Goal: Task Accomplishment & Management: Manage account settings

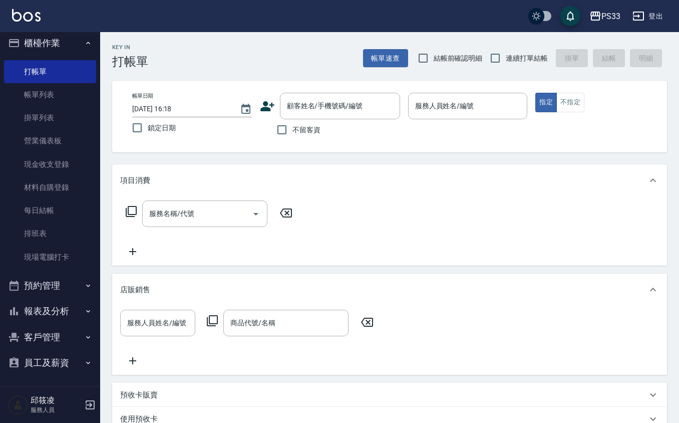
scroll to position [7, 0]
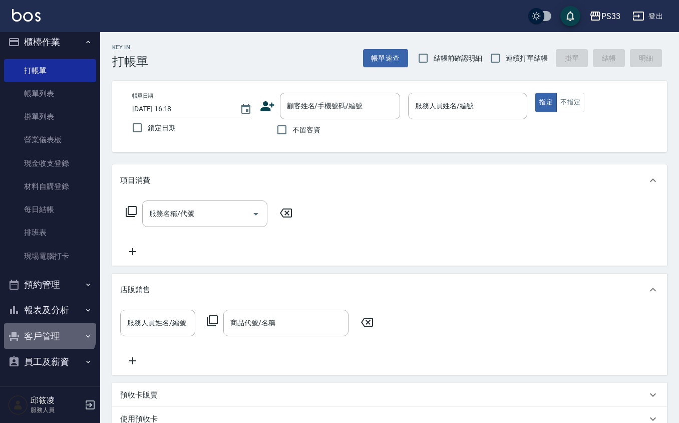
click at [50, 331] on button "客戶管理" at bounding box center [50, 336] width 92 height 26
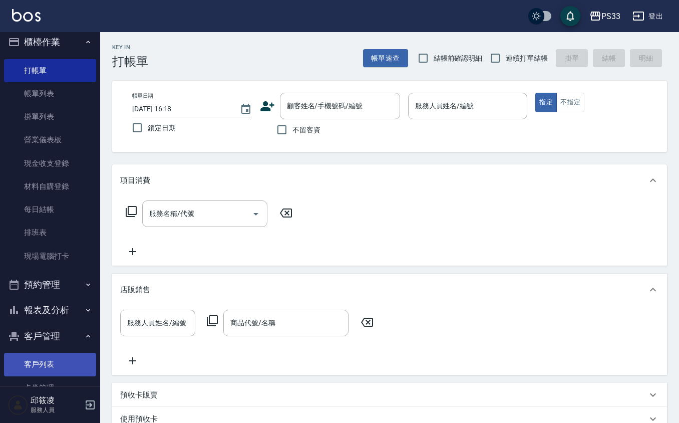
click at [50, 359] on link "客戶列表" at bounding box center [50, 364] width 92 height 23
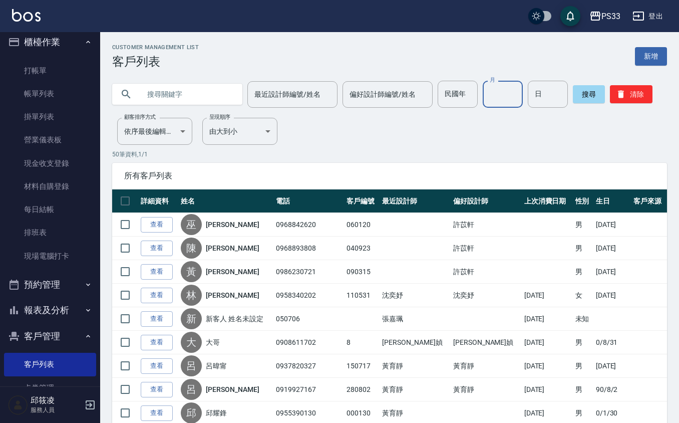
click at [494, 88] on input "月" at bounding box center [503, 94] width 40 height 27
type input "2"
type input "14"
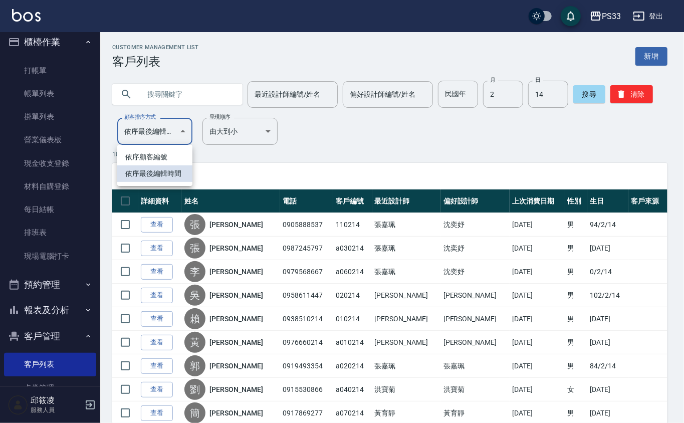
drag, startPoint x: 125, startPoint y: 144, endPoint x: 135, endPoint y: 135, distance: 13.5
click at [126, 143] on body "PS33 登出 櫃檯作業 打帳單 帳單列表 掛單列表 營業儀表板 現金收支登錄 材料自購登錄 每日結帳 排班表 現場電腦打卡 預約管理 預約管理 單日預約紀錄…" at bounding box center [342, 248] width 684 height 496
click at [149, 165] on li "依序最後編輯時間" at bounding box center [154, 173] width 75 height 17
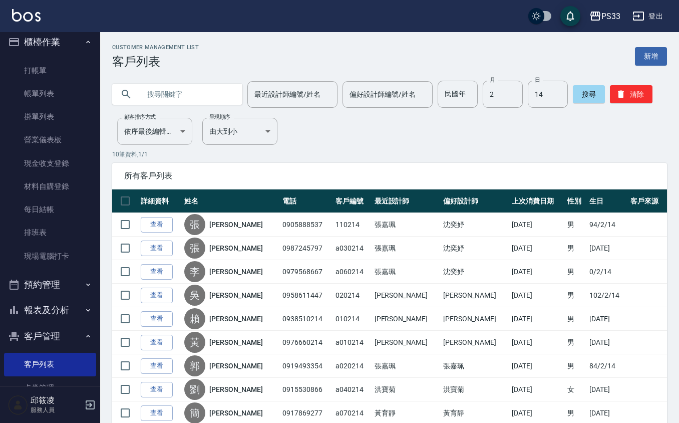
drag, startPoint x: 151, startPoint y: 161, endPoint x: 152, endPoint y: 135, distance: 26.1
click at [151, 157] on div "10 筆資料, 1 / 1 所有客戶列表 詳細資料 姓名 電話 客戶編號 最近設計師 偏好設計師 上次消費日期 性別 生日 客戶來源 查看 [PERSON_N…" at bounding box center [389, 317] width 555 height 334
drag, startPoint x: 149, startPoint y: 120, endPoint x: 153, endPoint y: 149, distance: 28.9
click at [148, 123] on div "顧客排序方式 依序最後編輯時間 UPDATEDAT 顧客排序方式" at bounding box center [154, 131] width 75 height 27
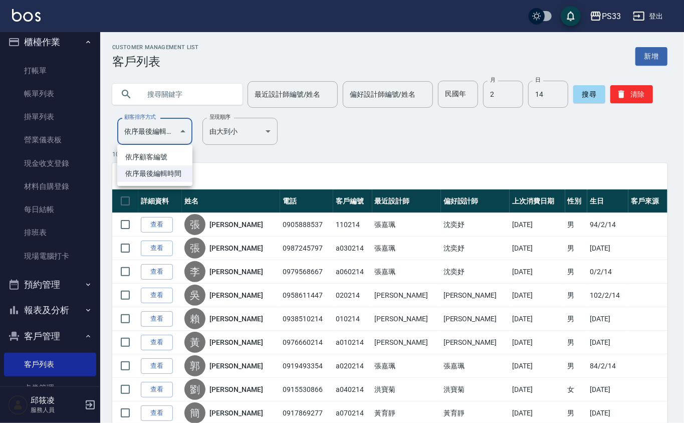
click at [154, 133] on body "PS33 登出 櫃檯作業 打帳單 帳單列表 掛單列表 營業儀表板 現金收支登錄 材料自購登錄 每日結帳 排班表 現場電腦打卡 預約管理 預約管理 單日預約紀錄…" at bounding box center [342, 248] width 684 height 496
click at [166, 154] on li "依序顧客編號" at bounding box center [154, 157] width 75 height 17
type input "NO"
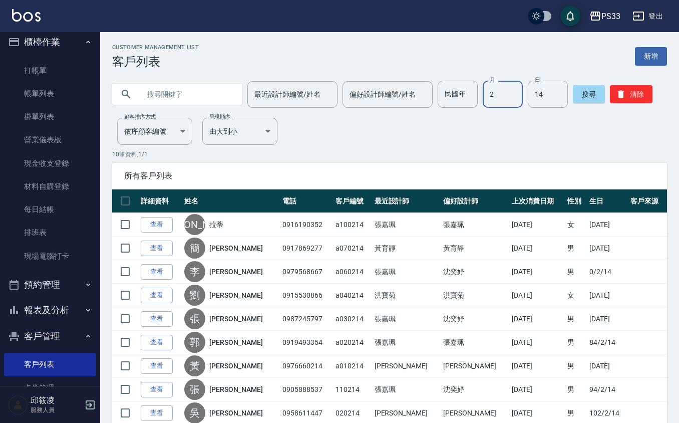
click at [490, 98] on input "2" at bounding box center [503, 94] width 40 height 27
type input "11"
click at [550, 91] on input "2" at bounding box center [548, 94] width 40 height 27
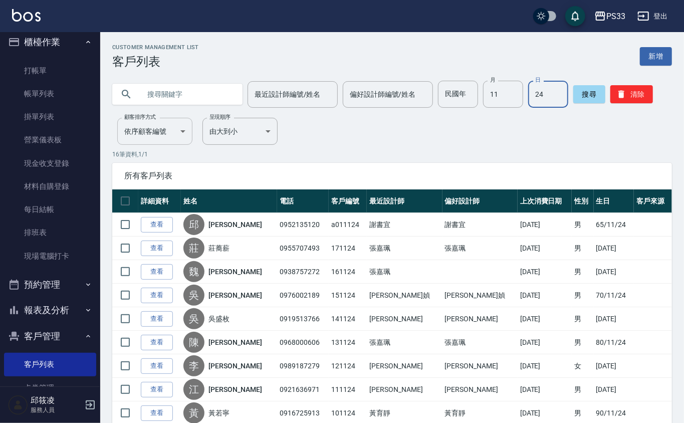
click at [173, 137] on body "PS33 登出 櫃檯作業 打帳單 帳單列表 掛單列表 營業儀表板 現金收支登錄 材料自購登錄 每日結帳 排班表 現場電腦打卡 預約管理 預約管理 單日預約紀錄…" at bounding box center [342, 318] width 684 height 637
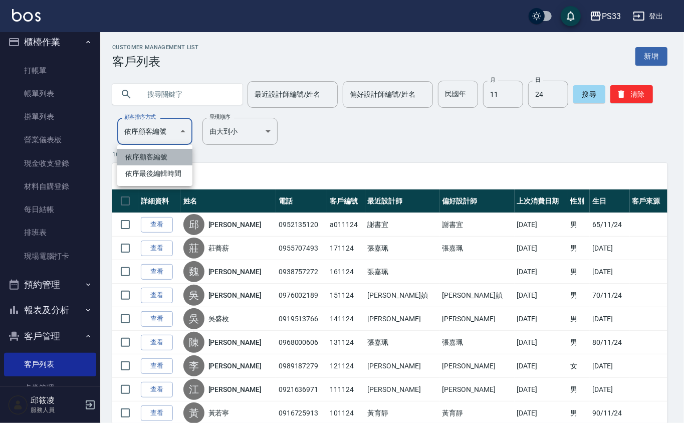
click at [168, 155] on li "依序顧客編號" at bounding box center [154, 157] width 75 height 17
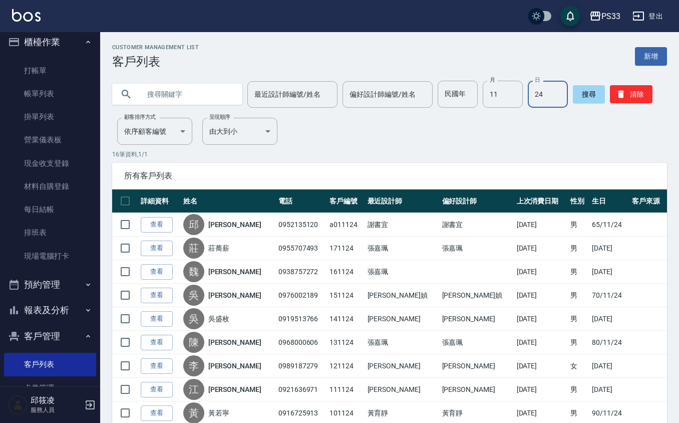
click at [552, 89] on input "24" at bounding box center [548, 94] width 40 height 27
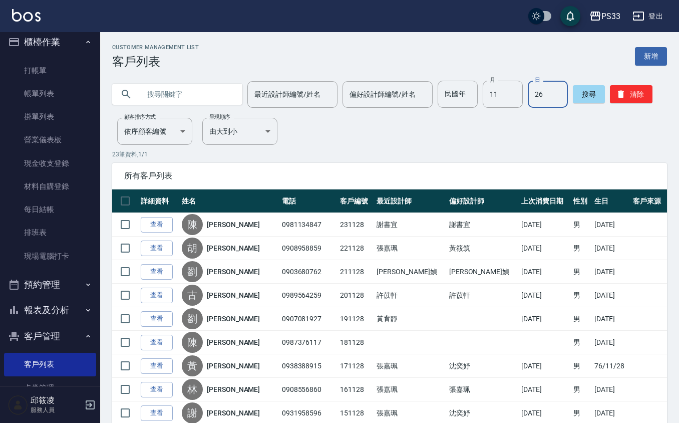
type input "26"
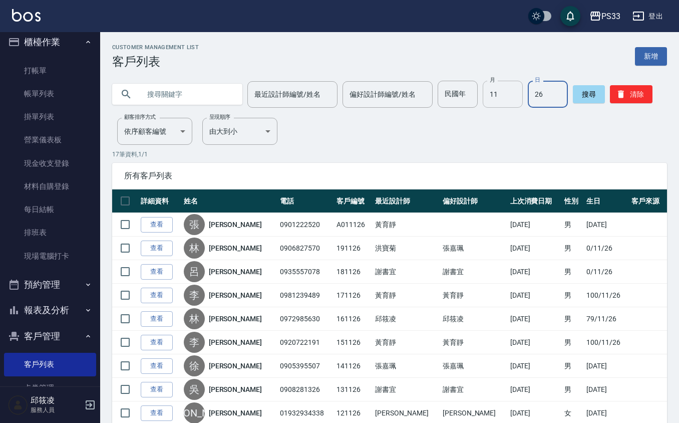
click at [518, 92] on input "11" at bounding box center [503, 94] width 40 height 27
type input "7"
click at [555, 94] on input "26" at bounding box center [548, 94] width 40 height 27
type input "1"
click at [573, 92] on button "搜尋" at bounding box center [589, 94] width 32 height 18
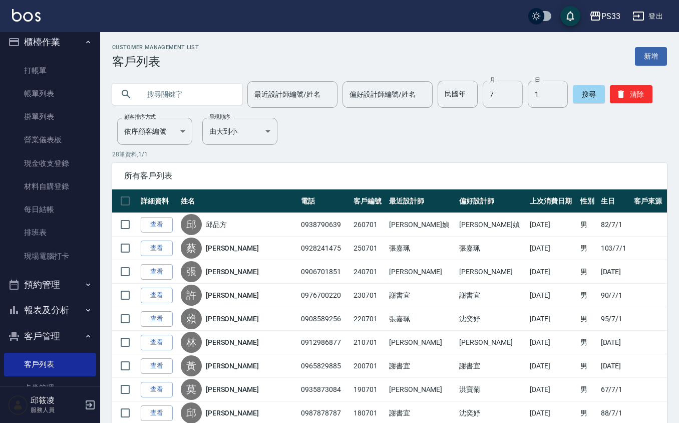
click at [509, 102] on input "7" at bounding box center [503, 94] width 40 height 27
type input "3"
click at [539, 99] on input "1" at bounding box center [548, 94] width 40 height 27
type input "20"
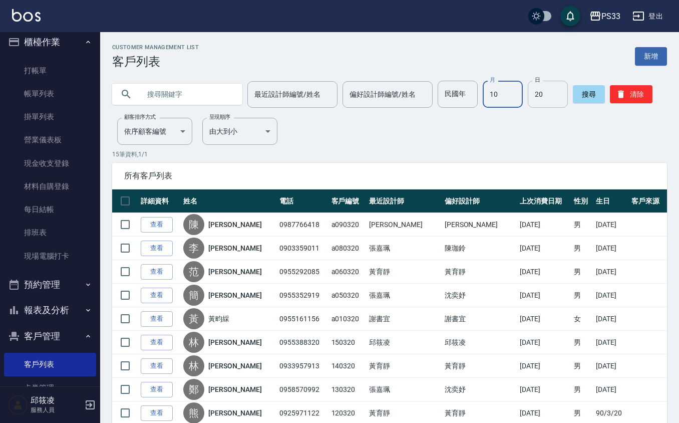
type input "10"
click at [550, 92] on input "0" at bounding box center [548, 94] width 40 height 27
type input "05"
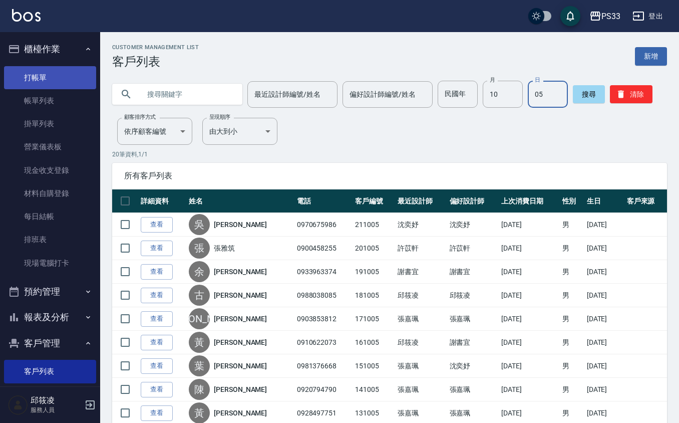
click at [45, 72] on link "打帳單" at bounding box center [50, 77] width 92 height 23
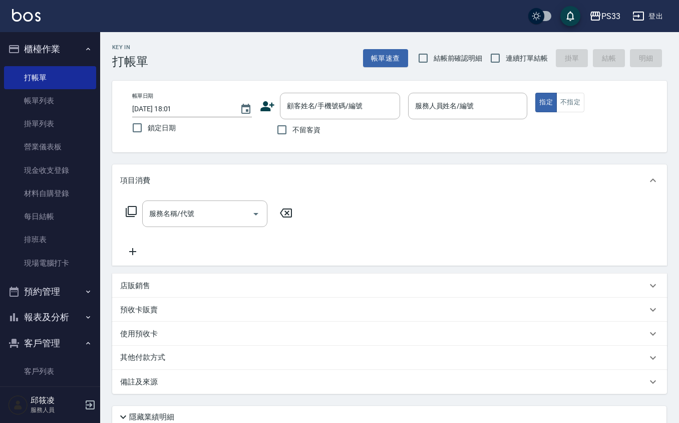
click at [267, 104] on icon at bounding box center [268, 106] width 14 height 10
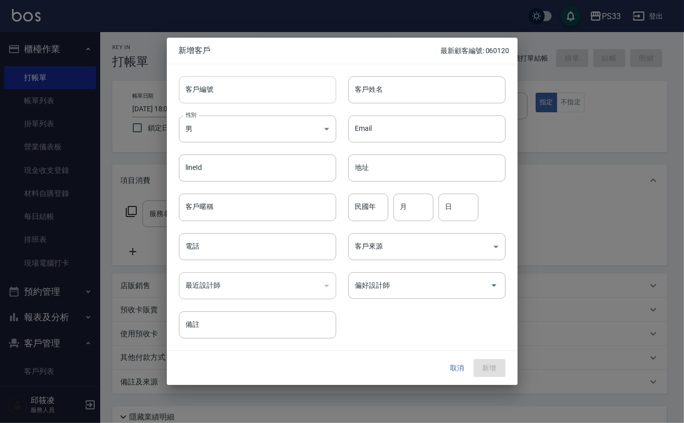
drag, startPoint x: 267, startPoint y: 104, endPoint x: 233, endPoint y: 84, distance: 39.5
click at [233, 84] on input "客戶編號" at bounding box center [257, 89] width 157 height 27
type input "221005"
type input "[PERSON_NAME]"
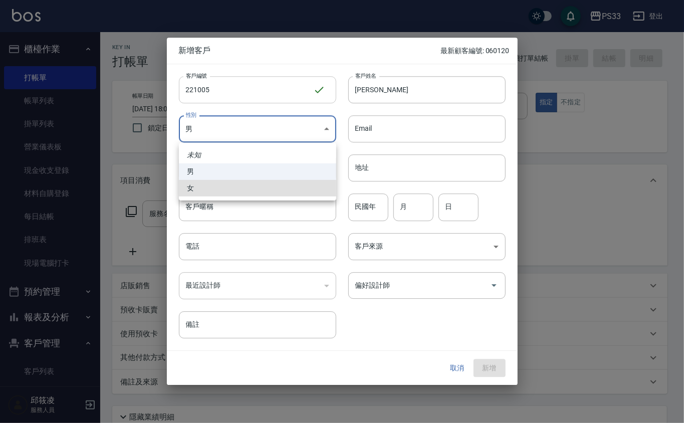
type input "[DEMOGRAPHIC_DATA]"
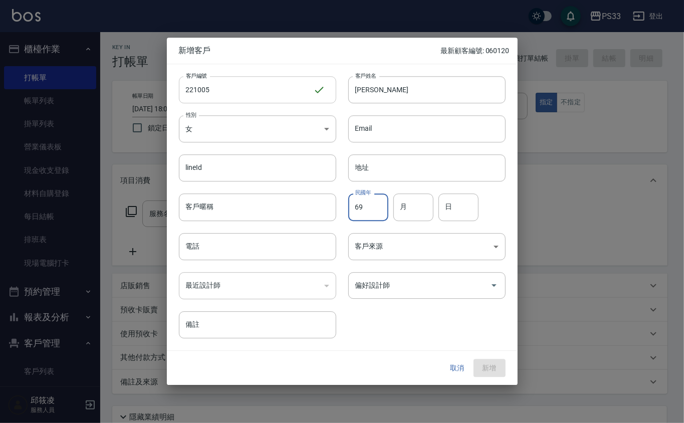
type input "69"
type input "10"
type input "05"
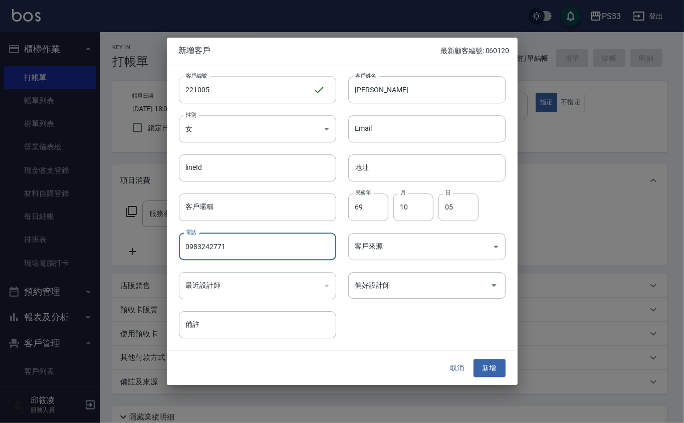
type input "0983242771"
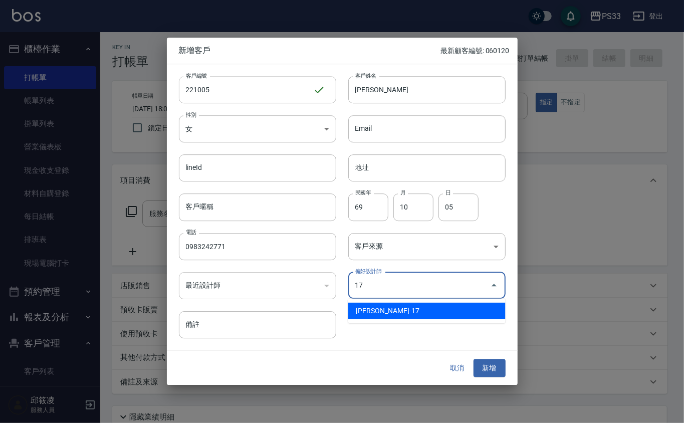
type input "張嘉珮"
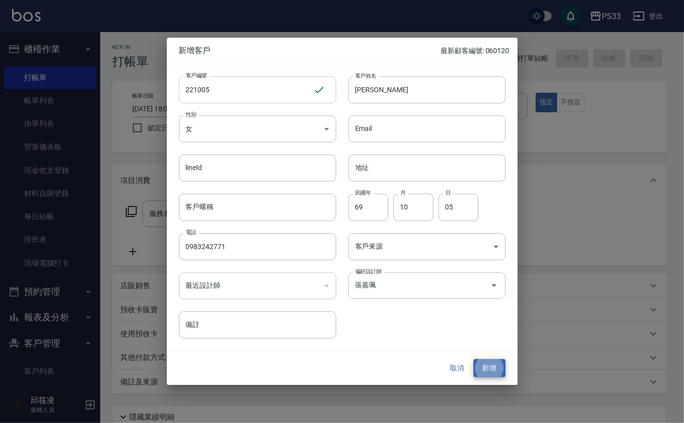
click at [474, 359] on button "新增" at bounding box center [490, 368] width 32 height 19
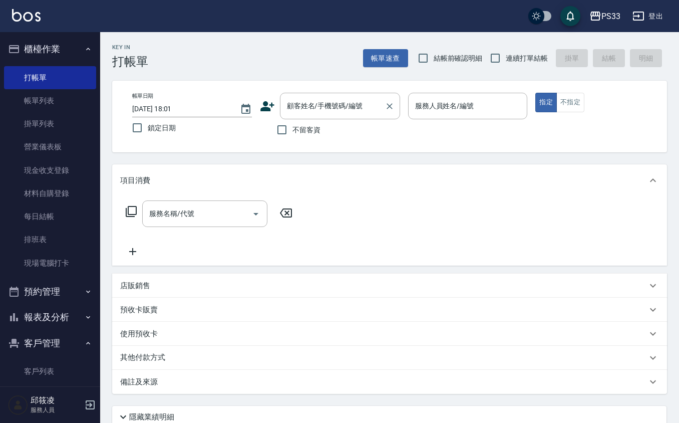
click at [304, 109] on input "顧客姓名/手機號碼/編號" at bounding box center [333, 106] width 96 height 18
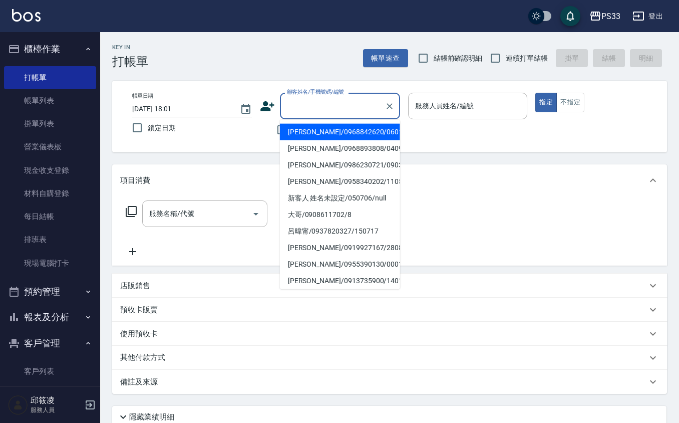
click at [269, 101] on icon at bounding box center [267, 106] width 15 height 15
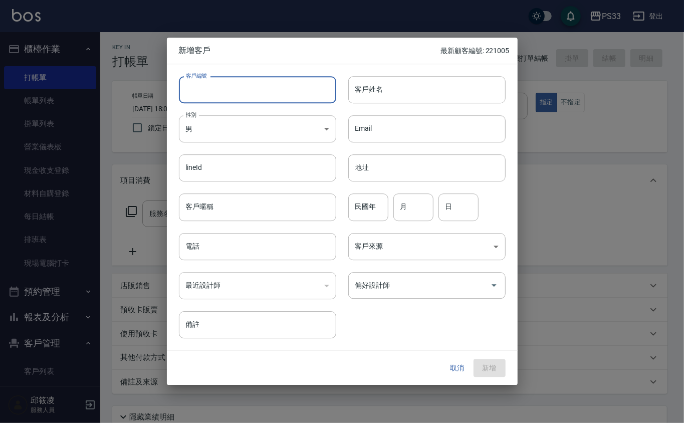
click at [274, 97] on input "客戶編號" at bounding box center [257, 89] width 157 height 27
type input "160320"
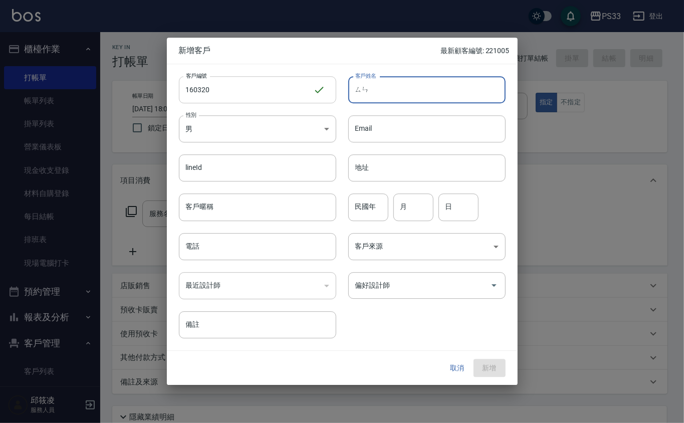
type input "[PERSON_NAME]"
type input "孫倩煜"
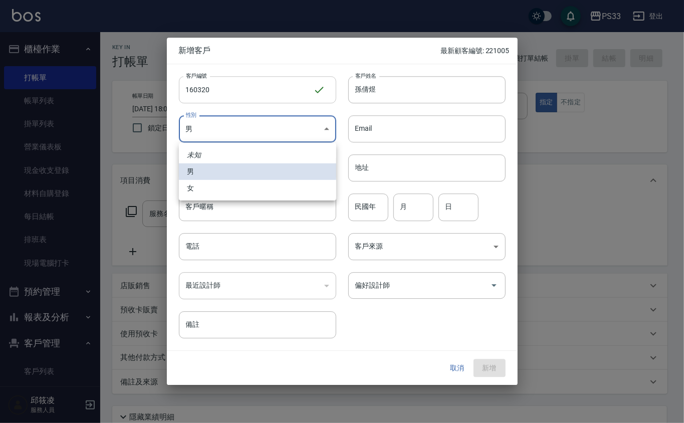
type input "[DEMOGRAPHIC_DATA]"
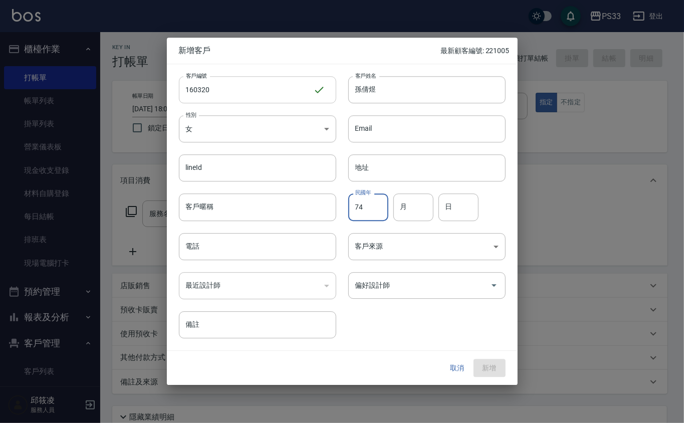
type input "74"
type input "03"
type input "20"
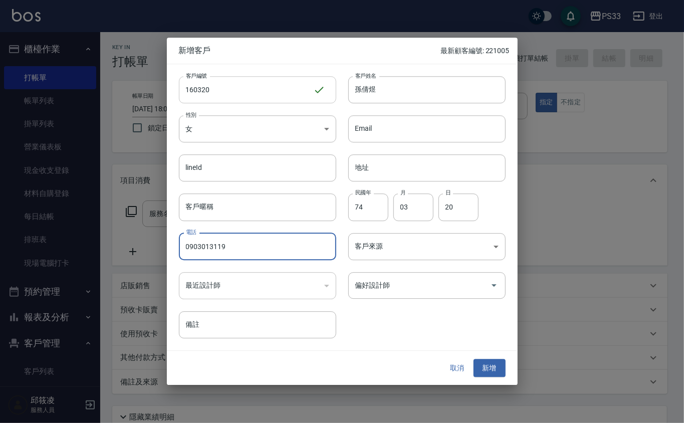
type input "0903013119"
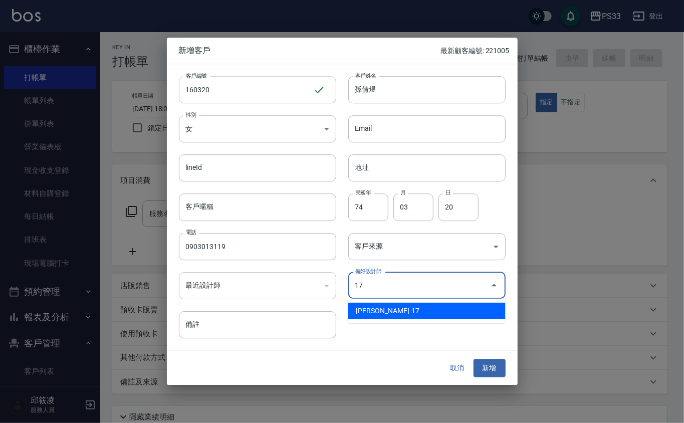
type input "張嘉珮"
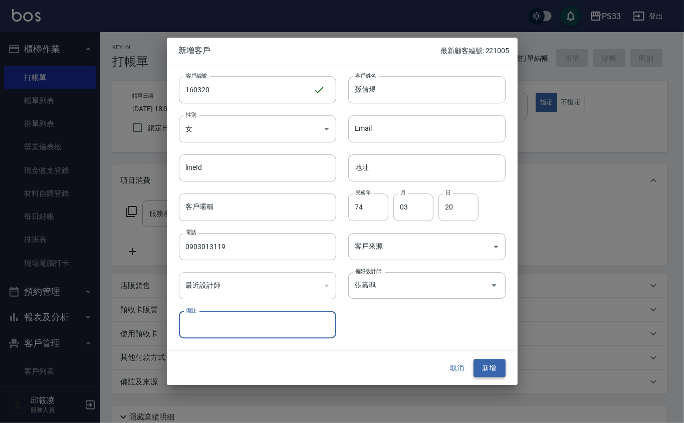
click at [484, 377] on div "取消 新增" at bounding box center [342, 368] width 351 height 35
click at [484, 369] on button "新增" at bounding box center [490, 368] width 32 height 19
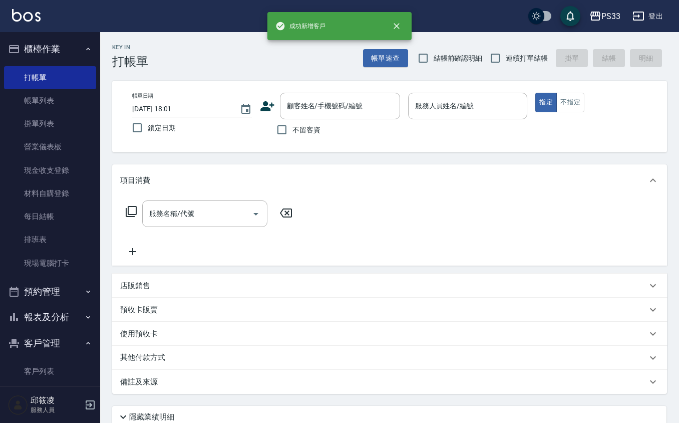
click at [267, 102] on icon at bounding box center [268, 106] width 14 height 10
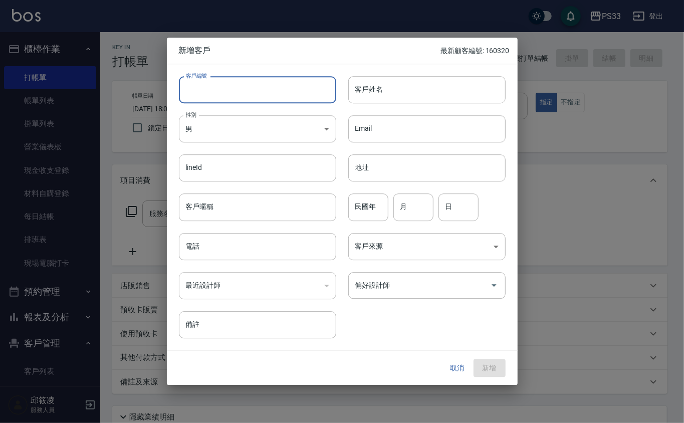
drag, startPoint x: 257, startPoint y: 92, endPoint x: 256, endPoint y: 83, distance: 9.1
click at [257, 83] on input "客戶編號" at bounding box center [257, 89] width 157 height 27
type input "270701"
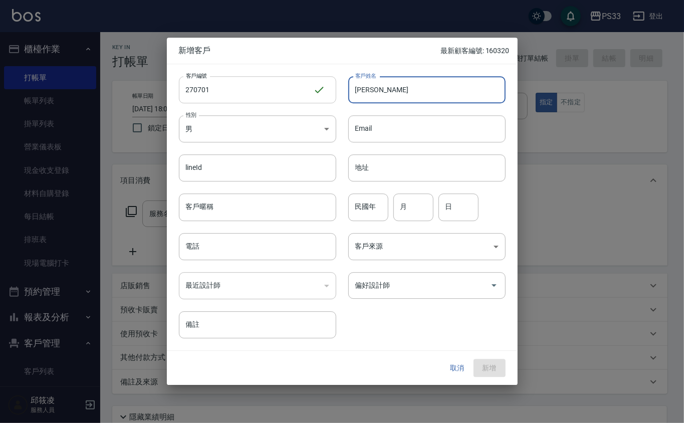
type input "[PERSON_NAME]"
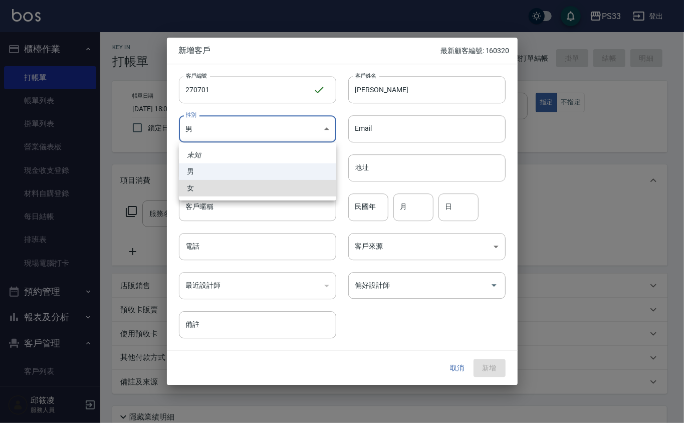
type input "[DEMOGRAPHIC_DATA]"
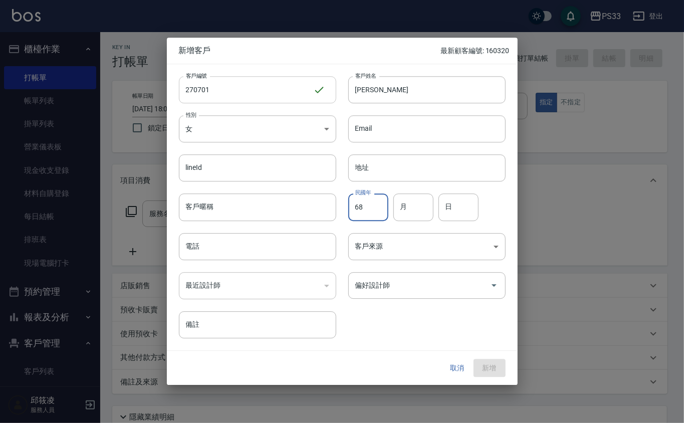
type input "68"
type input "1"
type input "07"
type input "01"
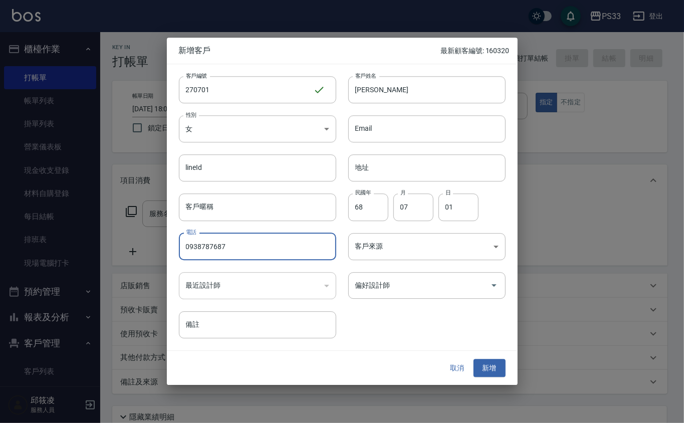
type input "0938787687"
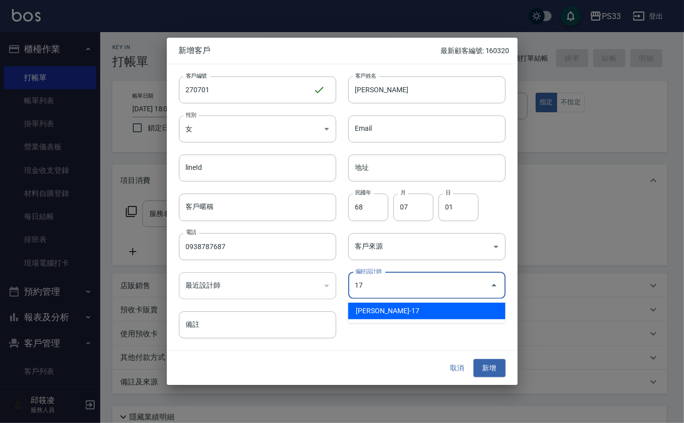
type input "張嘉珮"
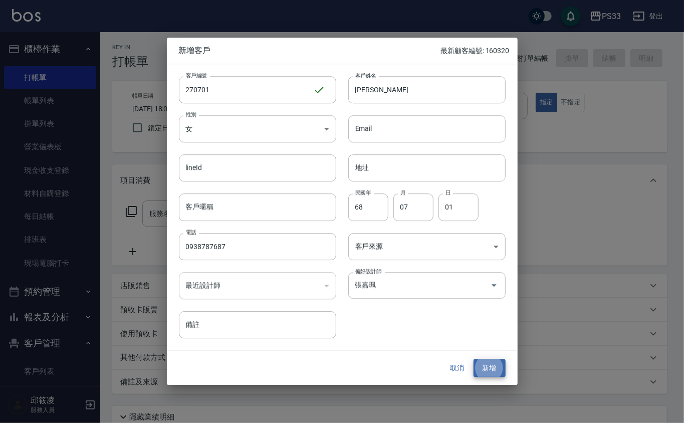
click at [474, 359] on button "新增" at bounding box center [490, 368] width 32 height 19
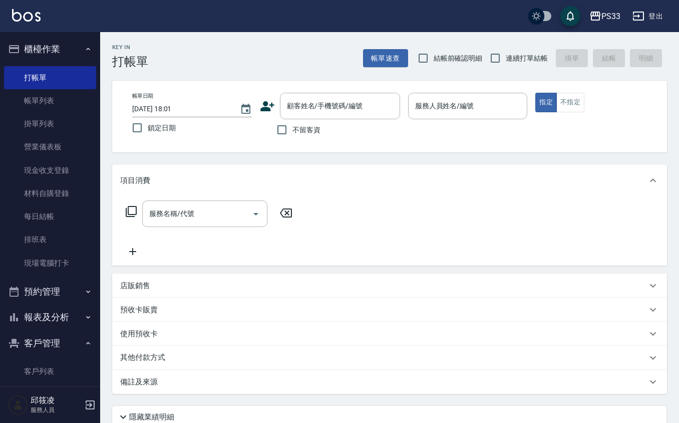
drag, startPoint x: 265, startPoint y: 97, endPoint x: 259, endPoint y: 109, distance: 13.9
click at [263, 102] on div "顧客姓名/手機號碼/編號 顧客姓名/手機號碼/編號" at bounding box center [330, 106] width 140 height 27
click at [259, 109] on div "帳單日期 [DATE] 18:01 鎖定日期 顧客姓名/手機號碼/編號 顧客姓名/手機號碼/編號 不留客資 服務人員姓名/編號 服務人員姓名/編號 指定 不指定" at bounding box center [389, 117] width 531 height 48
click at [265, 105] on icon at bounding box center [267, 106] width 15 height 15
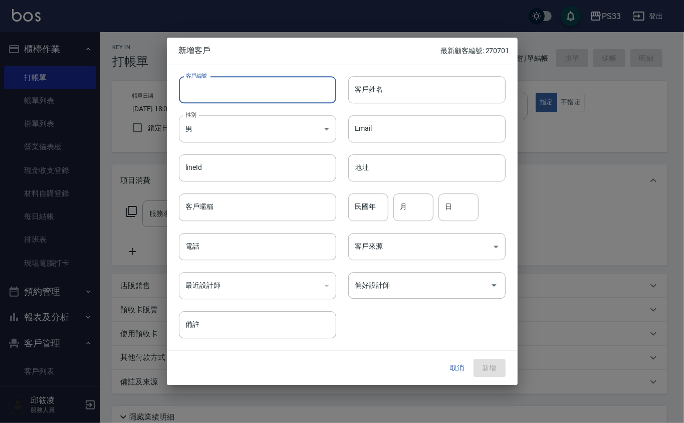
drag, startPoint x: 265, startPoint y: 105, endPoint x: 229, endPoint y: 93, distance: 38.0
click at [229, 93] on input "客戶編號" at bounding box center [257, 89] width 157 height 27
type input "201126"
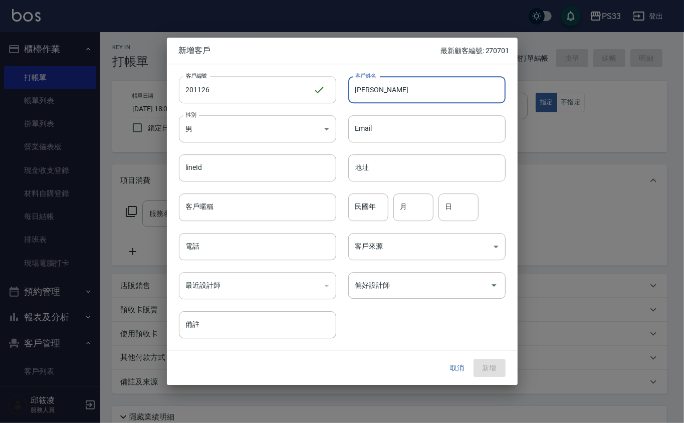
type input "[PERSON_NAME]"
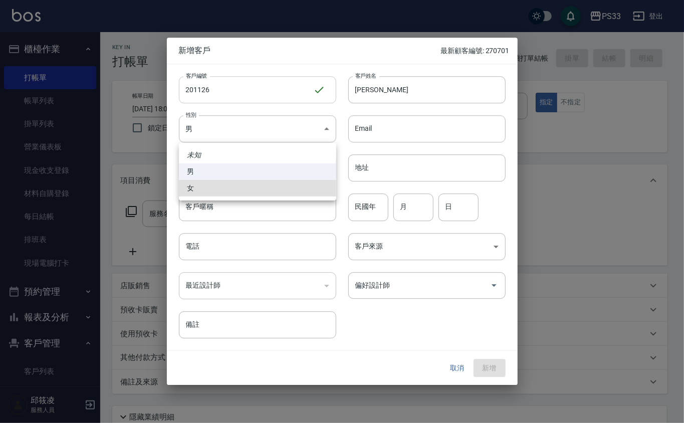
type input "[DEMOGRAPHIC_DATA]"
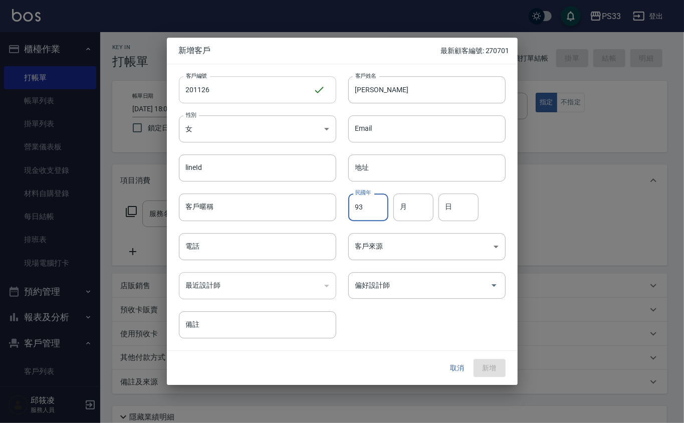
type input "93"
type input "11"
type input "26"
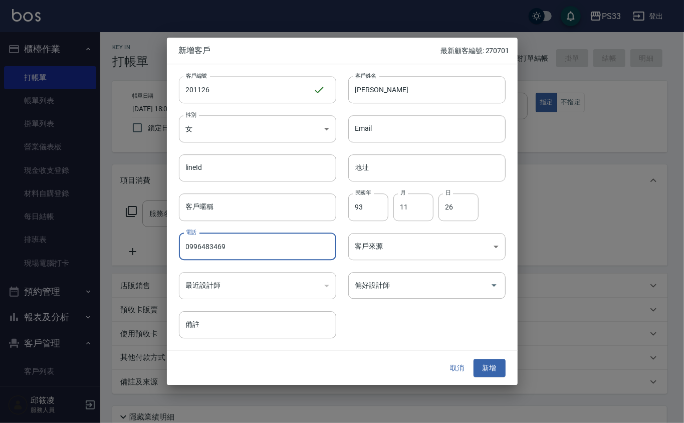
type input "0996483469"
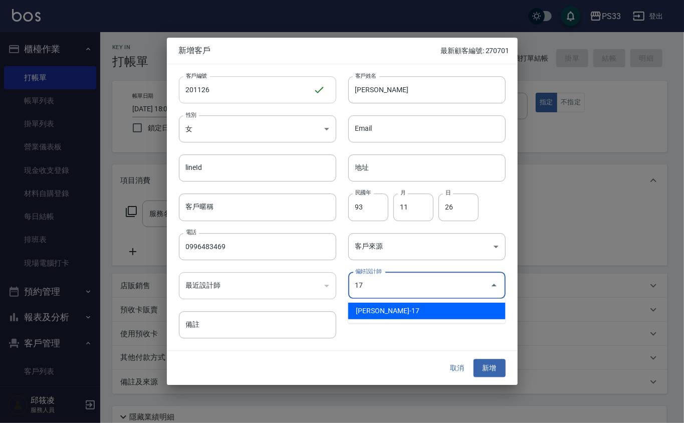
type input "張嘉珮"
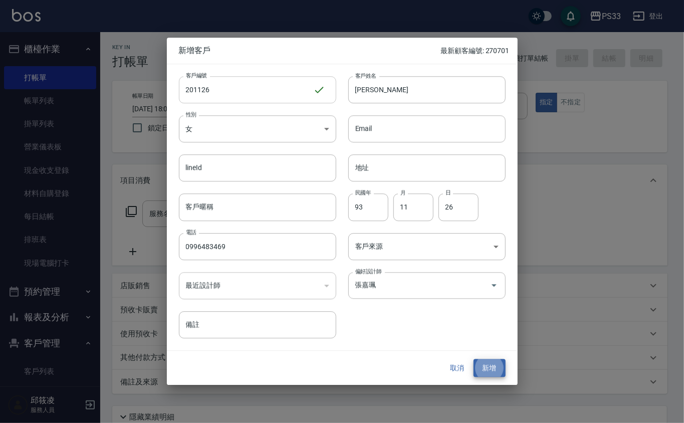
click at [474, 359] on button "新增" at bounding box center [490, 368] width 32 height 19
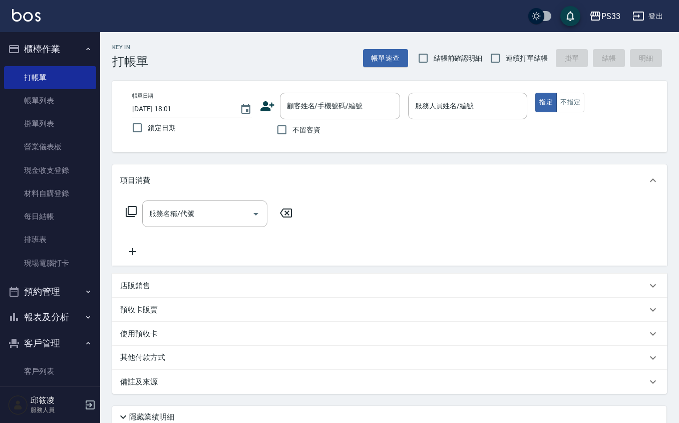
click at [269, 108] on icon at bounding box center [267, 106] width 15 height 15
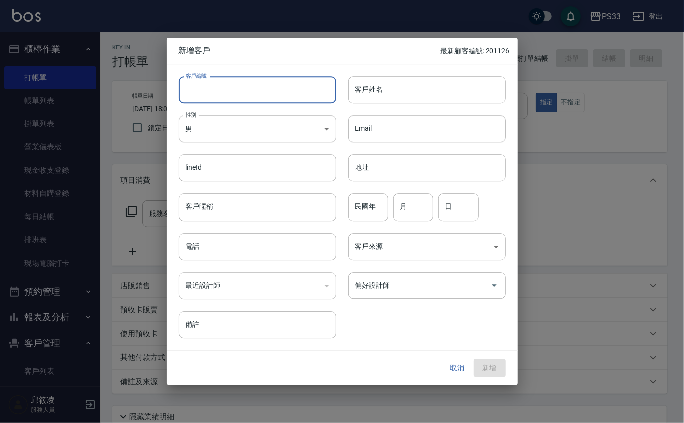
drag, startPoint x: 269, startPoint y: 108, endPoint x: 247, endPoint y: 85, distance: 31.9
click at [247, 85] on input "客戶編號" at bounding box center [257, 89] width 157 height 27
type input "241128"
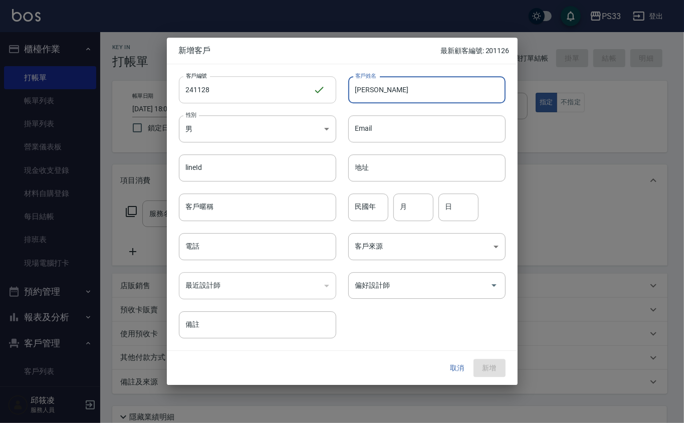
type input "[PERSON_NAME]"
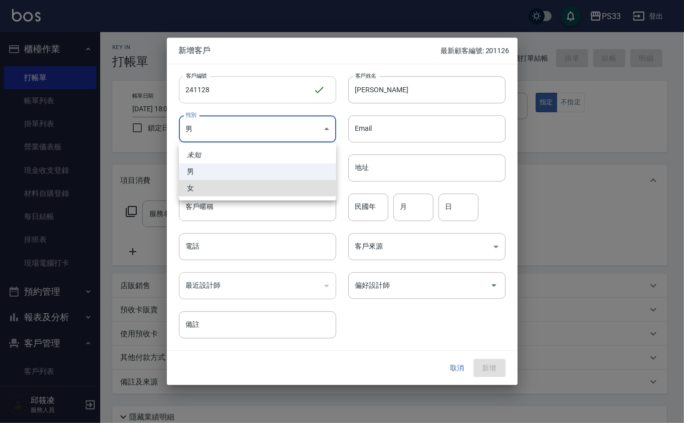
type input "[DEMOGRAPHIC_DATA]"
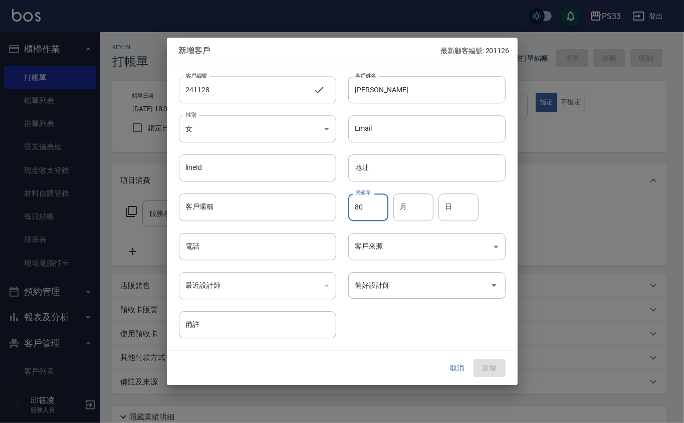
type input "80"
type input "11"
type input "28"
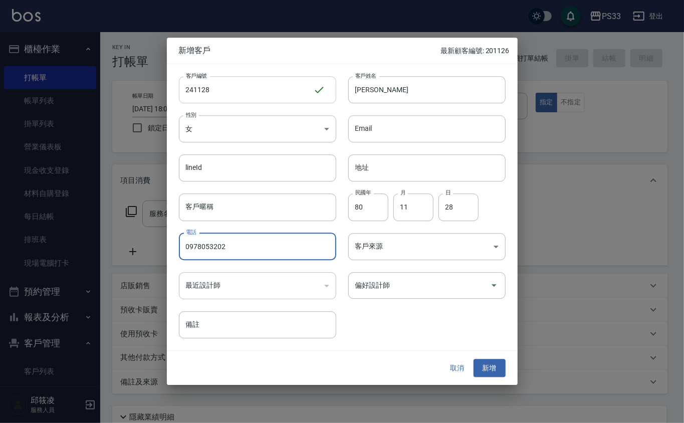
type input "0978053202"
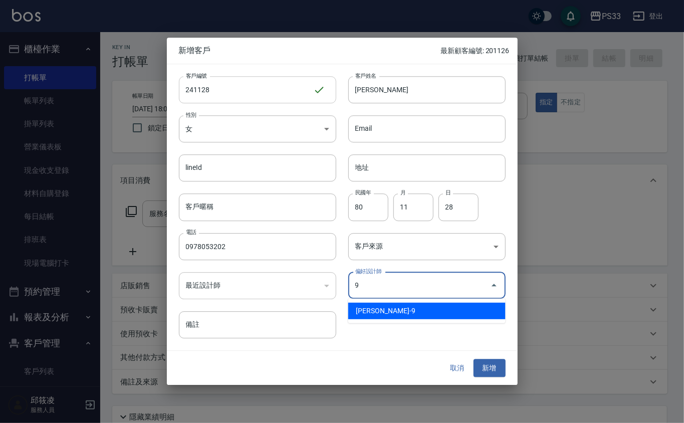
type input "許苡軒"
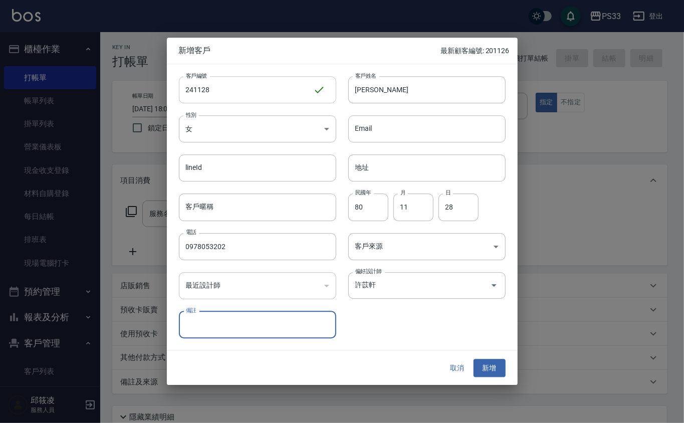
click at [474, 359] on button "新增" at bounding box center [490, 368] width 32 height 19
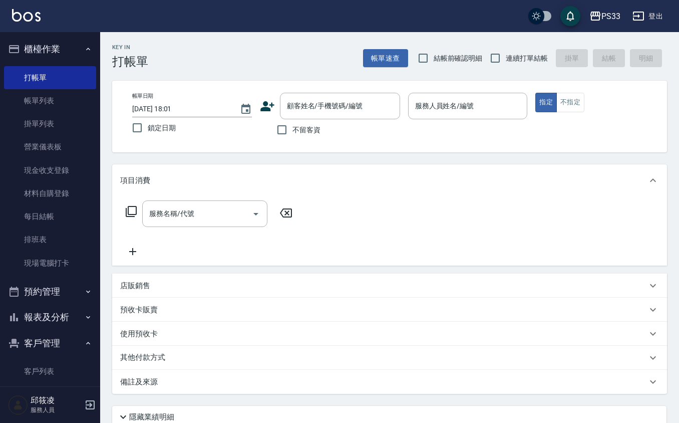
click at [262, 107] on icon at bounding box center [268, 106] width 14 height 10
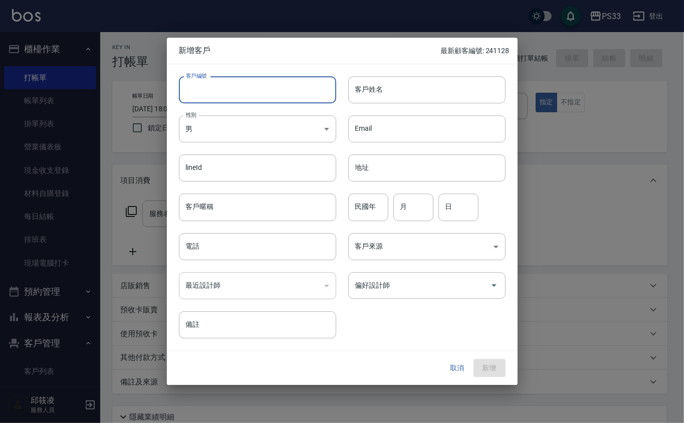
click at [251, 95] on input "客戶編號" at bounding box center [257, 89] width 157 height 27
type input "181124"
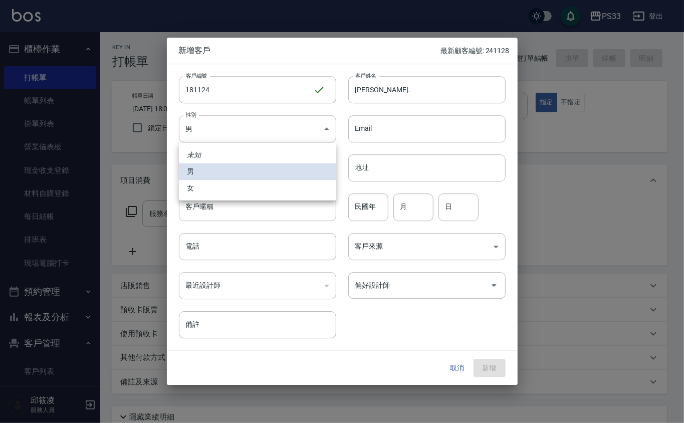
click at [457, 82] on div at bounding box center [342, 211] width 684 height 423
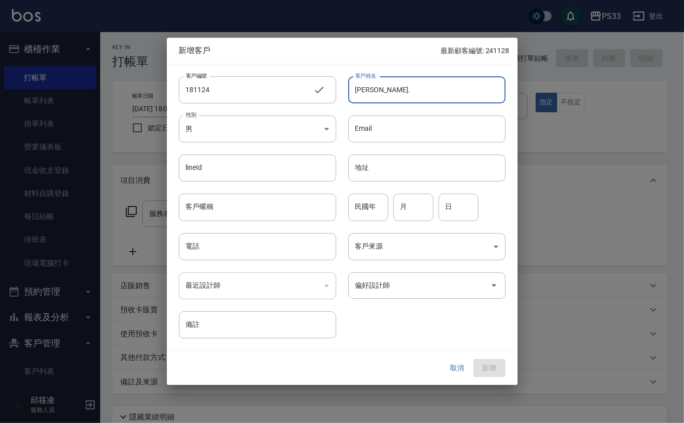
click at [443, 94] on input "[PERSON_NAME]." at bounding box center [426, 89] width 157 height 27
type input "[PERSON_NAME]"
type input "80"
type input "11"
type input "24"
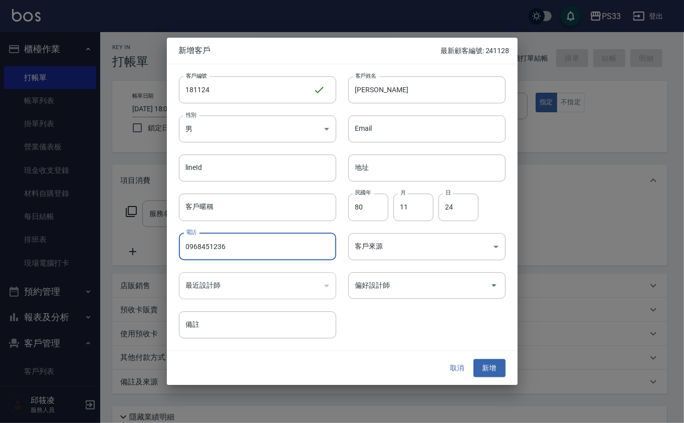
type input "0968451236"
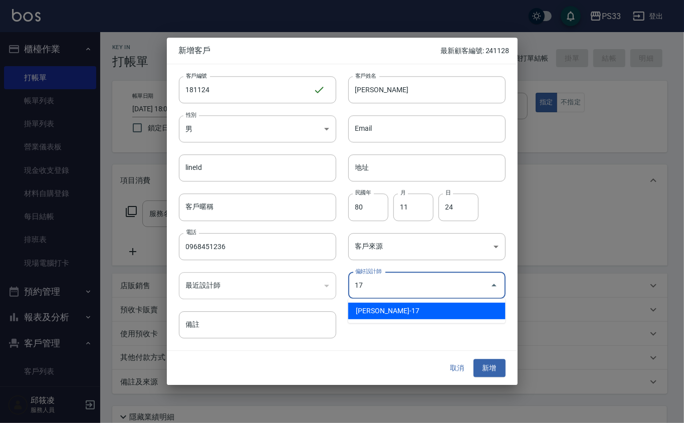
type input "張嘉珮"
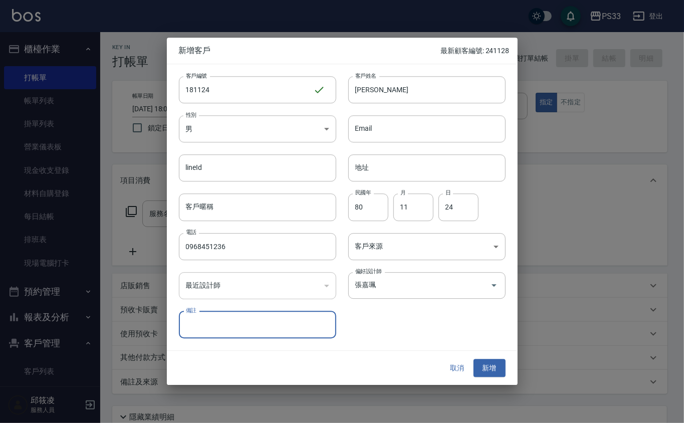
click at [474, 359] on button "新增" at bounding box center [490, 368] width 32 height 19
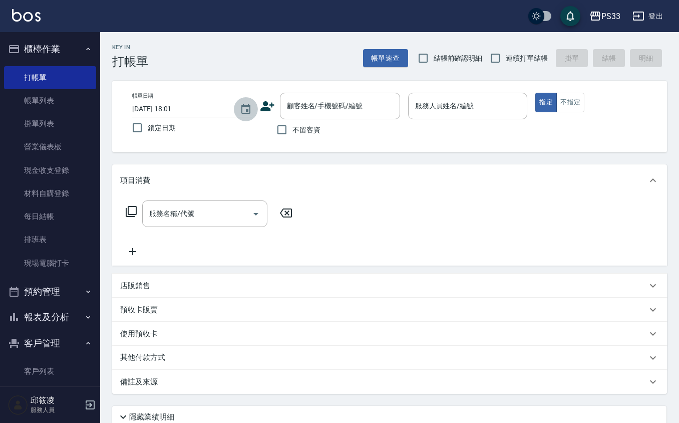
click at [257, 112] on button "Choose date, selected date is 2025-09-11" at bounding box center [246, 109] width 24 height 24
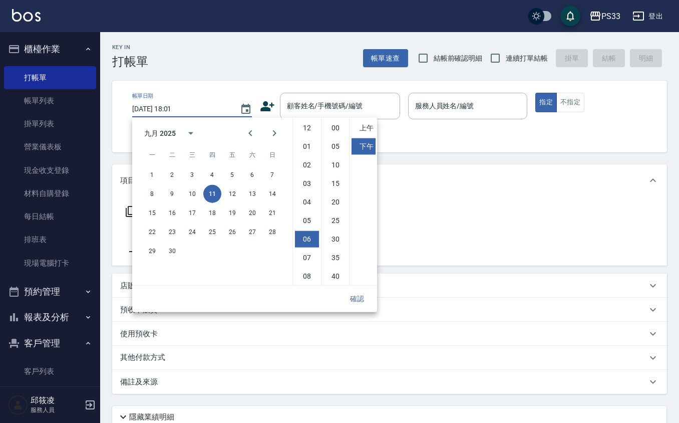
scroll to position [56, 0]
click at [268, 105] on icon at bounding box center [267, 106] width 15 height 15
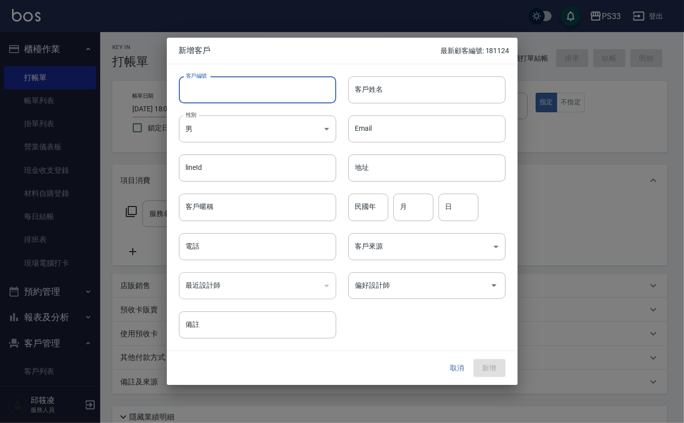
click at [263, 87] on input "客戶編號" at bounding box center [257, 89] width 157 height 27
type input "120214"
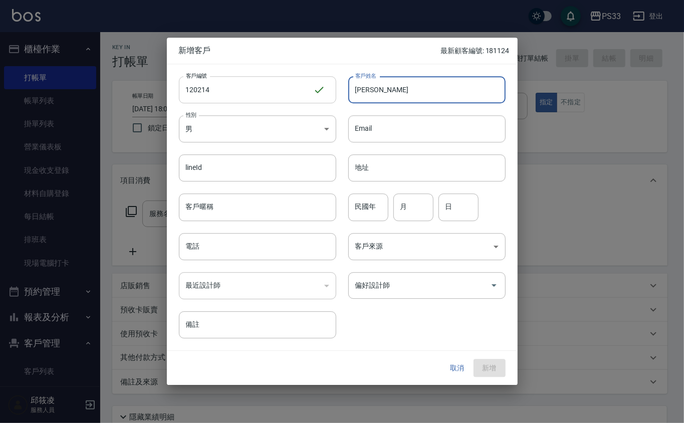
type input "[PERSON_NAME]"
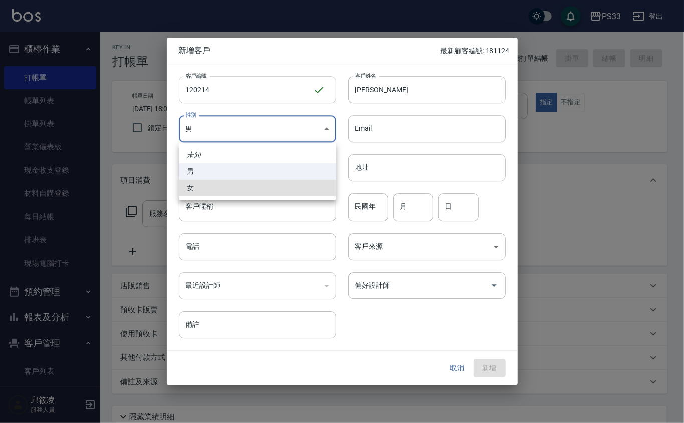
type input "[DEMOGRAPHIC_DATA]"
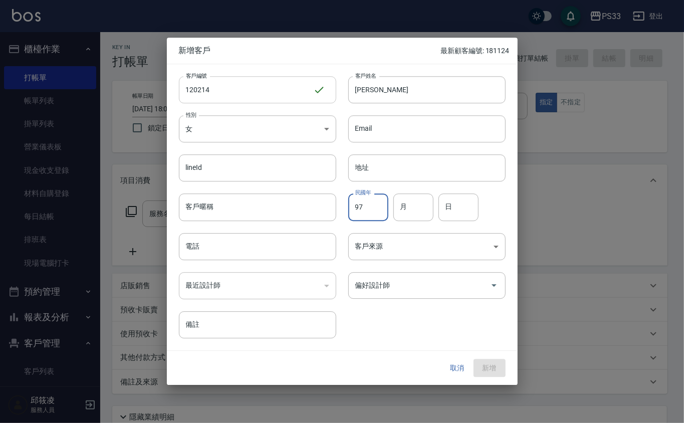
type input "97"
type input "02"
type input "14"
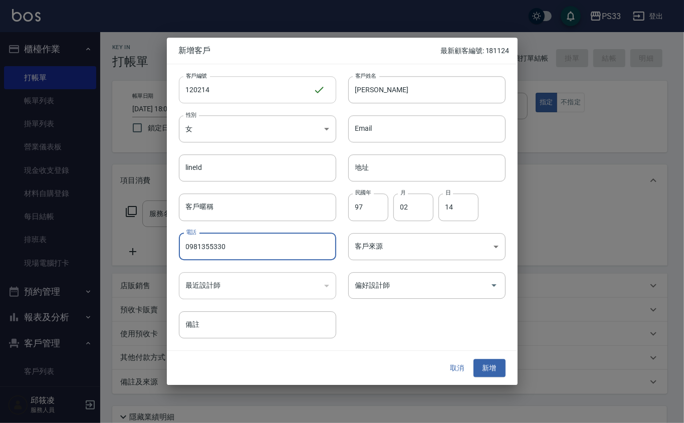
type input "0981355330"
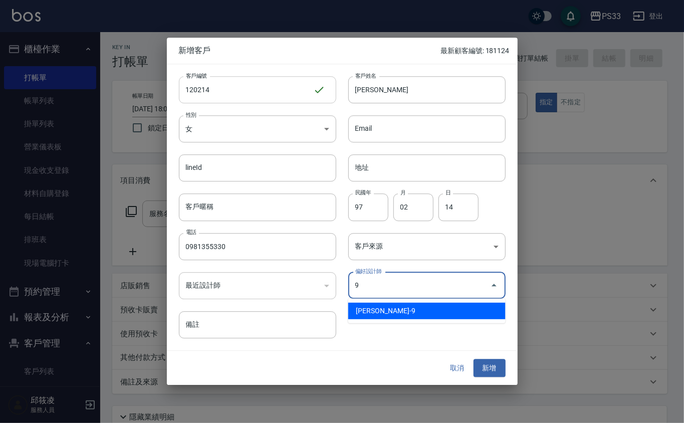
type input "許苡軒"
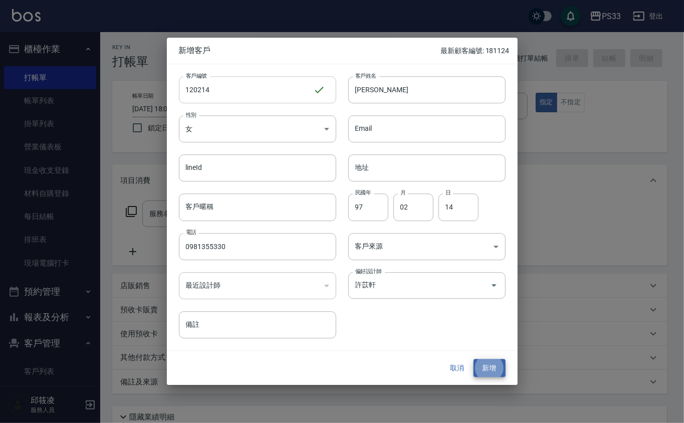
click at [474, 359] on button "新增" at bounding box center [490, 368] width 32 height 19
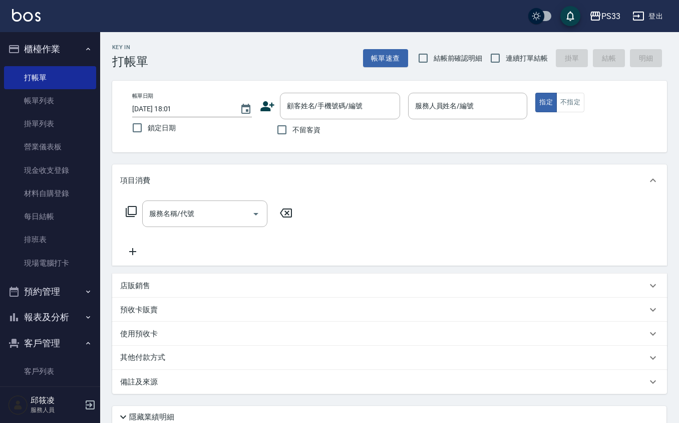
click at [269, 99] on icon at bounding box center [267, 106] width 15 height 15
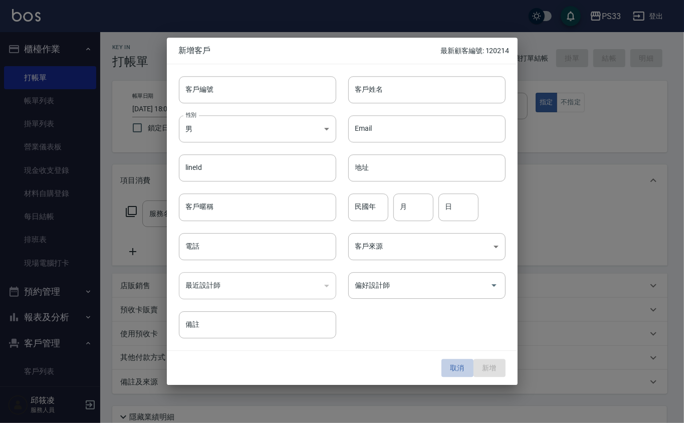
click at [461, 368] on button "取消" at bounding box center [457, 368] width 32 height 19
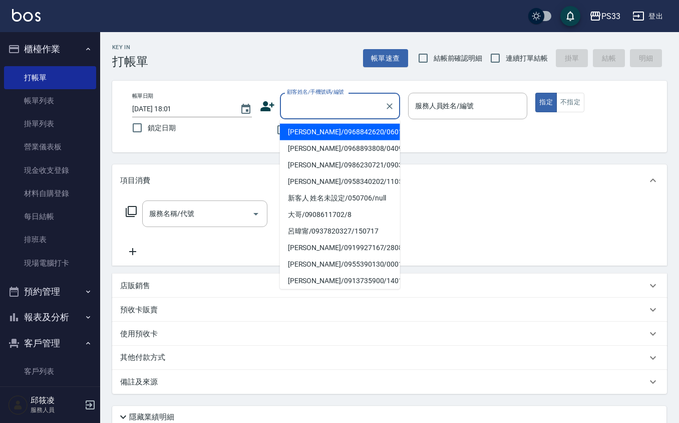
click at [347, 102] on input "顧客姓名/手機號碼/編號" at bounding box center [333, 106] width 96 height 18
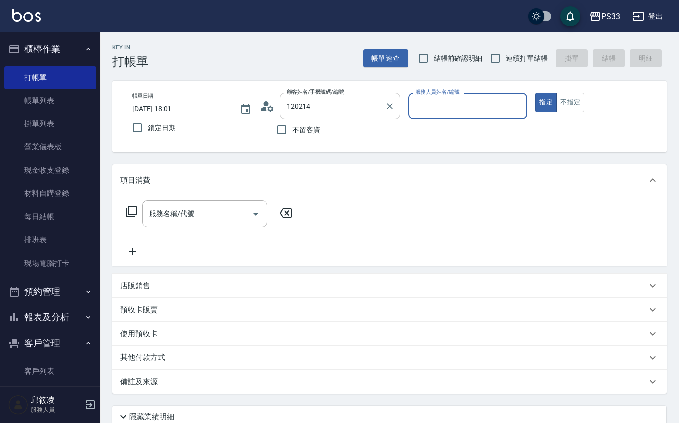
type input "[PERSON_NAME]/0981355330/120214"
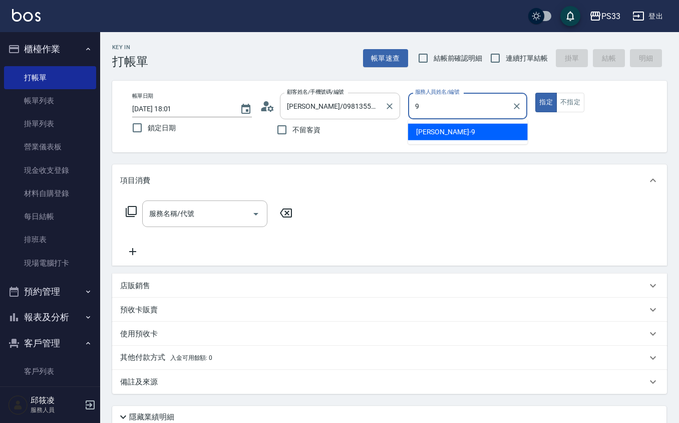
type input "苡軒-9"
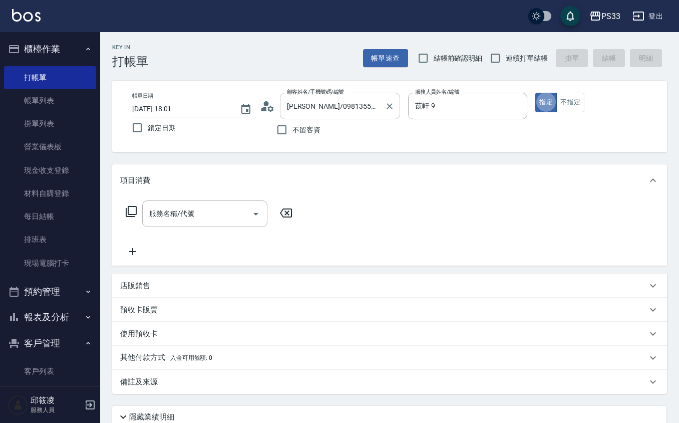
type button "true"
click at [568, 78] on div "Key In 打帳單 帳單速查 結帳前確認明細 連續打單結帳 掛單 結帳 明細 帳單日期 [DATE] 18:01 鎖定日期 顧客姓名/手機號碼/編號 [PE…" at bounding box center [389, 267] width 579 height 471
click at [568, 96] on button "不指定" at bounding box center [571, 103] width 28 height 20
click at [185, 221] on input "服務名稱/代號" at bounding box center [197, 214] width 101 height 18
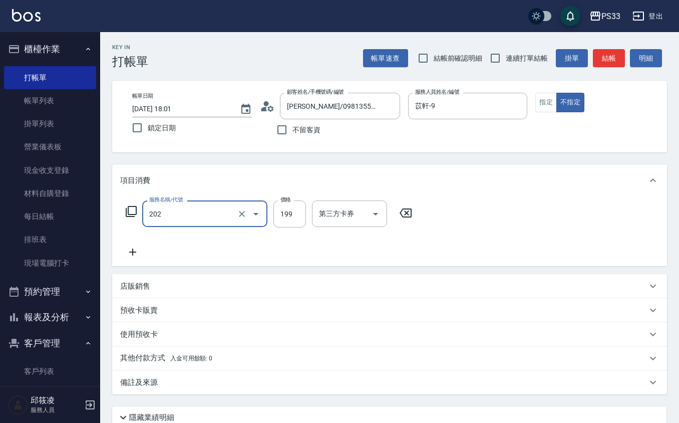
type input "不指定單剪(202)"
type input "199"
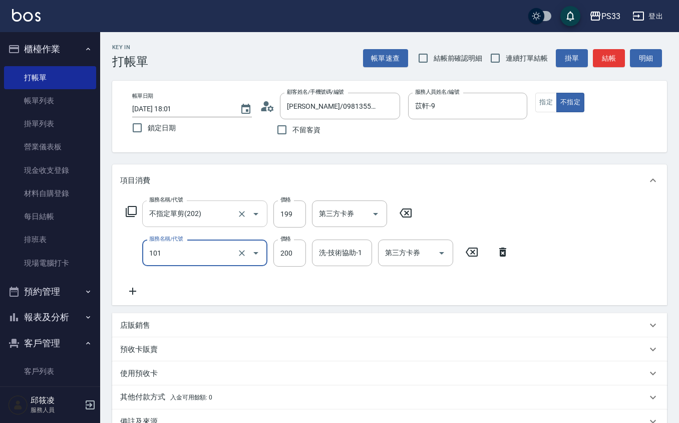
type input "洗髮(101)"
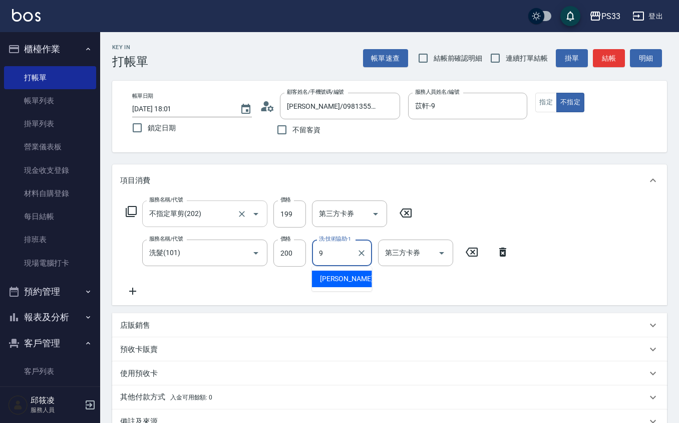
type input "苡軒-9"
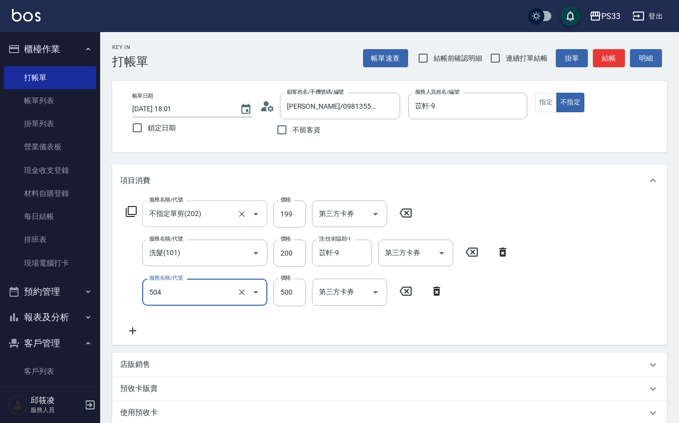
type input "順子護髮(504)"
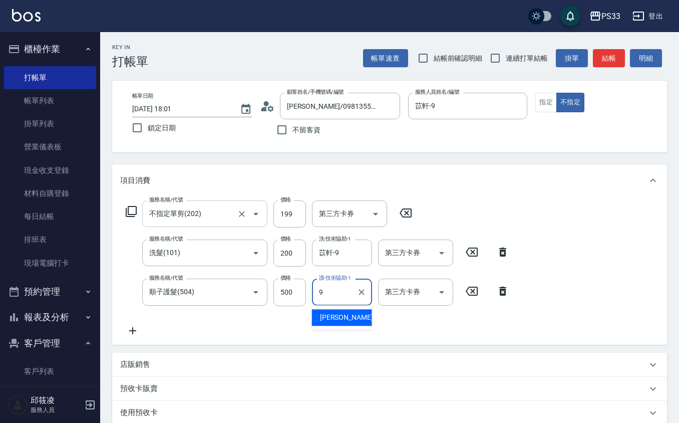
type input "苡軒-9"
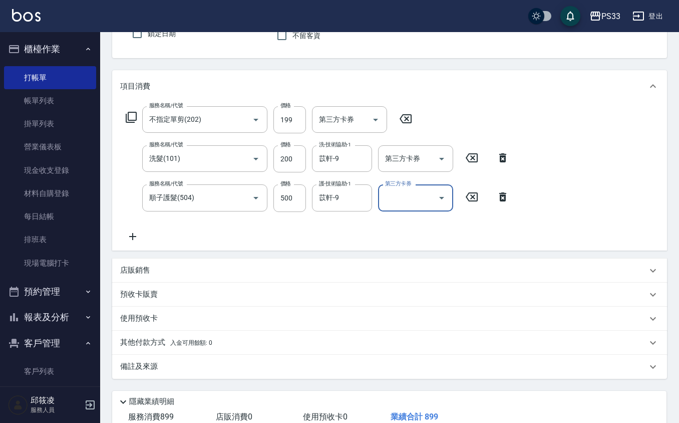
scroll to position [0, 0]
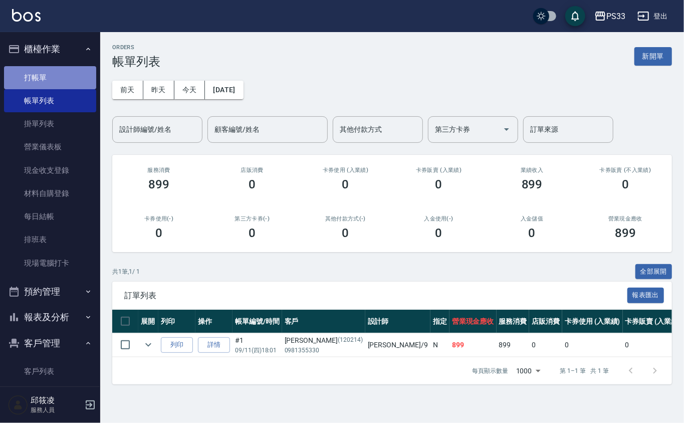
click at [57, 67] on link "打帳單" at bounding box center [50, 77] width 92 height 23
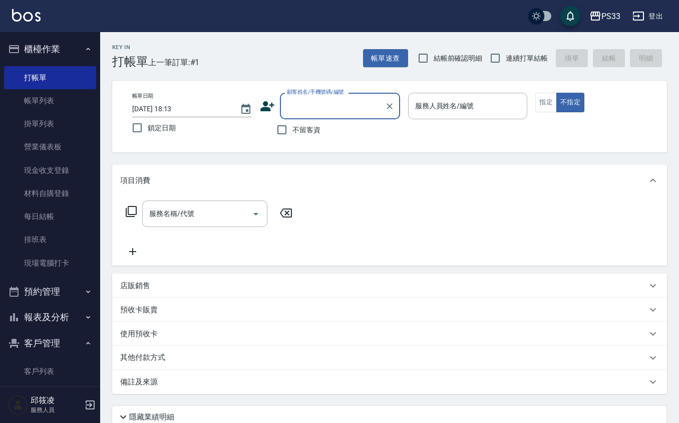
click at [511, 63] on span "連續打單結帳" at bounding box center [527, 58] width 42 height 11
click at [506, 63] on input "連續打單結帳" at bounding box center [495, 58] width 21 height 21
checkbox input "true"
click at [341, 125] on div "不留客資" at bounding box center [330, 129] width 140 height 21
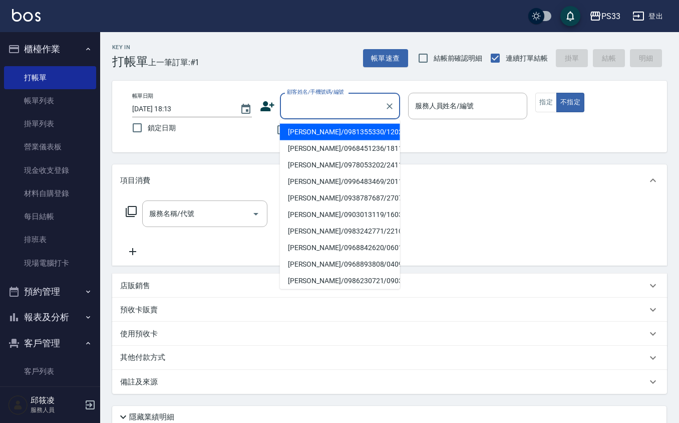
click at [335, 101] on input "顧客姓名/手機號碼/編號" at bounding box center [333, 106] width 96 height 18
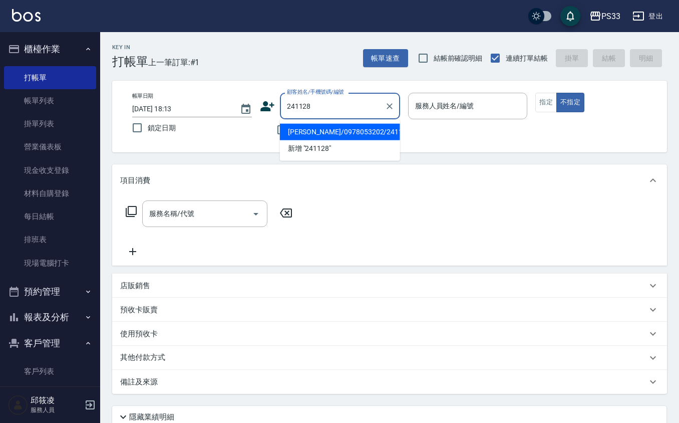
type input "[PERSON_NAME]/0978053202/241128"
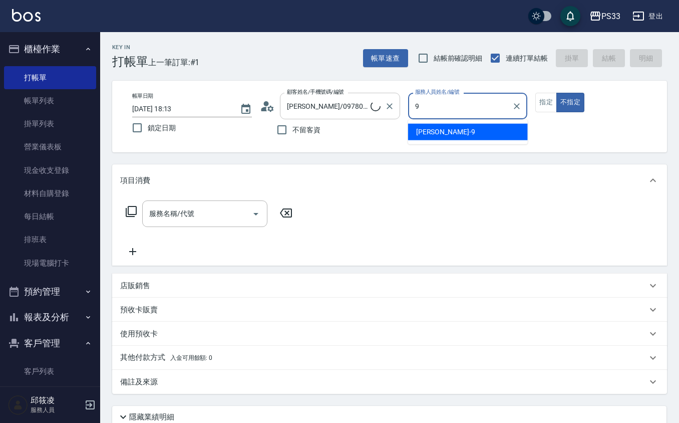
type input "苡軒-9"
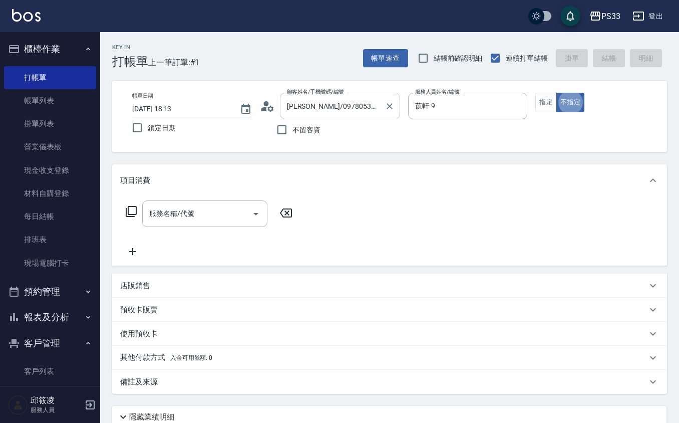
type button "false"
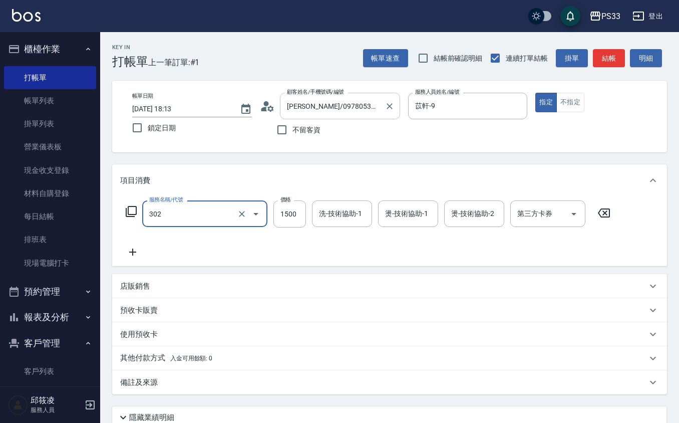
type input "設計燙髮(302)"
type input "1299"
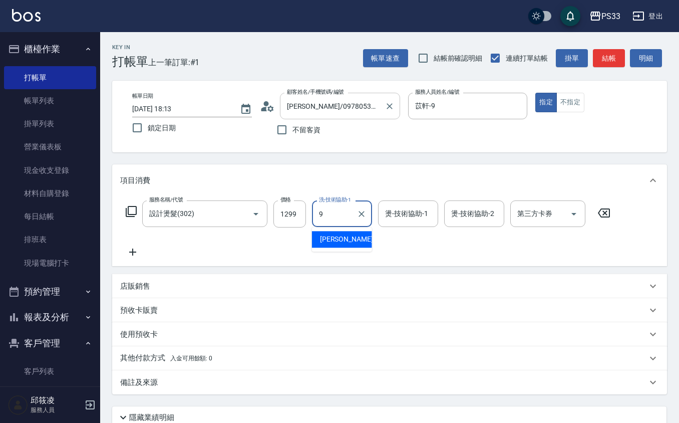
type input "苡軒-9"
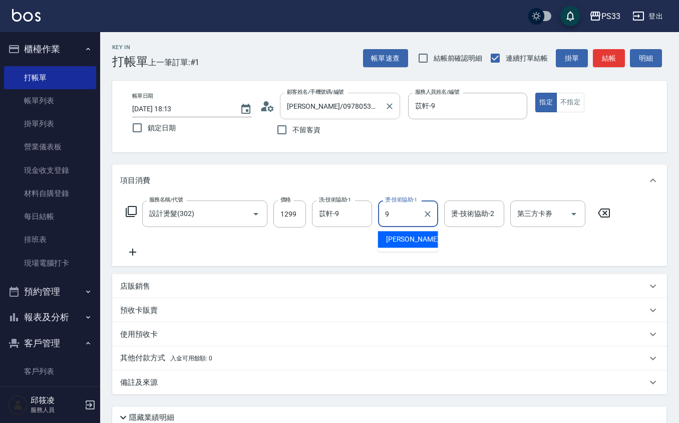
type input "苡軒-9"
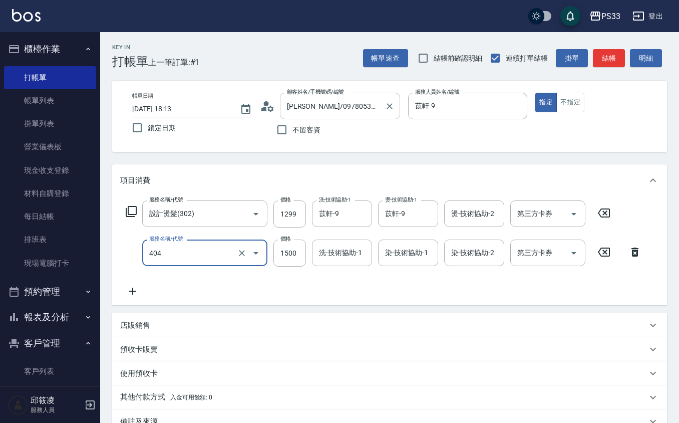
type input "設計染髮(404)"
type input "1099"
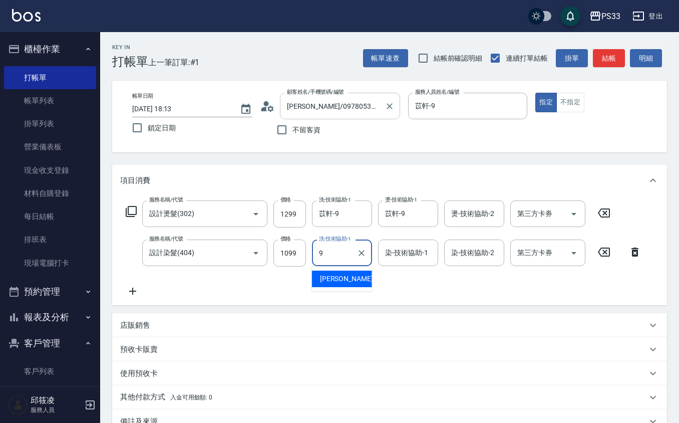
type input "苡軒-9"
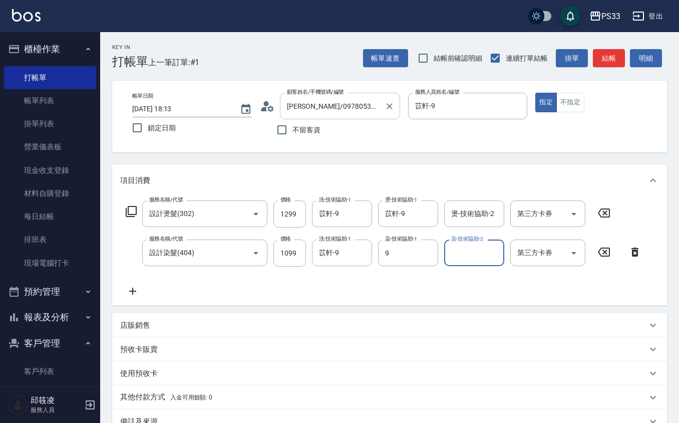
type input "苡軒-9"
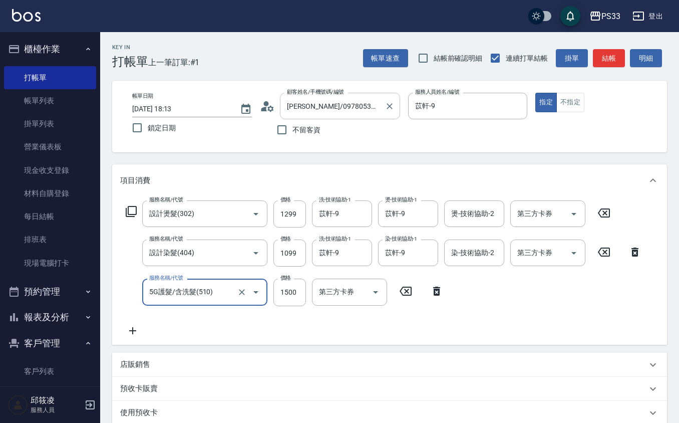
type input "5G護髮/含洗髮(510)"
click at [234, 294] on input "5G護髮/含洗髮(510)" at bounding box center [191, 292] width 88 height 18
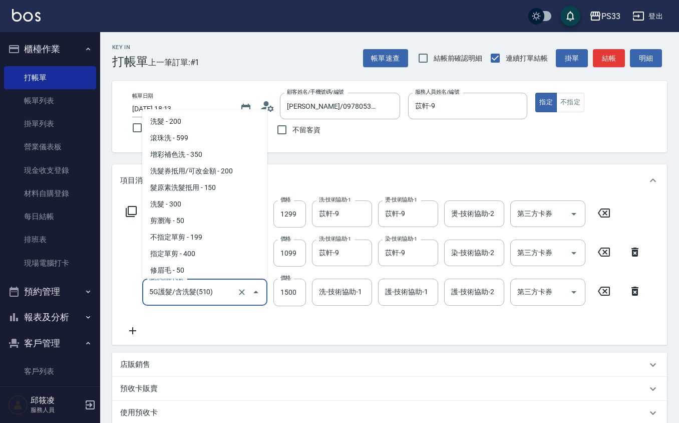
click at [212, 292] on input "5G護髮/含洗髮(510)" at bounding box center [191, 292] width 88 height 18
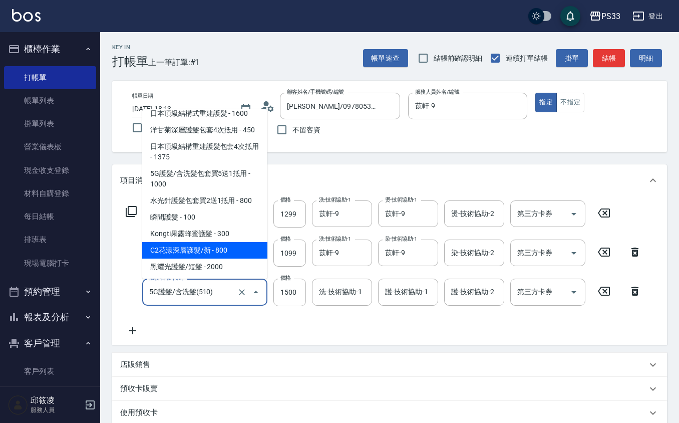
scroll to position [532, 0]
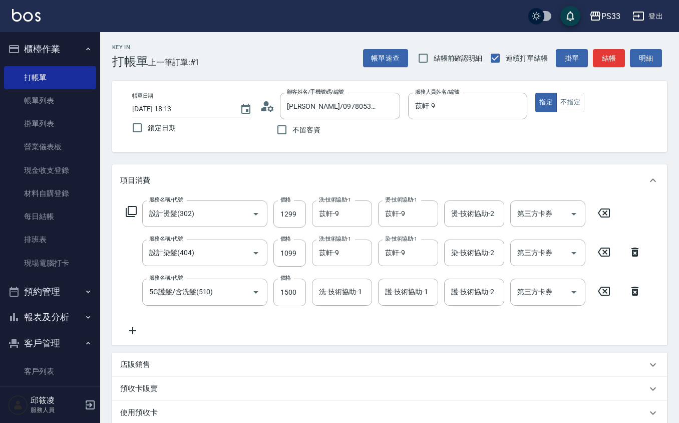
click at [208, 317] on div "服務名稱/代號 設計燙髮(302) 服務名稱/代號 價格 1299 價格 洗-技術協助-1 苡軒-9 洗-技術協助-1 燙-技術協助-1 苡軒-9 燙-技術協…" at bounding box center [384, 268] width 528 height 136
click at [360, 301] on div "洗-技術協助-1" at bounding box center [342, 292] width 60 height 27
type input "苡軒-9"
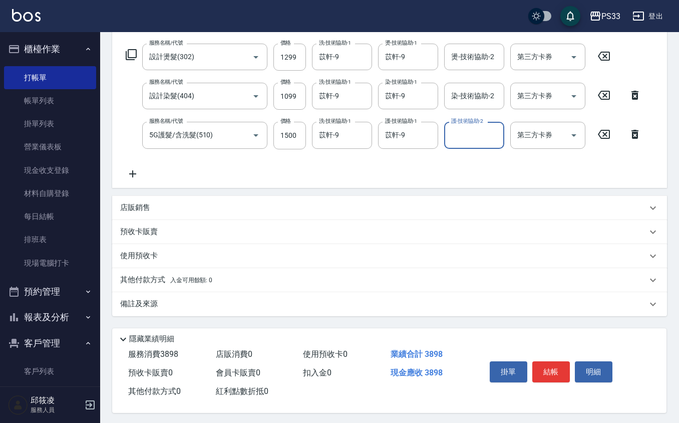
scroll to position [0, 0]
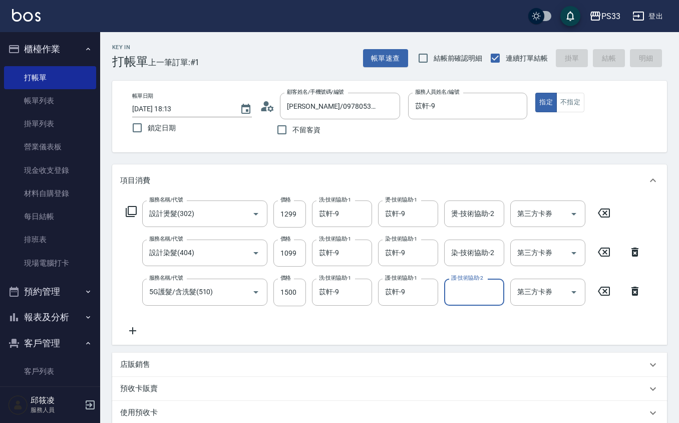
type input "[DATE] 18:14"
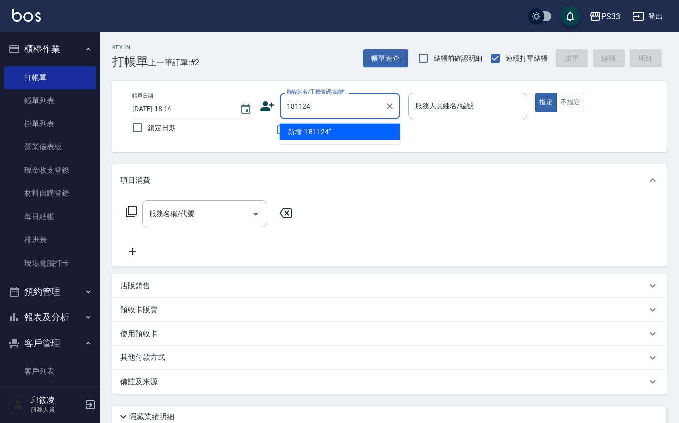
type input "181124"
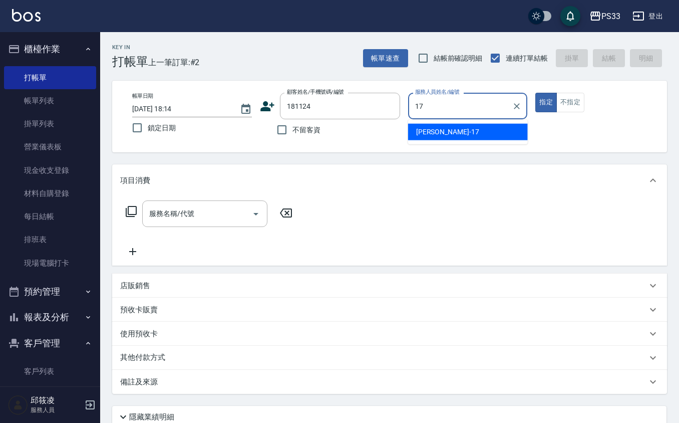
type input "[PERSON_NAME]-17"
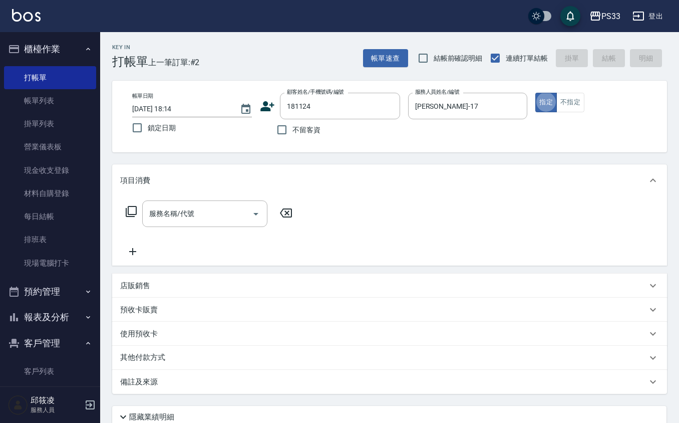
type button "true"
type input "[PERSON_NAME]/0968451236/181124"
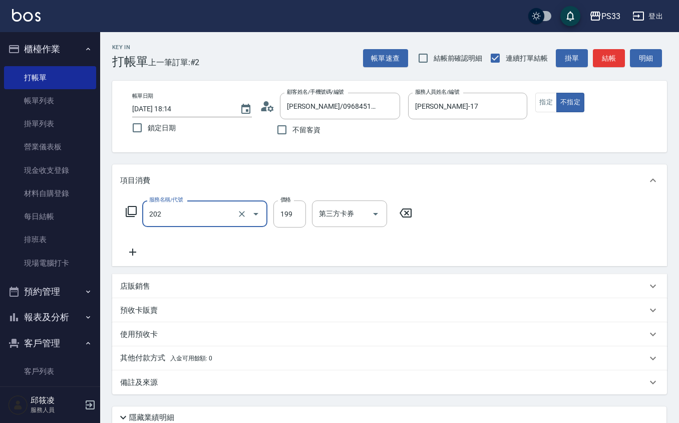
type input "不指定單剪(202)"
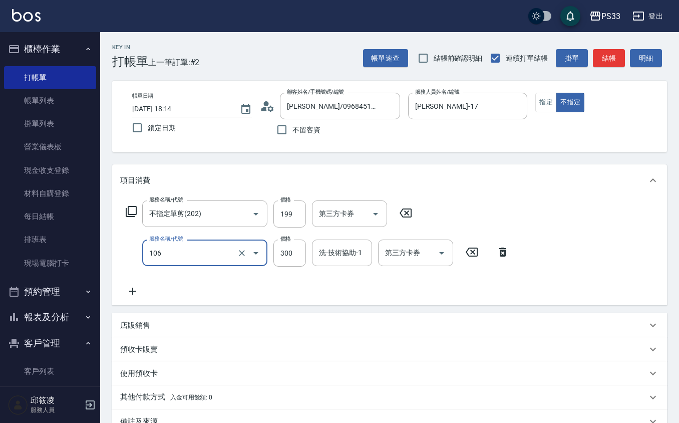
type input "洗髮(106)"
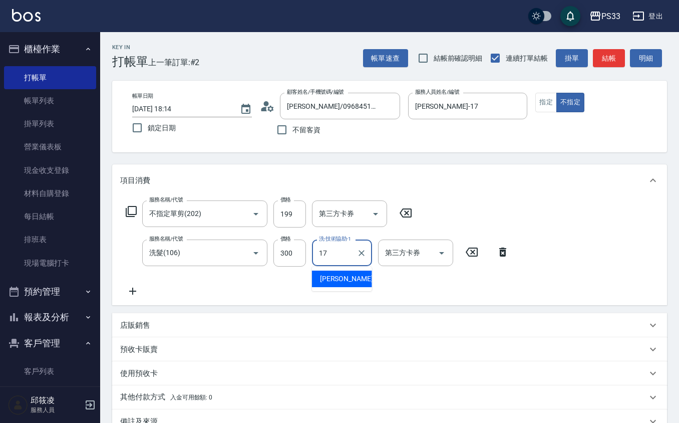
type input "[PERSON_NAME]-17"
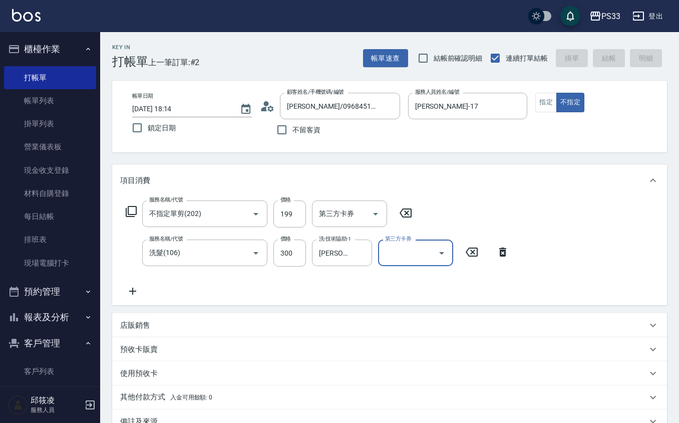
type input "[DATE] 18:15"
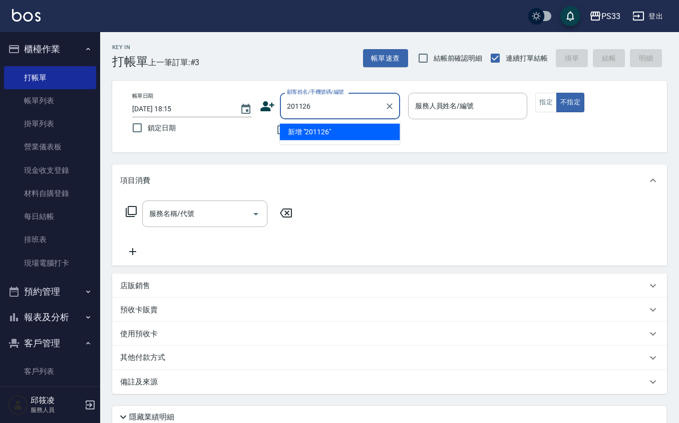
type input "201126"
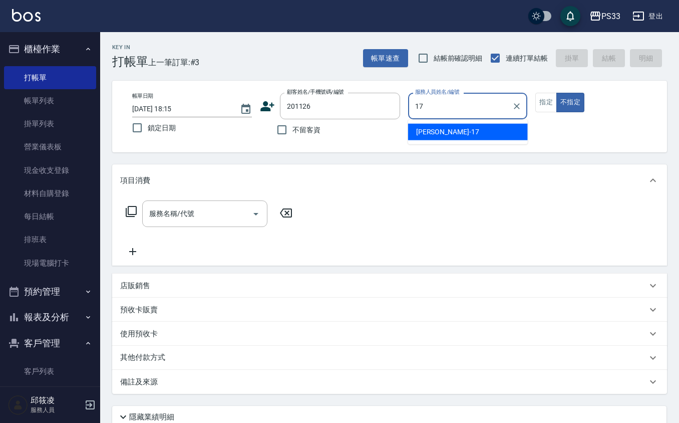
type input "[PERSON_NAME]-17"
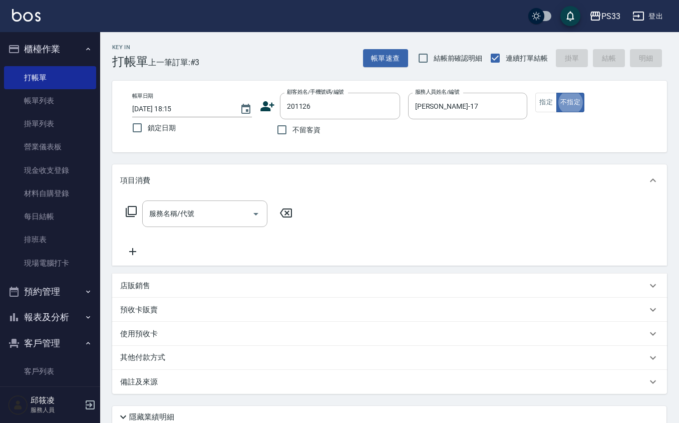
type input "[PERSON_NAME]/0996483469/201126"
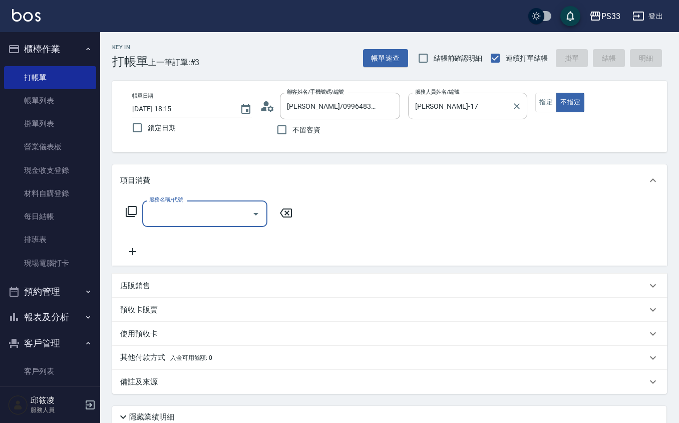
drag, startPoint x: 555, startPoint y: 108, endPoint x: 514, endPoint y: 117, distance: 42.0
click at [554, 107] on button "指定" at bounding box center [547, 103] width 22 height 20
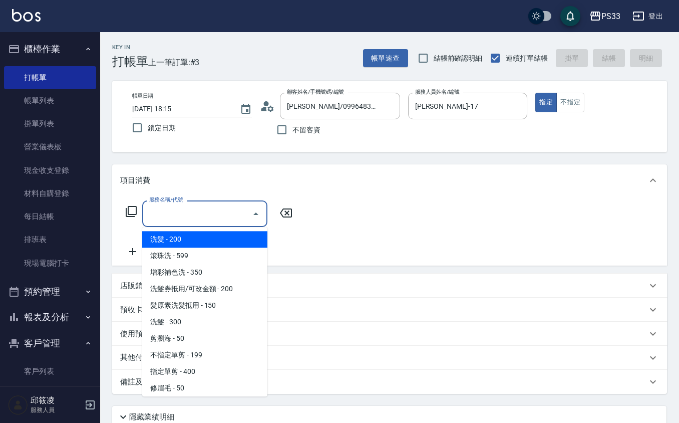
drag, startPoint x: 221, startPoint y: 214, endPoint x: 199, endPoint y: 221, distance: 23.0
click at [218, 215] on input "服務名稱/代號" at bounding box center [197, 214] width 101 height 18
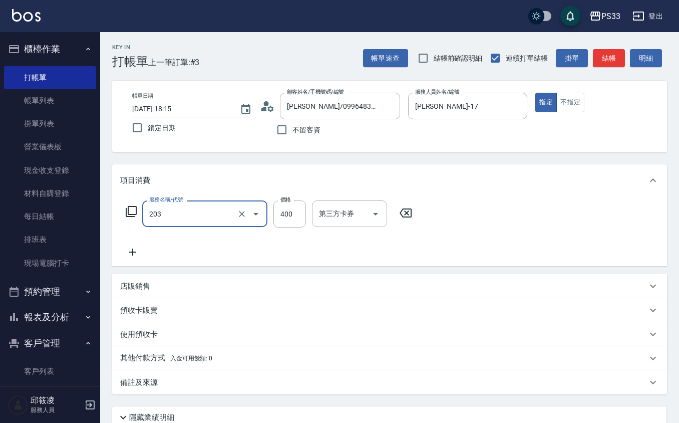
type input "指定單剪(203)"
type input "200"
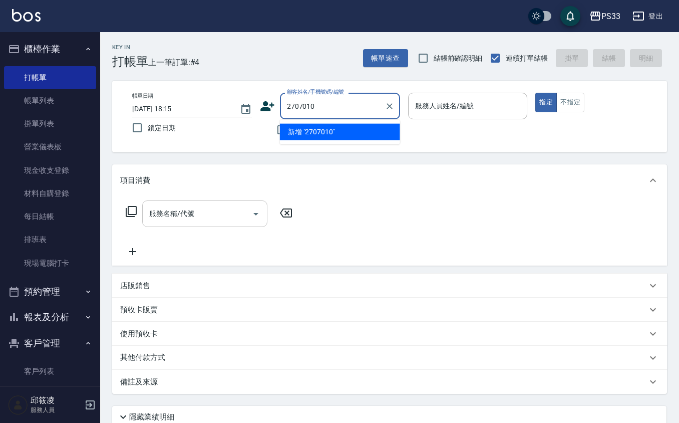
type input "2707010"
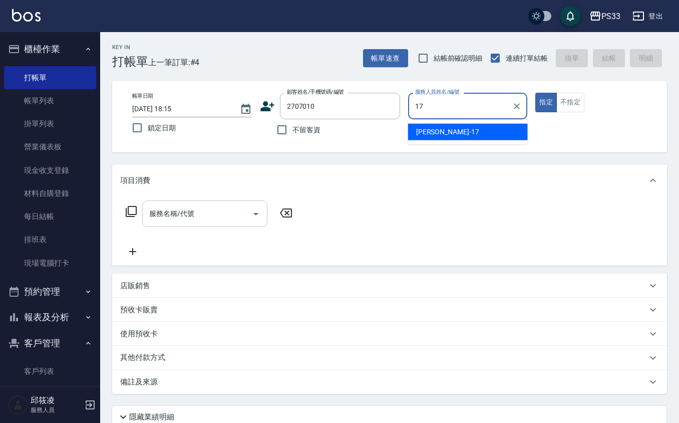
type input "[PERSON_NAME]-17"
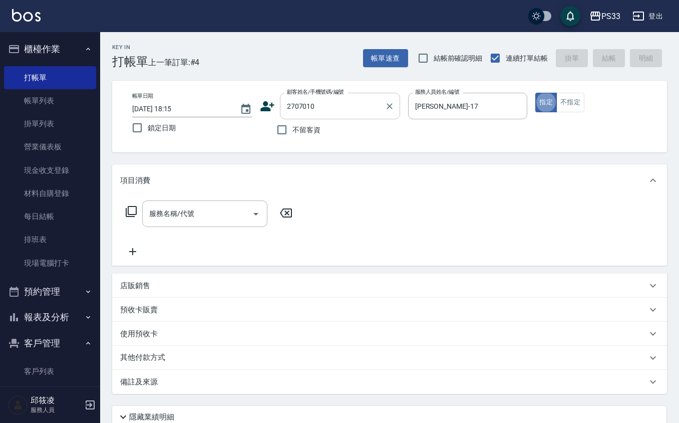
click at [325, 106] on input "2707010" at bounding box center [333, 106] width 96 height 18
click at [536, 93] on button "指定" at bounding box center [547, 103] width 22 height 20
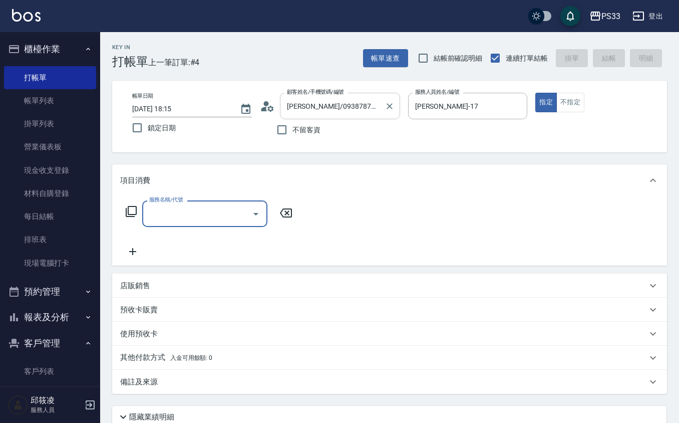
drag, startPoint x: 390, startPoint y: 103, endPoint x: 381, endPoint y: 119, distance: 17.7
click at [381, 119] on div "[PERSON_NAME]/0938787687/270701 顧客姓名/手機號碼/編號" at bounding box center [340, 106] width 120 height 27
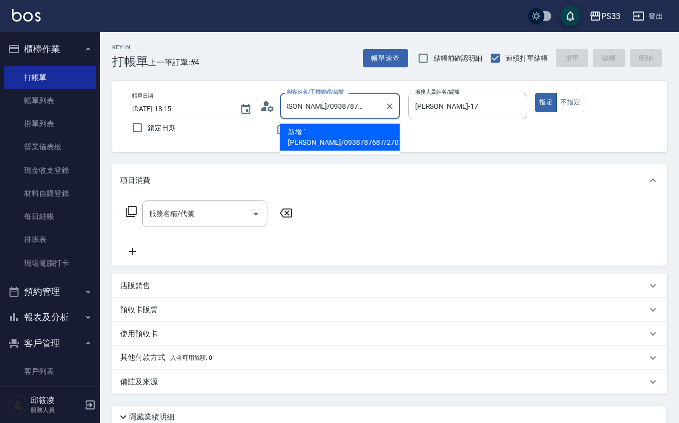
type input "[PERSON_NAME]/0938787687/27070122100"
click at [395, 105] on button "Clear" at bounding box center [390, 106] width 14 height 14
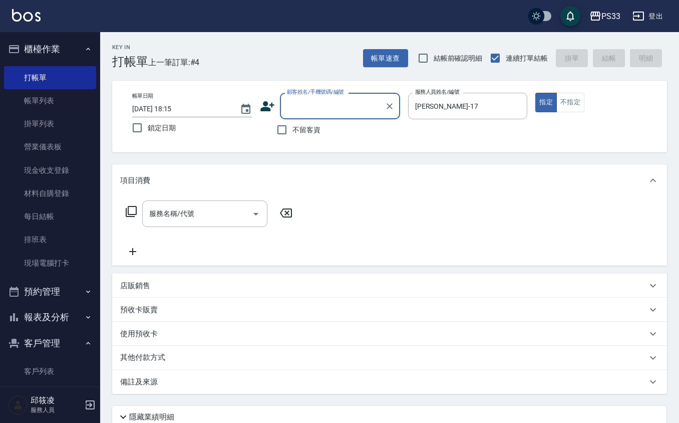
scroll to position [0, 0]
click at [297, 107] on input "顧客姓名/手機號碼/編號" at bounding box center [333, 106] width 96 height 18
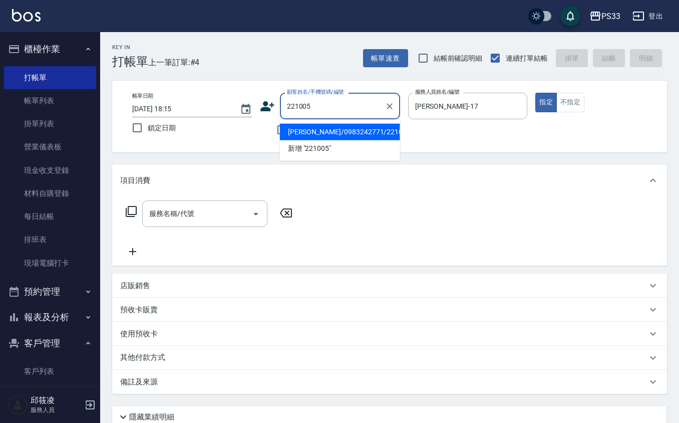
type input "[PERSON_NAME]/0983242771/221005"
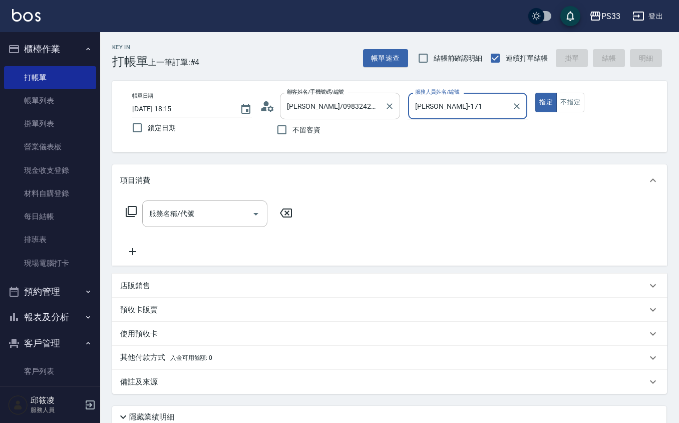
type input "[PERSON_NAME]-17"
click at [536, 93] on button "指定" at bounding box center [547, 103] width 22 height 20
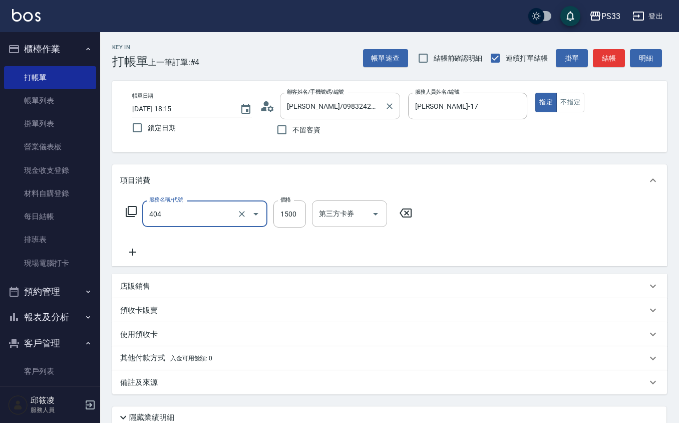
type input "設計染髮(404)"
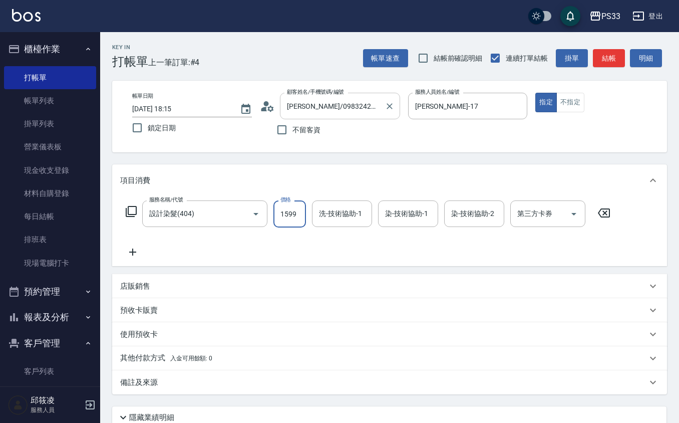
type input "1599"
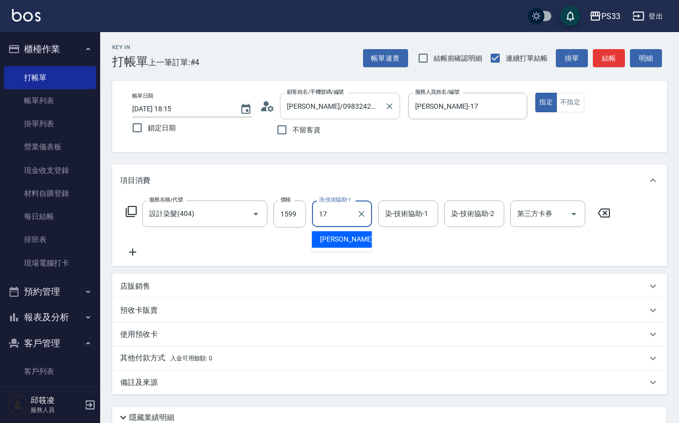
type input "[PERSON_NAME]-17"
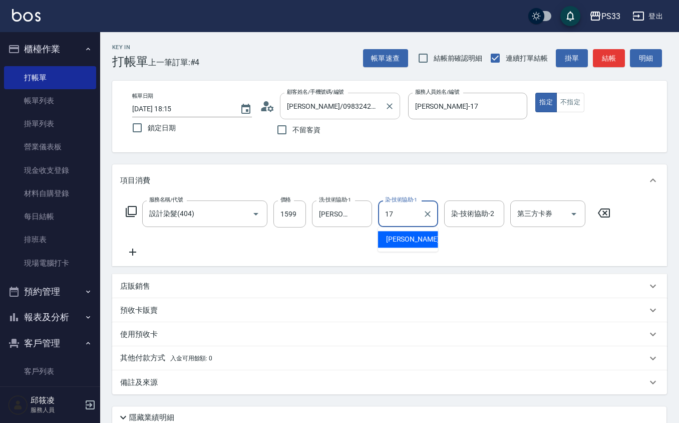
type input "[PERSON_NAME]-17"
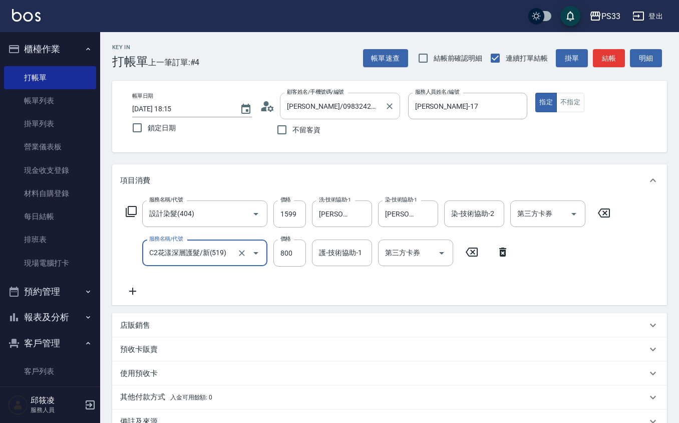
type input "C2花漾深層護髮/新(519)"
type input "900"
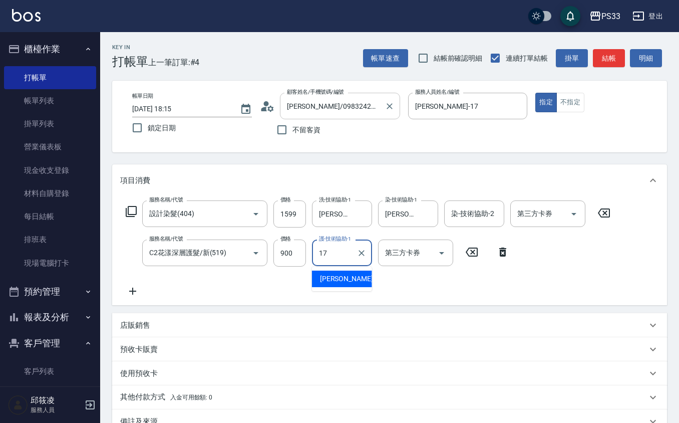
type input "[PERSON_NAME]-17"
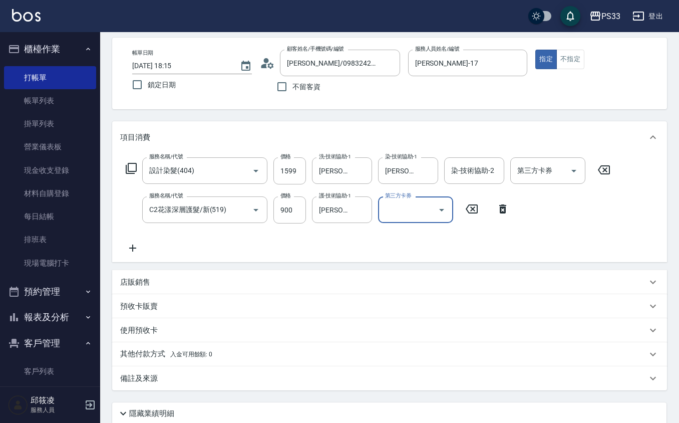
scroll to position [67, 0]
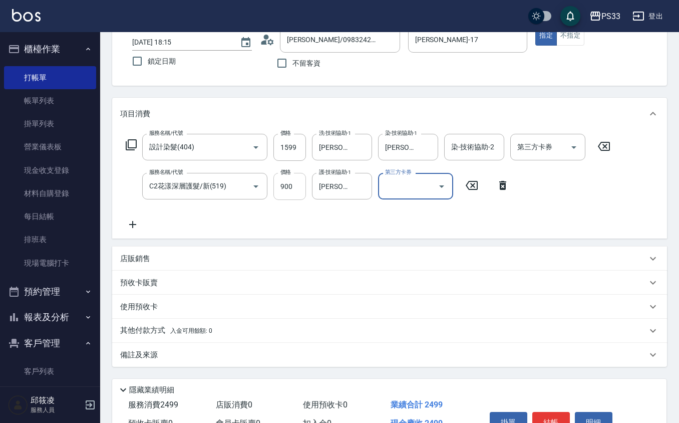
click at [289, 185] on input "900" at bounding box center [290, 186] width 33 height 27
type input "502"
click at [229, 195] on div "C2花漾深層護髮/新(519) 服務名稱/代號" at bounding box center [204, 186] width 125 height 27
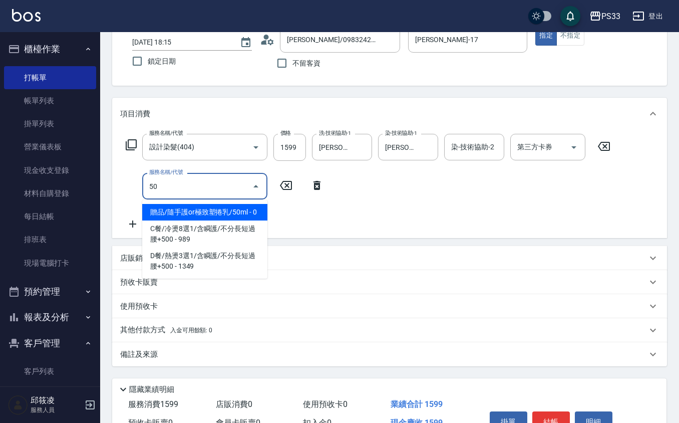
scroll to position [0, 0]
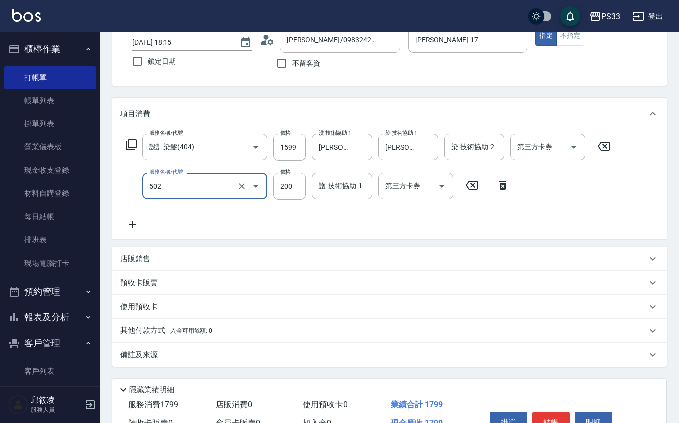
type input "自備護髮(502)"
type input "900"
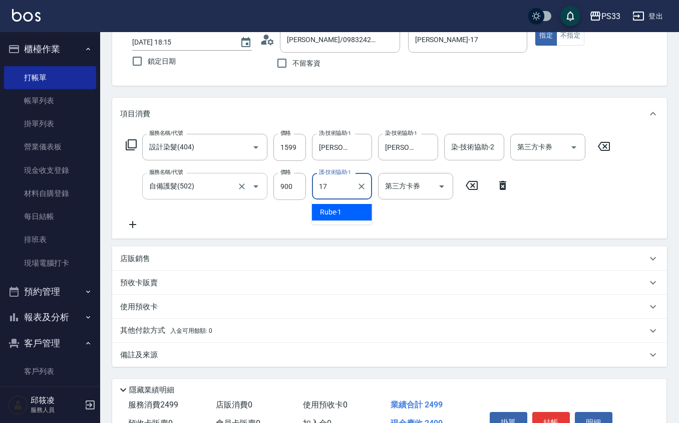
type input "[PERSON_NAME]-17"
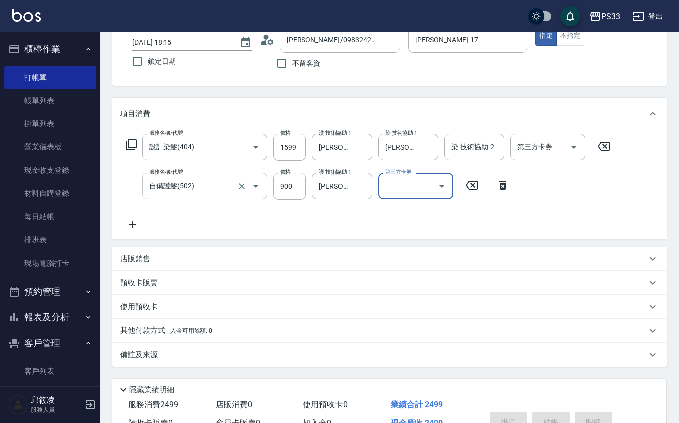
type input "[DATE] 18:16"
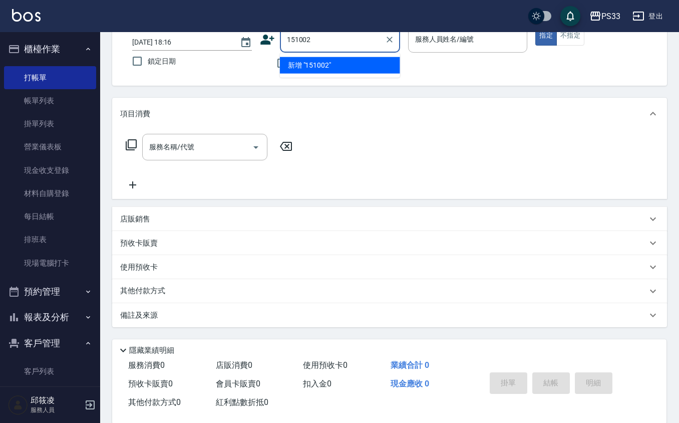
type input "151002"
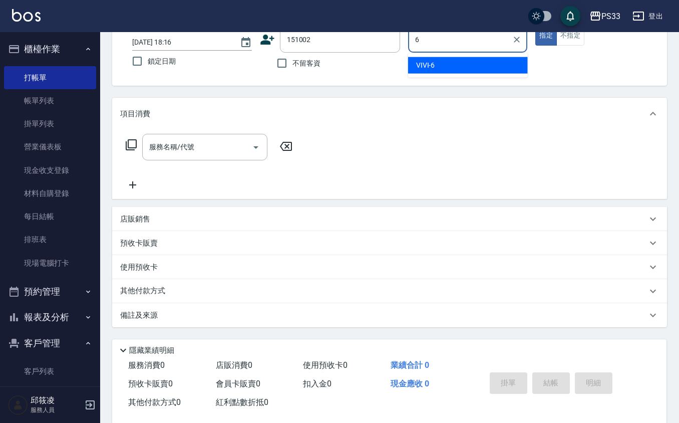
type input "VIVI-6"
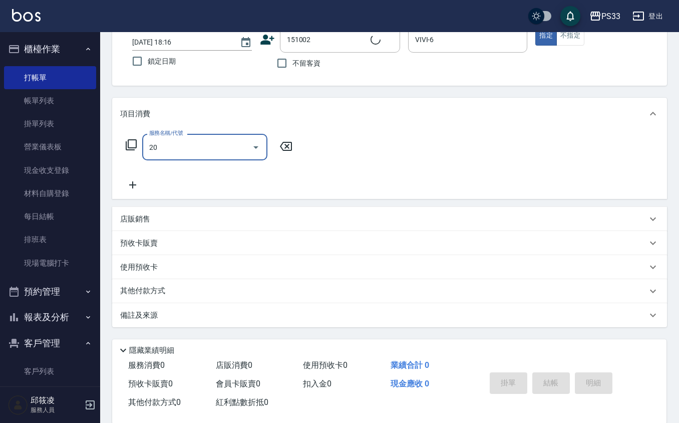
type input "203"
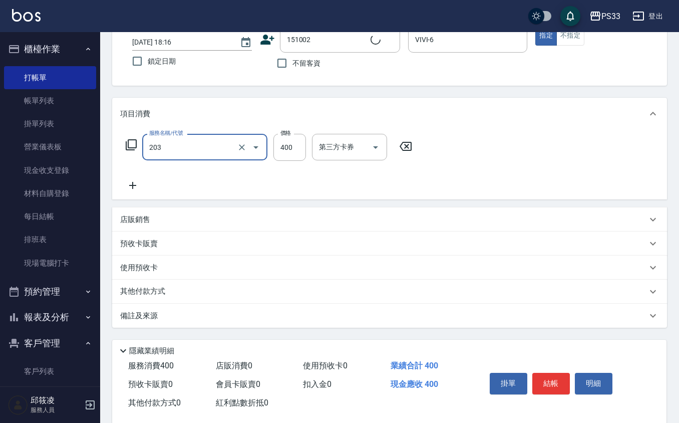
type input "[PERSON_NAME]/09001861010/151002"
type input "指定單剪(203)"
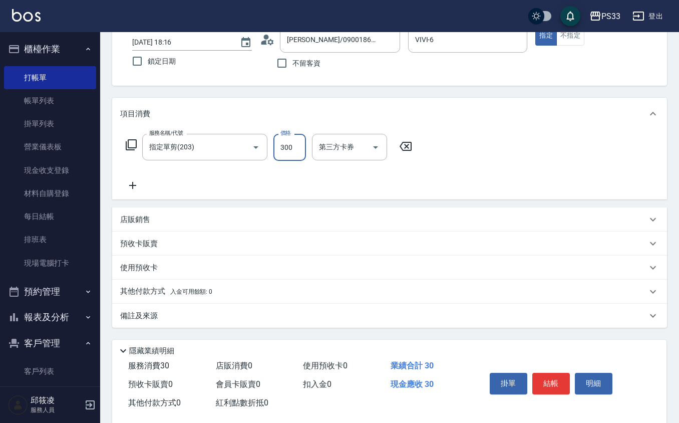
type input "300"
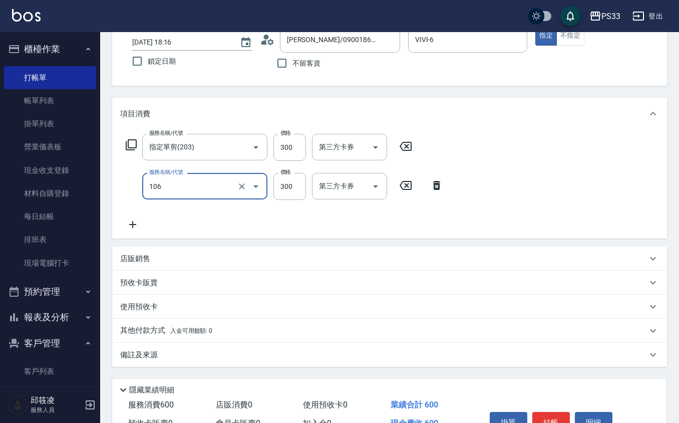
type input "洗髮(106)"
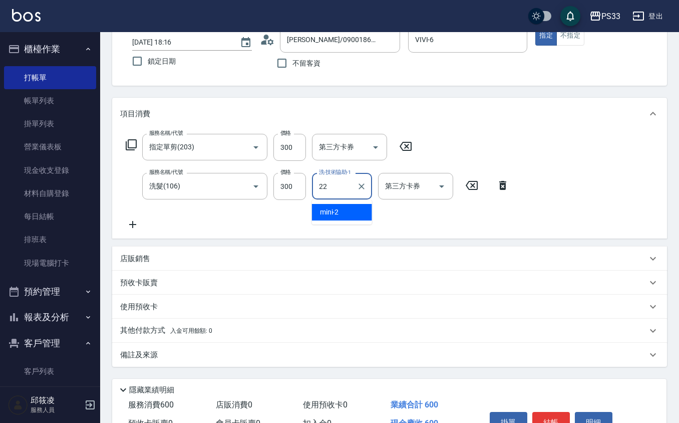
type input "[PERSON_NAME]-22"
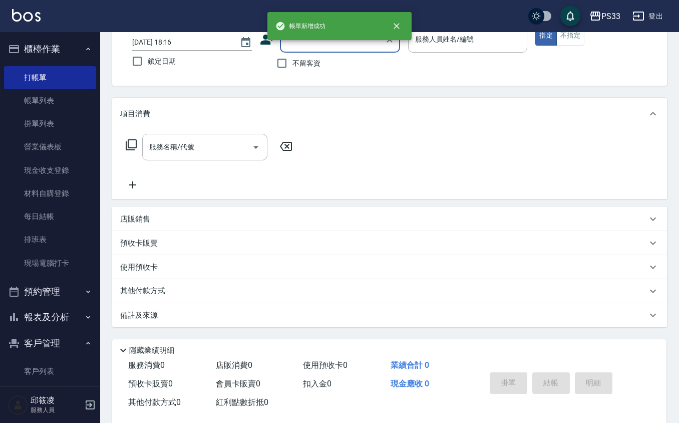
type input "1"
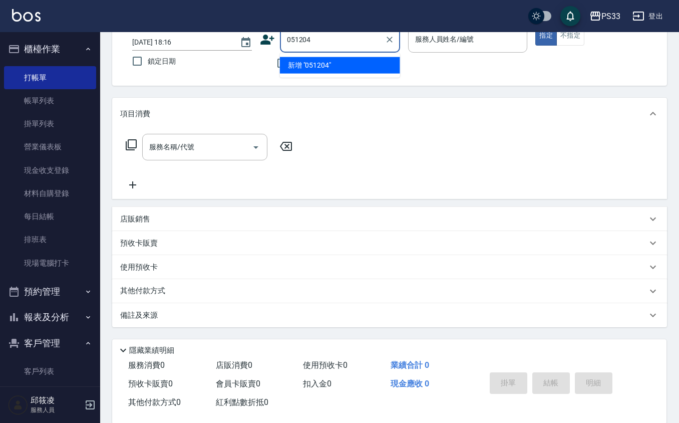
type input "051204"
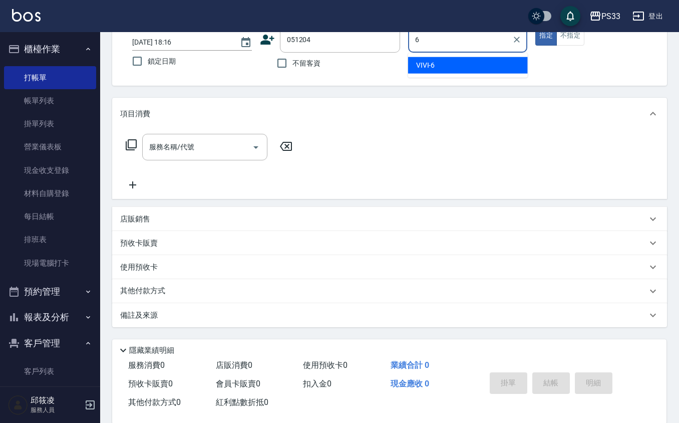
type input "VIVI-6"
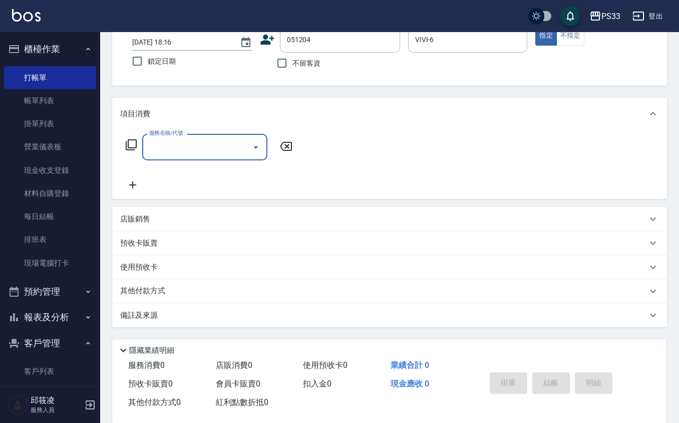
type input "[PERSON_NAME]位/0909560845/051204"
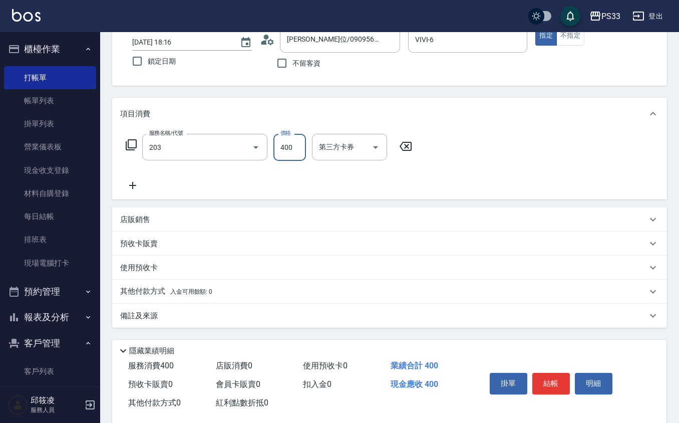
type input "指定單剪(203)"
type input "300"
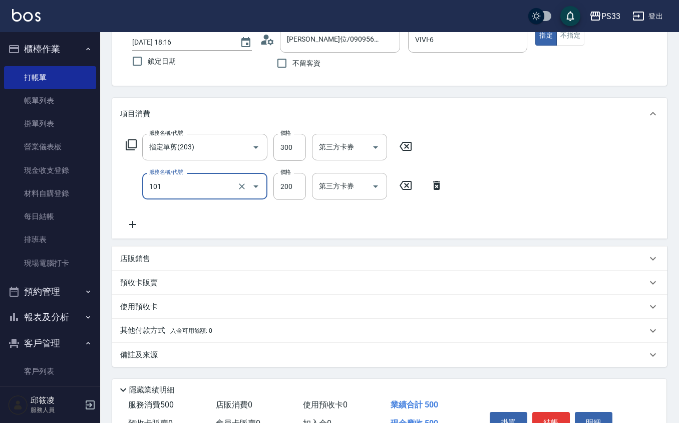
type input "洗髮(101)"
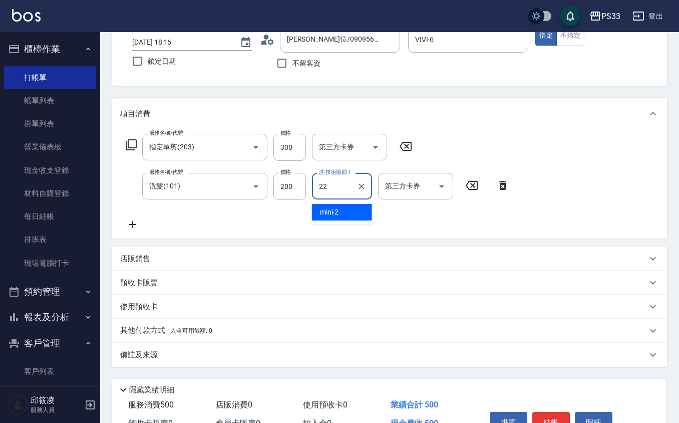
type input "[PERSON_NAME]-22"
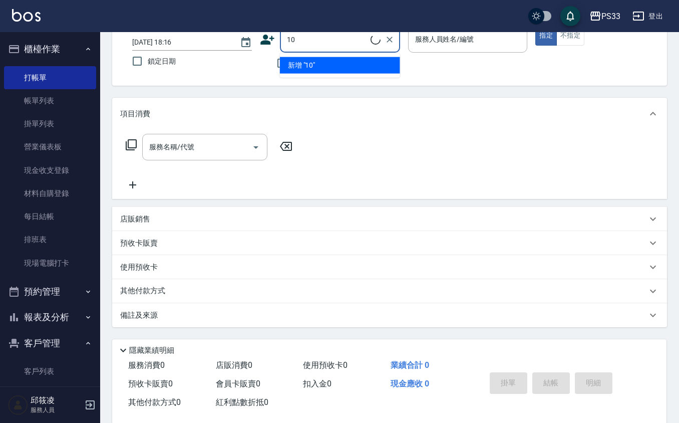
type input "[PERSON_NAME]/10/10"
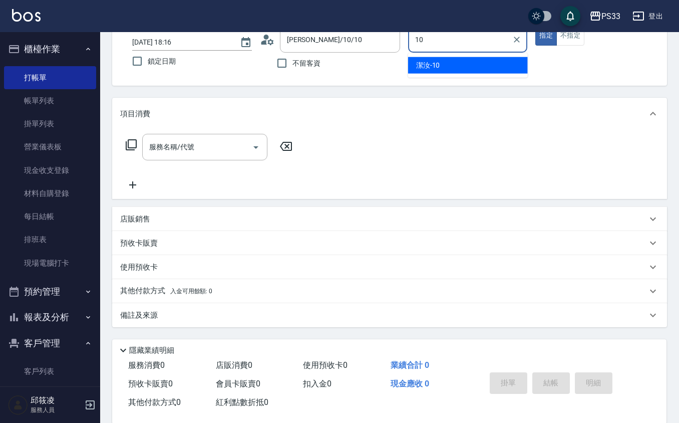
type input "潔汝-10"
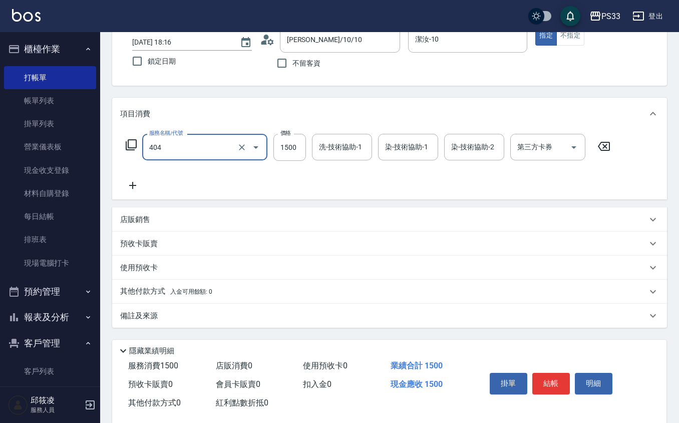
type input "設計染髮(404)"
type input "1000"
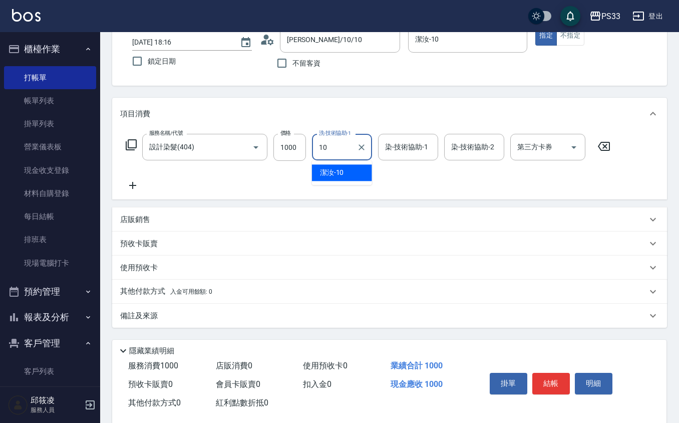
type input "潔汝-10"
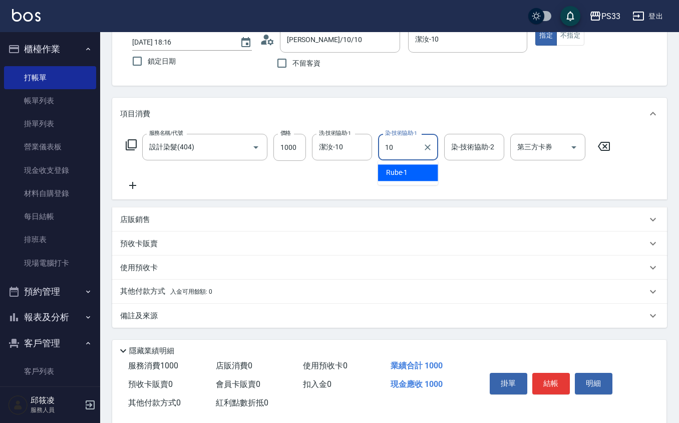
type input "潔汝-10"
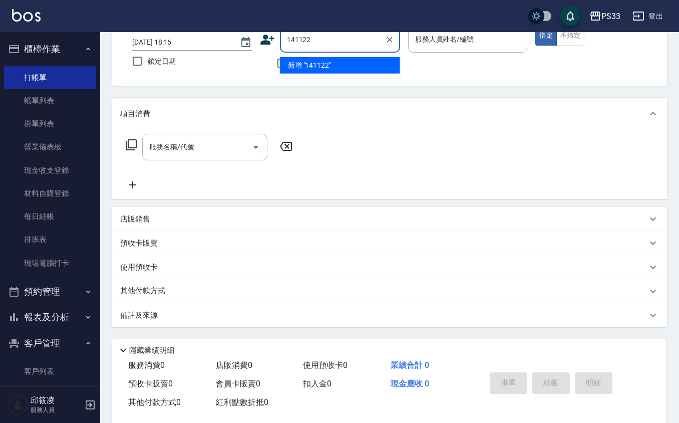
type input "141122"
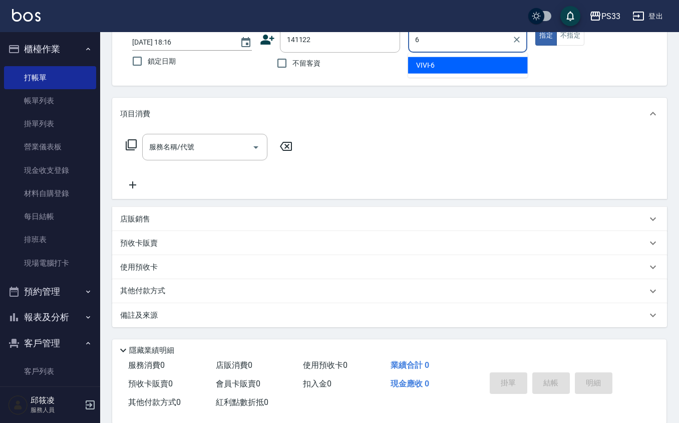
type input "VIVI-6"
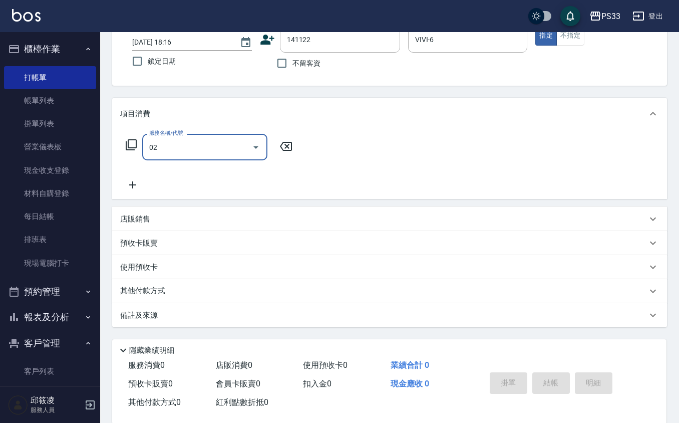
type input "023"
type input "[PERSON_NAME]/0968912219/141122"
type input "0"
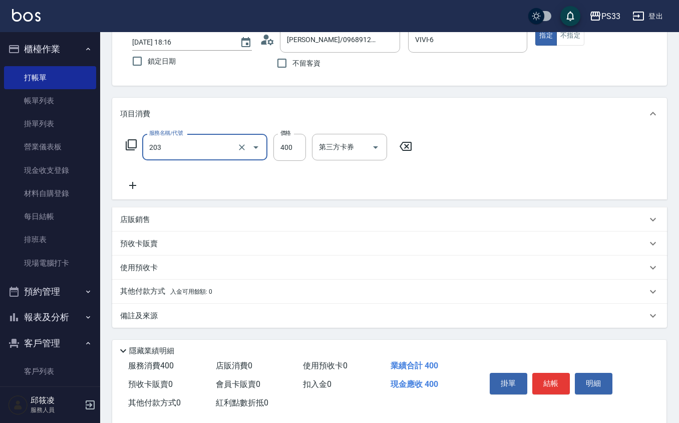
type input "指定單剪(203)"
type input "300"
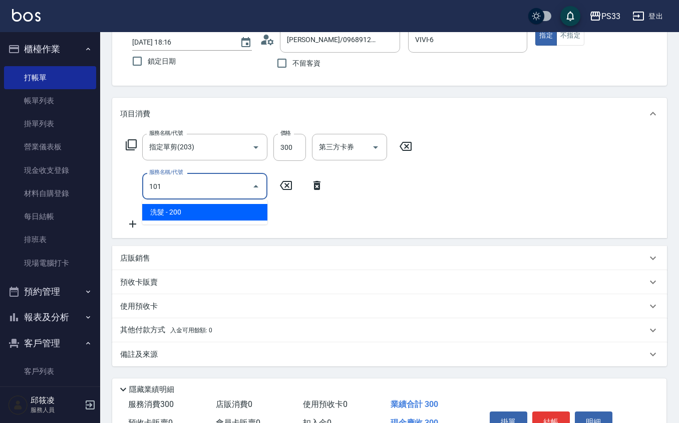
type input "洗髮(101)"
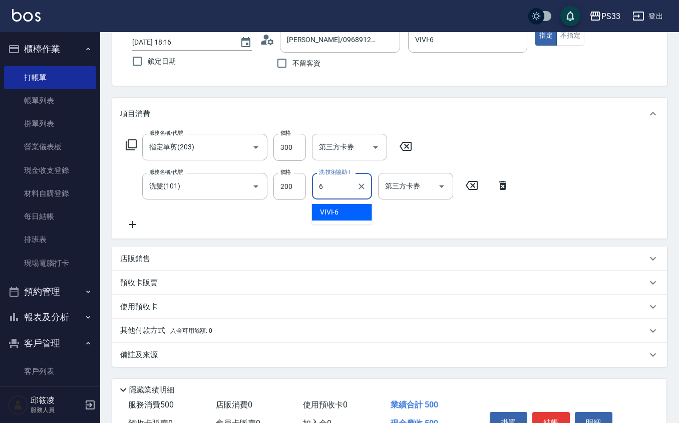
type input "VIVI-6"
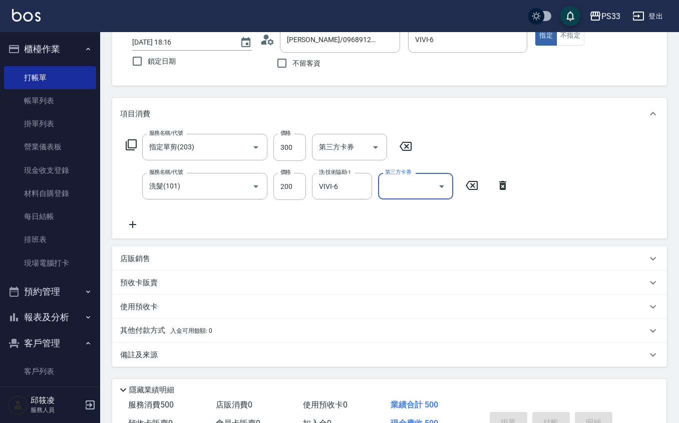
type input "[DATE] 18:17"
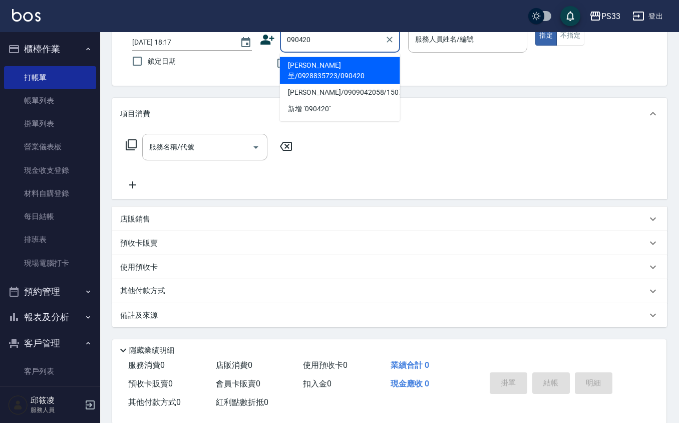
click at [318, 69] on li "[PERSON_NAME]呈/0928835723/090420" at bounding box center [340, 70] width 120 height 27
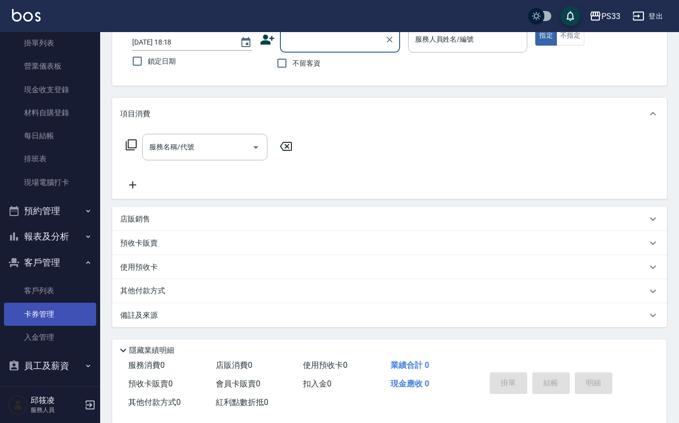
scroll to position [85, 0]
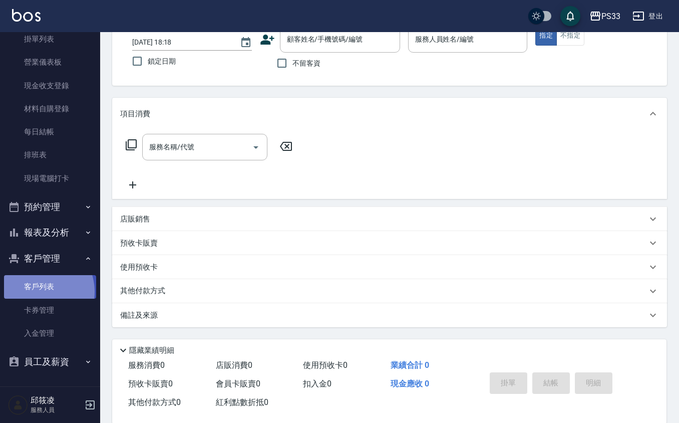
click at [36, 292] on link "客戶列表" at bounding box center [50, 286] width 92 height 23
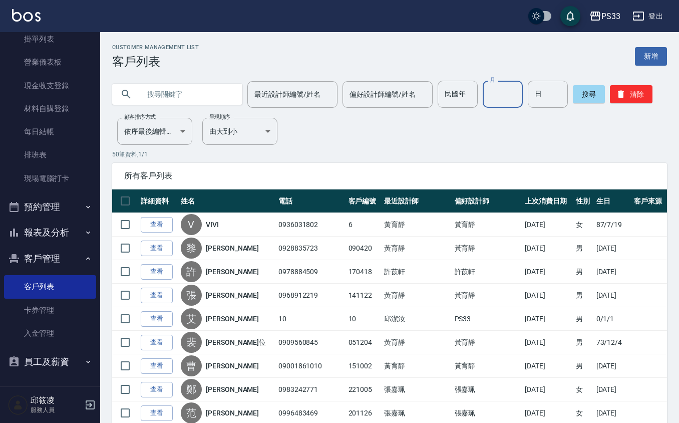
drag, startPoint x: 499, startPoint y: 94, endPoint x: 488, endPoint y: 93, distance: 11.1
click at [499, 95] on input "月" at bounding box center [503, 94] width 40 height 27
drag, startPoint x: 500, startPoint y: 94, endPoint x: 476, endPoint y: 91, distance: 23.8
click at [478, 91] on div "民國年 民國年 月 月 日 日" at bounding box center [503, 94] width 130 height 27
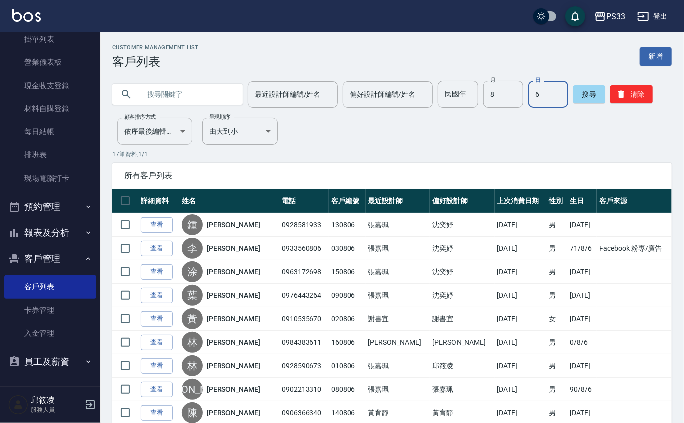
click at [163, 135] on body "PS33 登出 櫃檯作業 打帳單 帳單列表 掛單列表 營業儀表板 現金收支登錄 材料自購登錄 每日結帳 排班表 現場電腦打卡 預約管理 預約管理 單日預約紀錄…" at bounding box center [342, 330] width 684 height 660
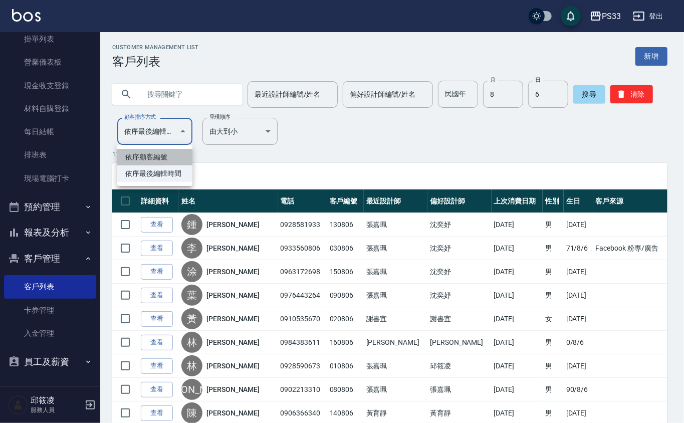
click at [161, 153] on li "依序顧客編號" at bounding box center [154, 157] width 75 height 17
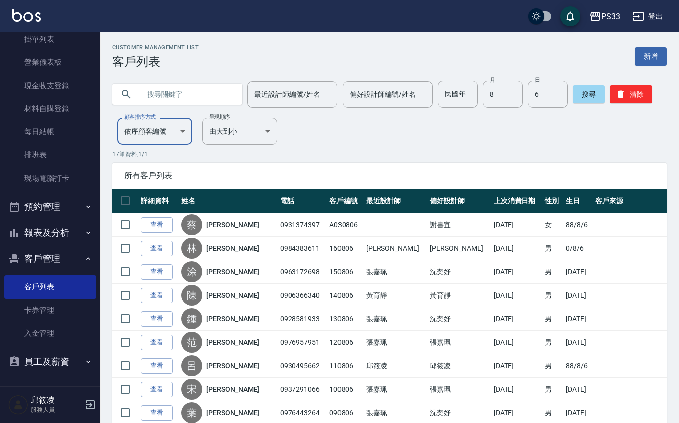
click at [151, 129] on body "PS33 登出 櫃檯作業 打帳單 帳單列表 掛單列表 營業儀表板 現金收支登錄 材料自購登錄 每日結帳 排班表 現場電腦打卡 預約管理 預約管理 單日預約紀錄…" at bounding box center [339, 330] width 679 height 660
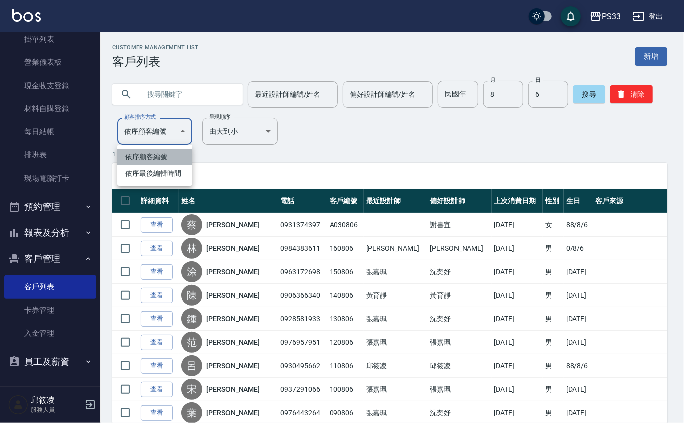
click at [147, 149] on li "依序顧客編號" at bounding box center [154, 157] width 75 height 17
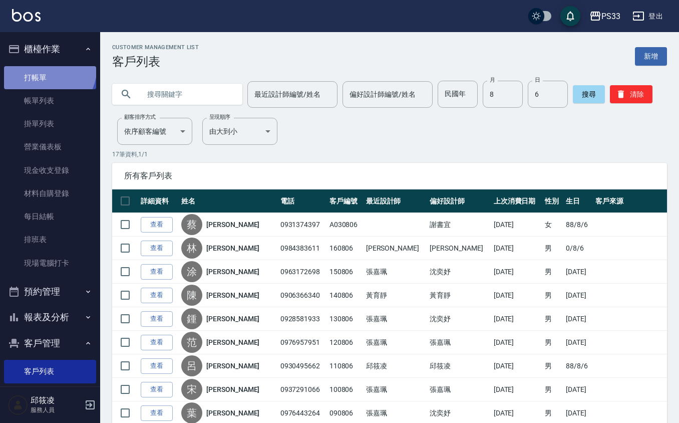
click at [39, 66] on link "打帳單" at bounding box center [50, 77] width 92 height 23
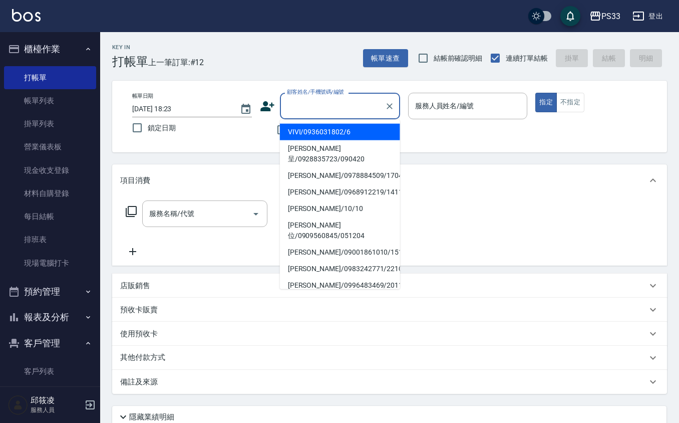
click at [324, 107] on input "顧客姓名/手機號碼/編號" at bounding box center [333, 106] width 96 height 18
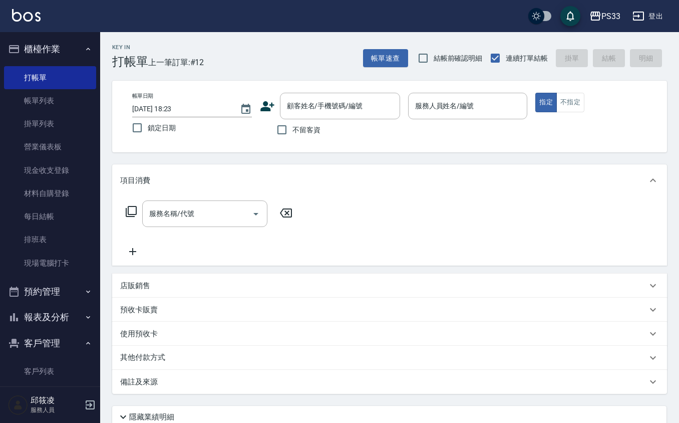
click at [267, 101] on icon at bounding box center [268, 106] width 14 height 10
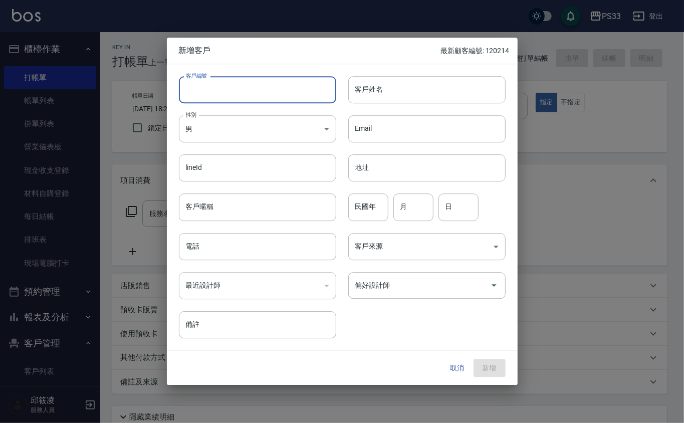
click at [265, 87] on input "客戶編號" at bounding box center [257, 89] width 157 height 27
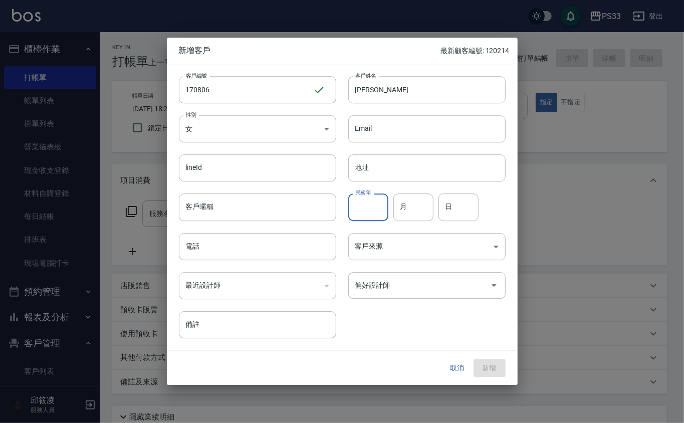
click at [371, 211] on input "民國年" at bounding box center [368, 207] width 40 height 27
click at [353, 203] on input "民國年" at bounding box center [368, 207] width 40 height 27
click at [474, 359] on button "新增" at bounding box center [490, 368] width 32 height 19
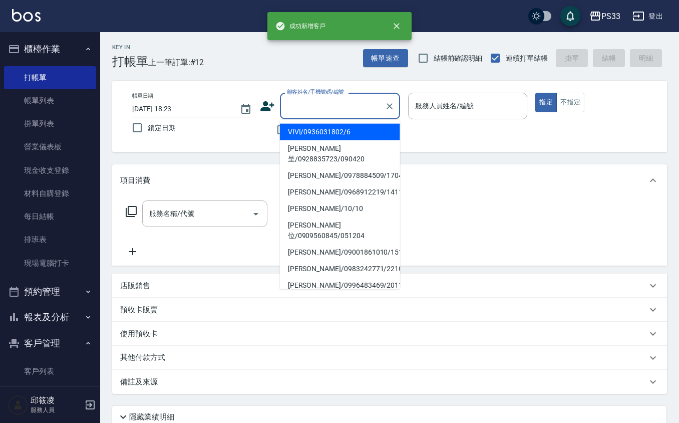
click at [291, 108] on input "顧客姓名/手機號碼/編號" at bounding box center [333, 106] width 96 height 18
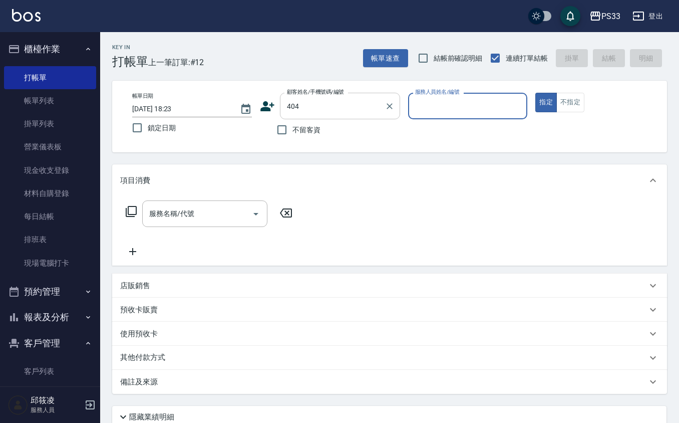
click at [536, 93] on button "指定" at bounding box center [547, 103] width 22 height 20
click at [336, 110] on input "404" at bounding box center [333, 106] width 96 height 18
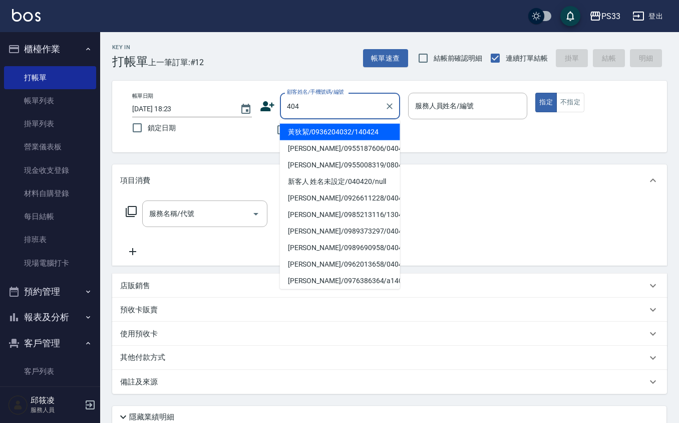
click at [336, 109] on input "404" at bounding box center [333, 106] width 96 height 18
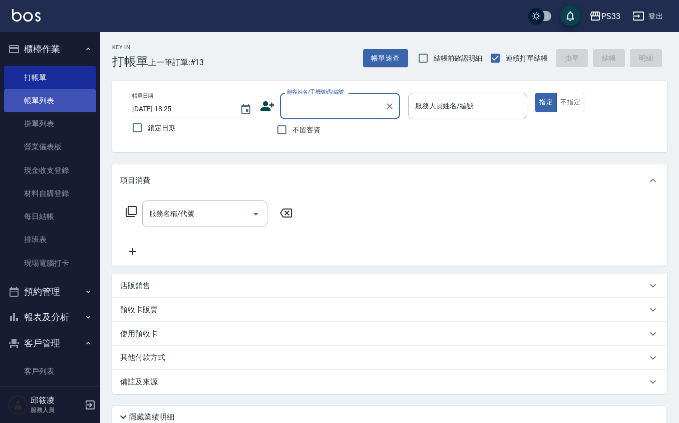
click at [59, 102] on link "帳單列表" at bounding box center [50, 100] width 92 height 23
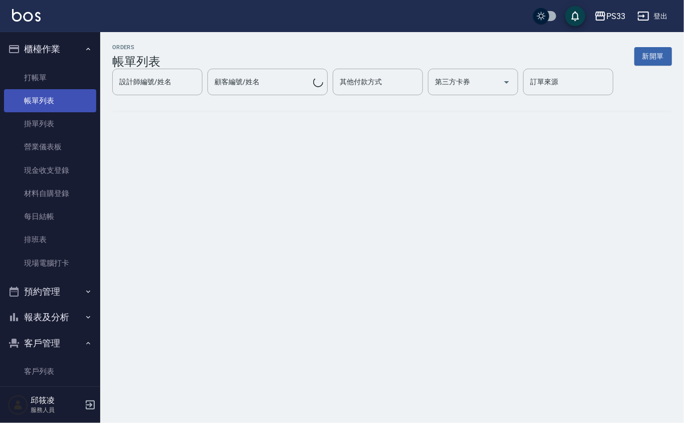
click at [59, 102] on link "帳單列表" at bounding box center [50, 100] width 92 height 23
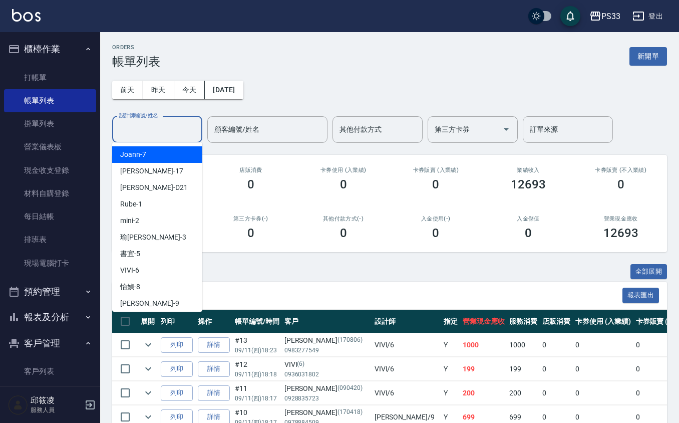
click at [181, 137] on input "設計師編號/姓名" at bounding box center [157, 130] width 81 height 18
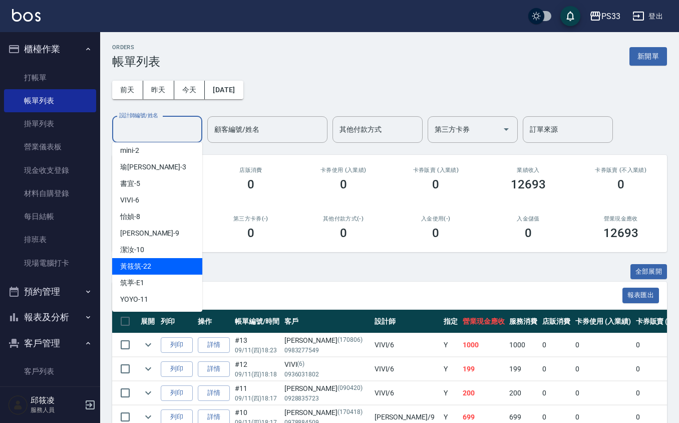
scroll to position [4, 0]
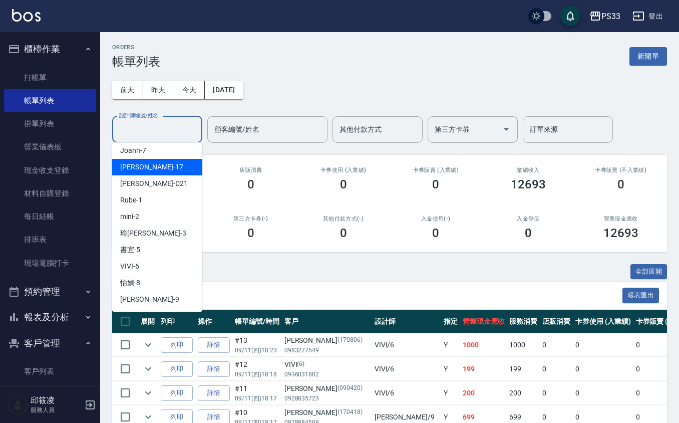
click at [162, 169] on div "[PERSON_NAME] -17" at bounding box center [157, 167] width 90 height 17
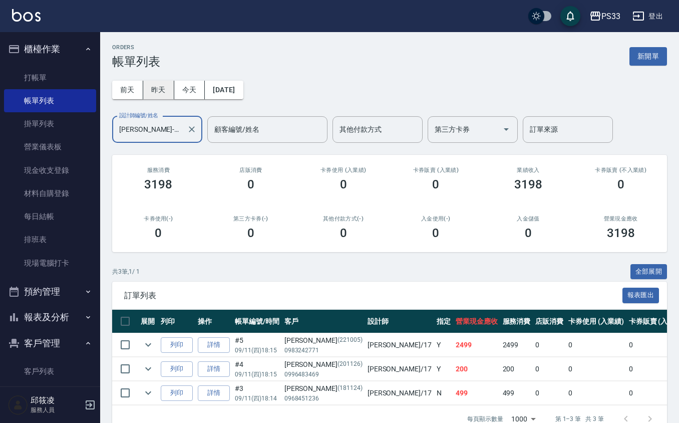
click at [164, 90] on button "昨天" at bounding box center [158, 90] width 31 height 19
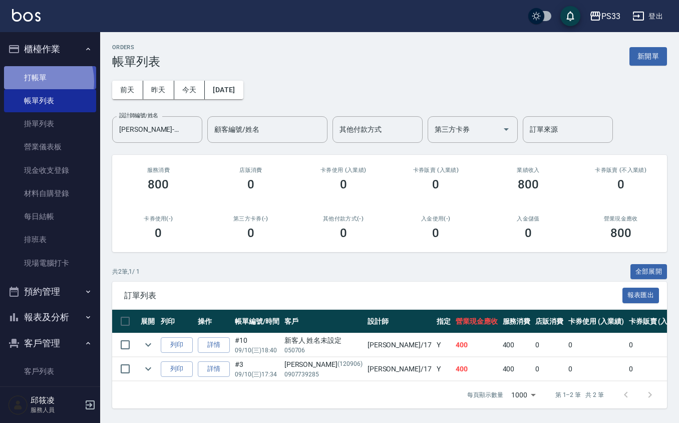
click at [35, 81] on link "打帳單" at bounding box center [50, 77] width 92 height 23
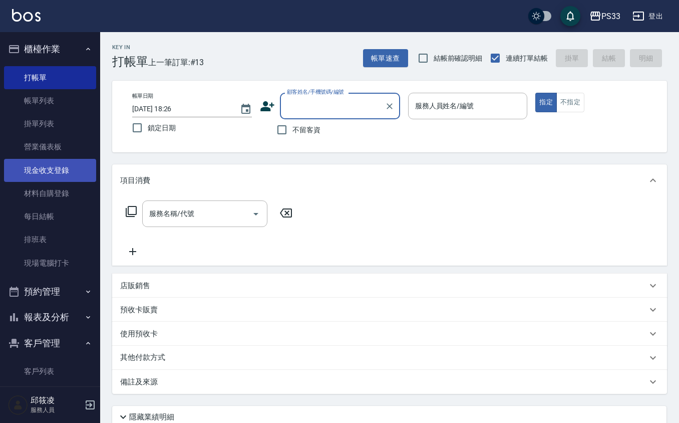
click at [47, 175] on link "現金收支登錄" at bounding box center [50, 170] width 92 height 23
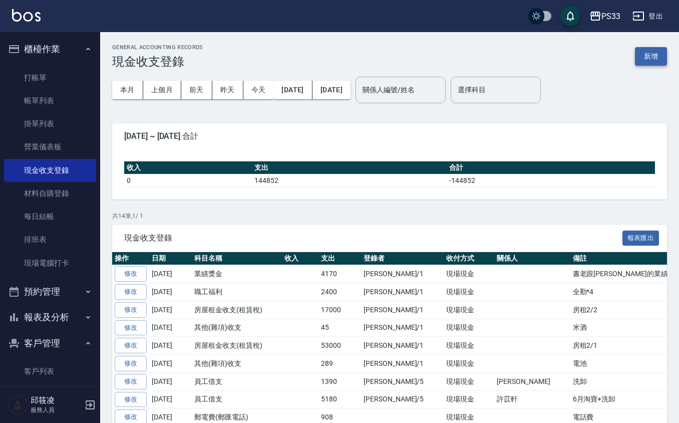
click at [666, 47] on button "新增" at bounding box center [651, 56] width 32 height 19
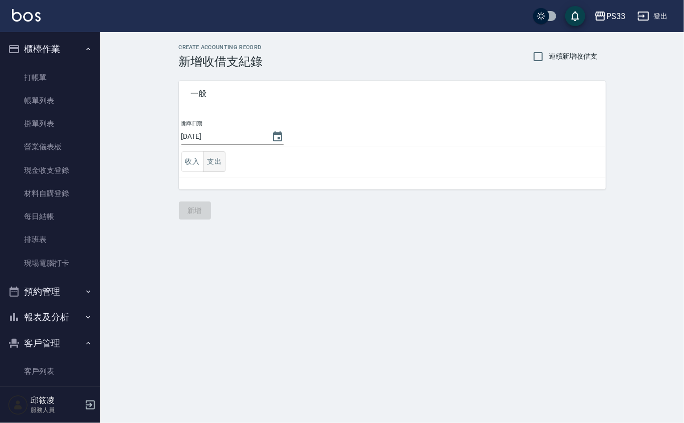
click at [215, 164] on button "支出" at bounding box center [214, 161] width 23 height 21
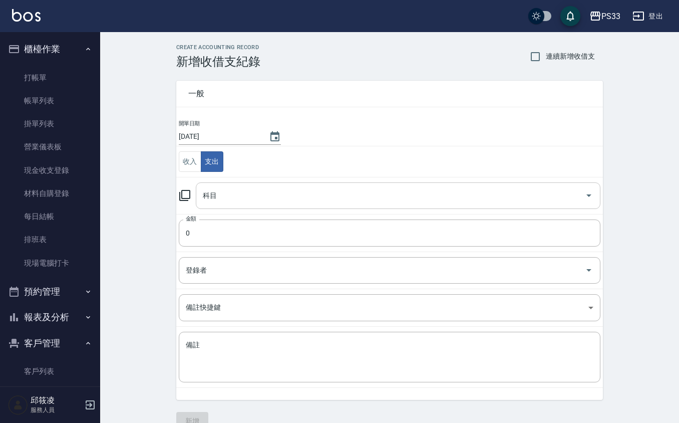
click at [239, 189] on input "科目" at bounding box center [390, 196] width 381 height 18
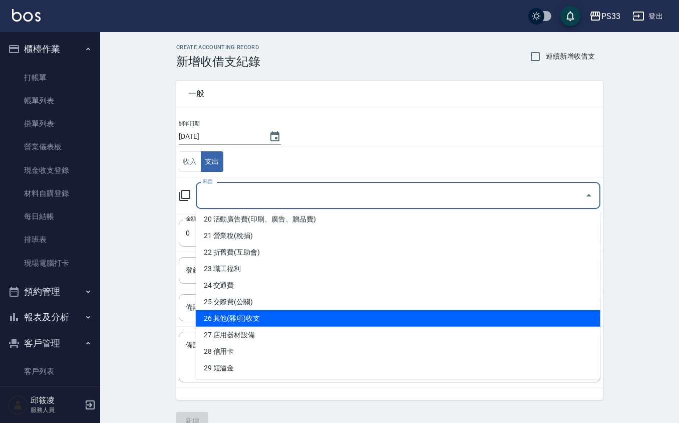
scroll to position [267, 0]
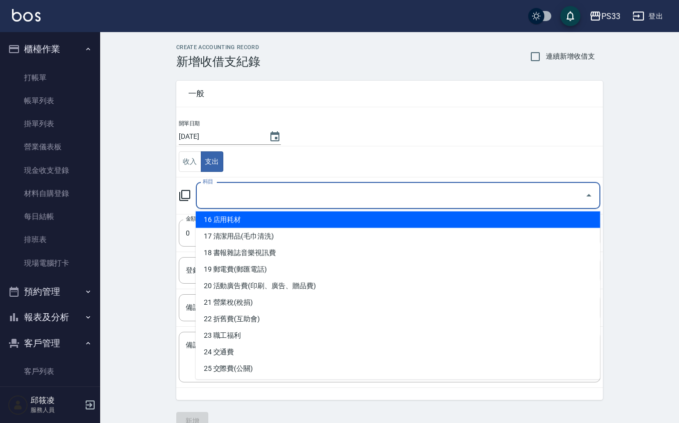
click at [269, 219] on li "16 店用耗材" at bounding box center [398, 219] width 405 height 17
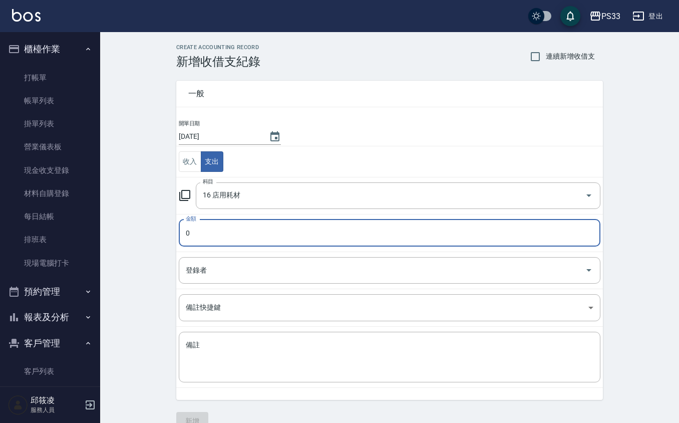
click at [219, 235] on input "0" at bounding box center [390, 232] width 422 height 27
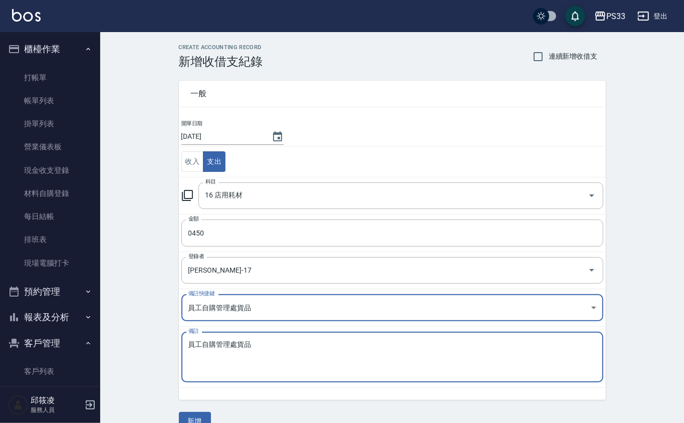
click at [273, 318] on body "PS33 登出 櫃檯作業 打帳單 帳單列表 掛單列表 營業儀表板 現金收支登錄 材料自購登錄 每日結帳 排班表 現場電腦打卡 預約管理 預約管理 單日預約紀錄…" at bounding box center [342, 221] width 684 height 442
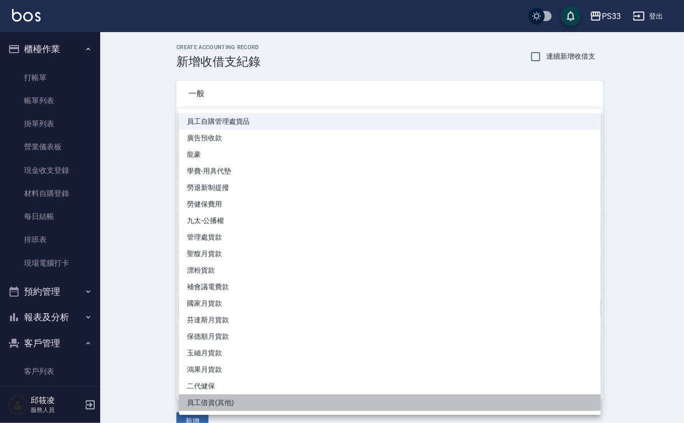
click at [287, 398] on li "員工借資(其他)" at bounding box center [390, 402] width 422 height 17
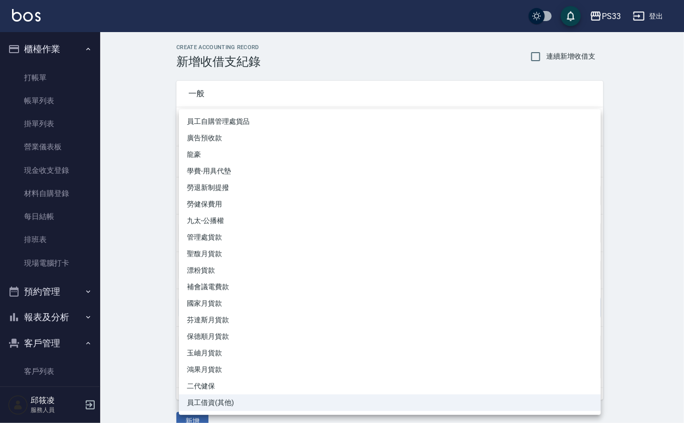
click at [271, 309] on body "PS33 登出 櫃檯作業 打帳單 帳單列表 掛單列表 營業儀表板 現金收支登錄 材料自購登錄 每日結帳 排班表 現場電腦打卡 預約管理 預約管理 單日預約紀錄…" at bounding box center [342, 221] width 684 height 442
click at [137, 187] on div at bounding box center [342, 211] width 684 height 423
click at [578, 301] on body "PS33 登出 櫃檯作業 打帳單 帳單列表 掛單列表 營業儀表板 現金收支登錄 材料自購登錄 每日結帳 排班表 現場電腦打卡 預約管理 預約管理 單日預約紀錄…" at bounding box center [342, 221] width 684 height 442
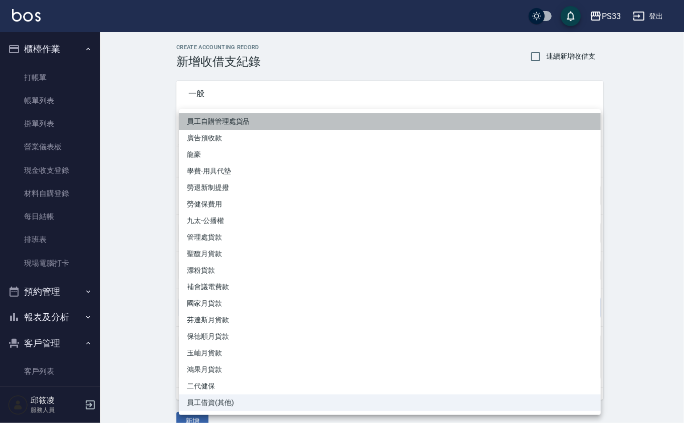
click at [250, 123] on li "員工自購管理處貨品" at bounding box center [390, 121] width 422 height 17
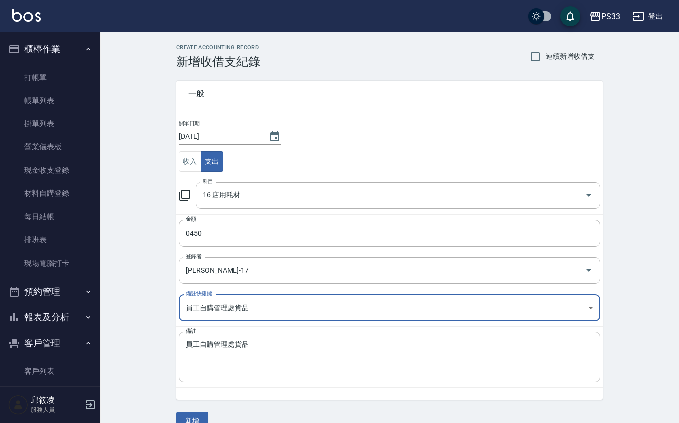
click at [257, 341] on textarea "員工自購管理處貨品" at bounding box center [390, 357] width 408 height 34
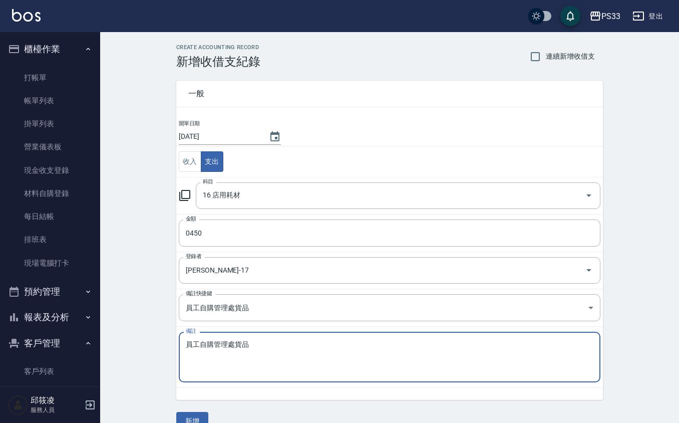
drag, startPoint x: 257, startPoint y: 341, endPoint x: 58, endPoint y: 324, distance: 199.2
click at [58, 324] on div "PS33 登出 櫃檯作業 打帳單 帳單列表 掛單列表 營業儀表板 現金收支登錄 材料自購登錄 每日結帳 排班表 現場電腦打卡 預約管理 預約管理 單日預約紀錄…" at bounding box center [339, 221] width 679 height 442
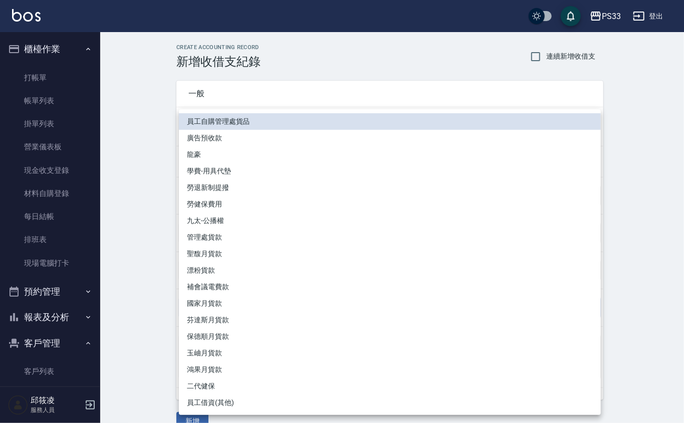
click at [270, 301] on body "PS33 登出 櫃檯作業 打帳單 帳單列表 掛單列表 營業儀表板 現金收支登錄 材料自購登錄 每日結帳 排班表 現場電腦打卡 預約管理 預約管理 單日預約紀錄…" at bounding box center [342, 221] width 684 height 442
click at [96, 253] on div at bounding box center [342, 211] width 684 height 423
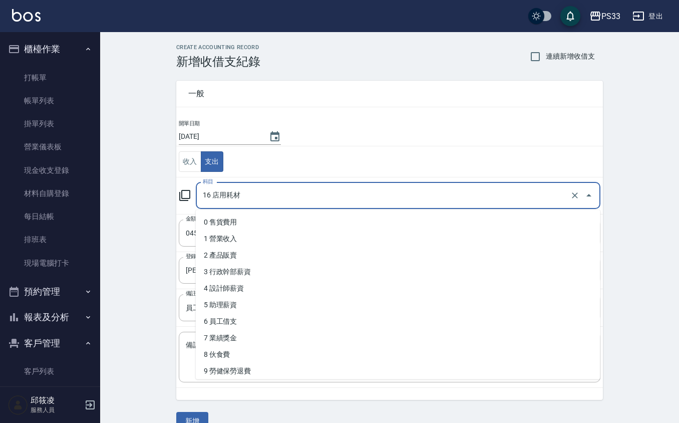
click at [222, 188] on input "16 店用耗材" at bounding box center [384, 196] width 368 height 18
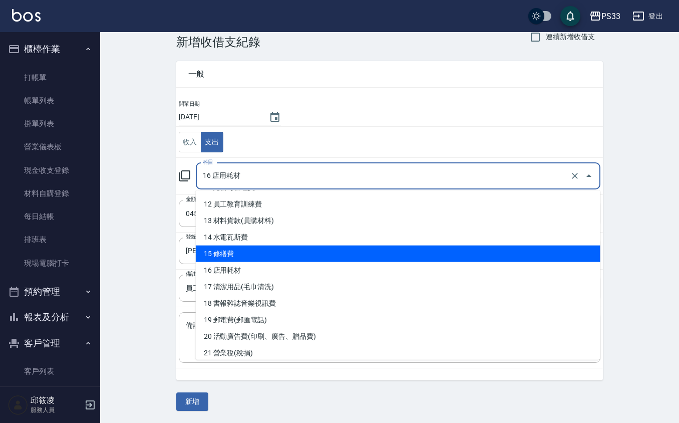
scroll to position [200, 0]
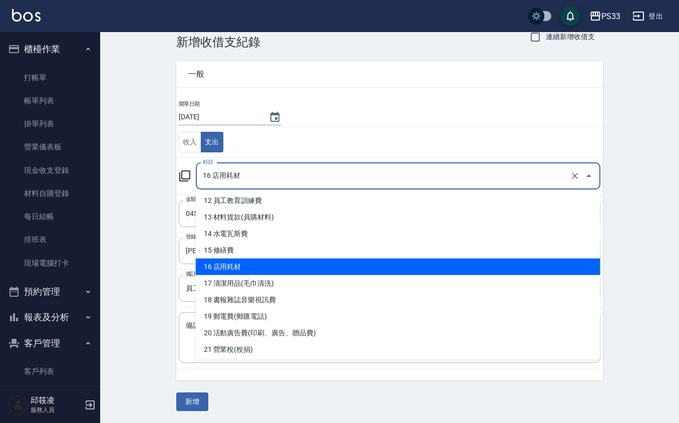
click at [227, 265] on li "16 店用耗材" at bounding box center [398, 267] width 405 height 17
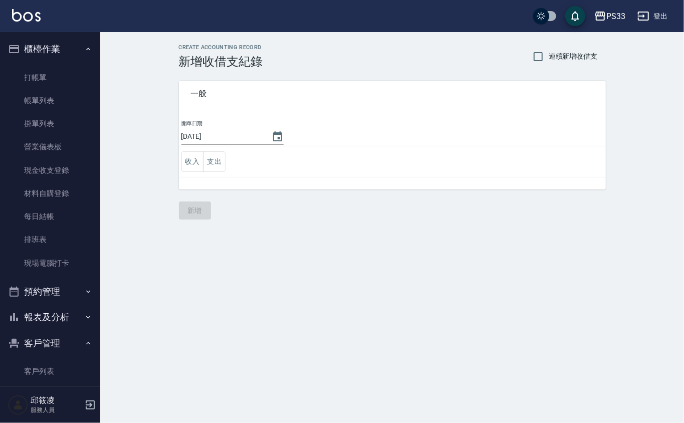
click at [238, 136] on input "[DATE]" at bounding box center [221, 136] width 80 height 17
click at [222, 164] on button "支出" at bounding box center [214, 161] width 23 height 21
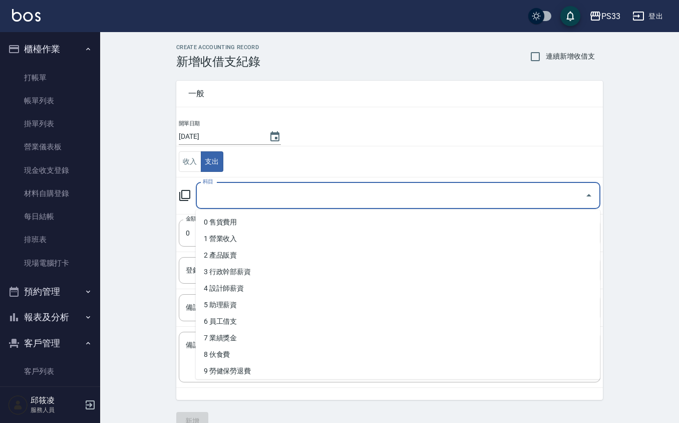
click at [220, 195] on input "科目" at bounding box center [390, 196] width 381 height 18
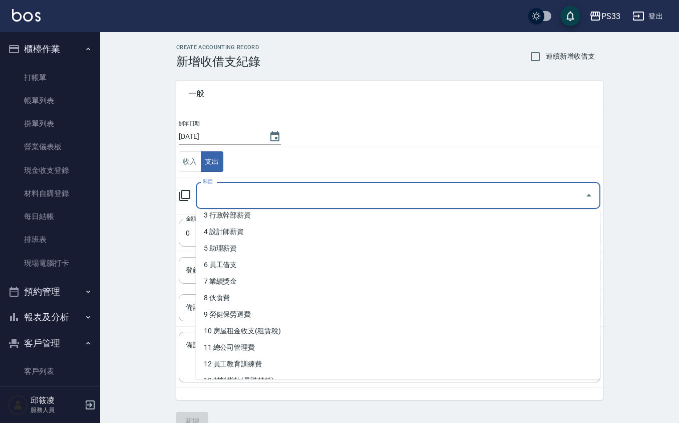
scroll to position [133, 0]
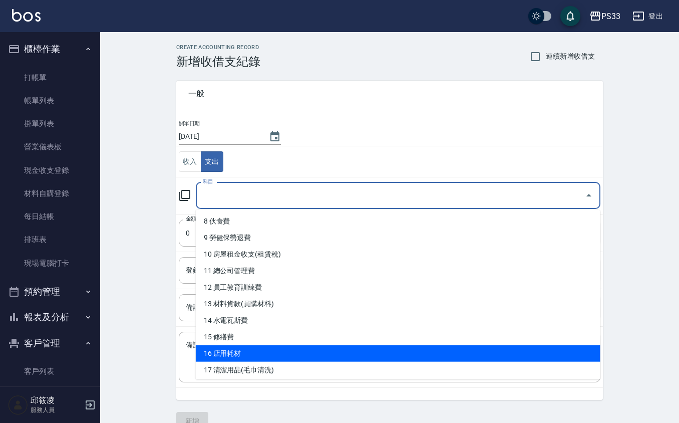
click at [241, 355] on li "16 店用耗材" at bounding box center [398, 353] width 405 height 17
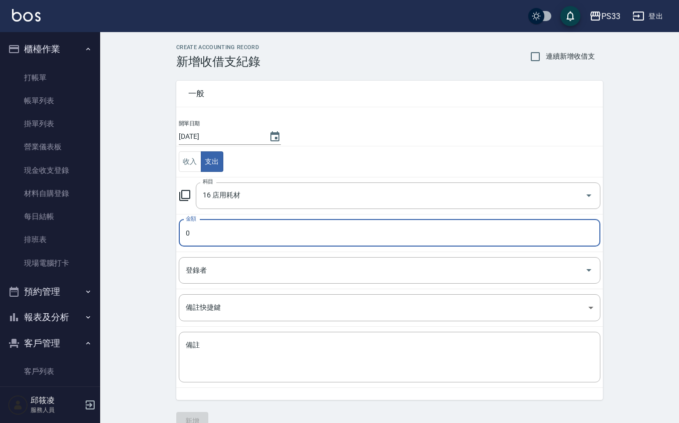
click at [216, 229] on input "0" at bounding box center [390, 232] width 422 height 27
click at [231, 280] on div "登錄者" at bounding box center [390, 270] width 422 height 27
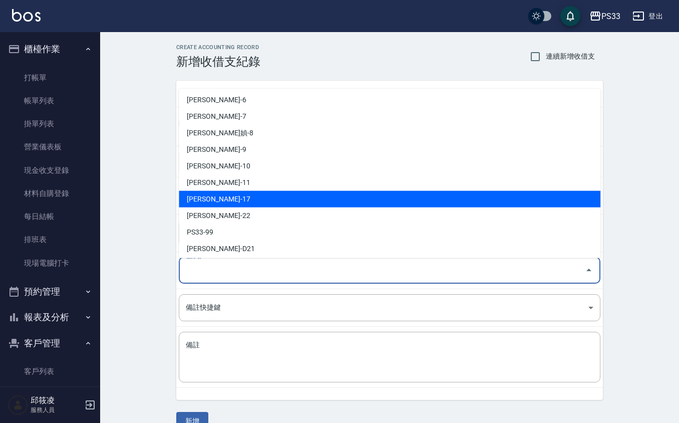
click at [241, 203] on li "[PERSON_NAME]-17" at bounding box center [390, 199] width 422 height 17
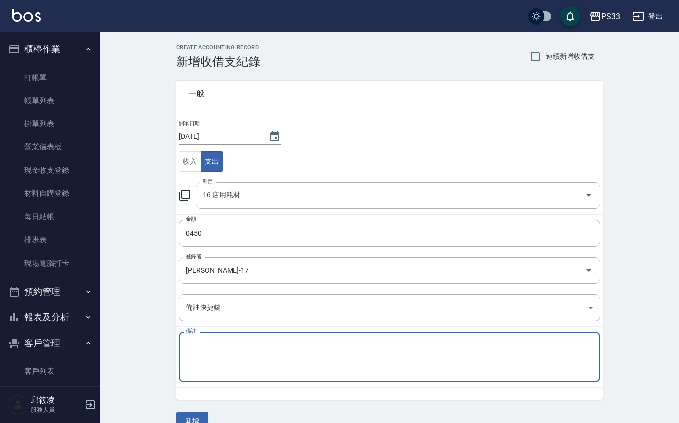
click at [199, 349] on textarea "備註" at bounding box center [390, 357] width 408 height 34
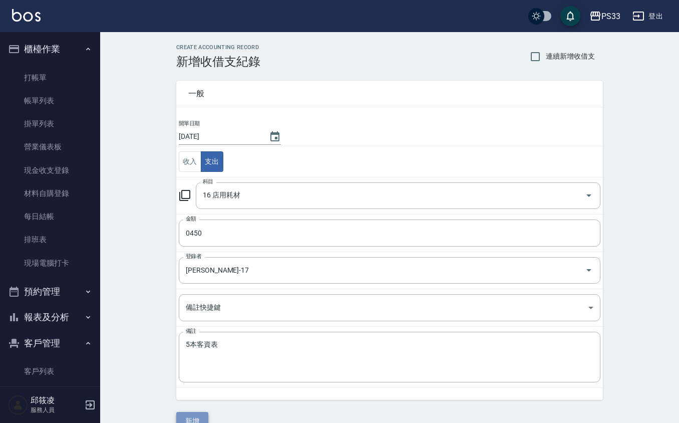
click at [185, 419] on button "新增" at bounding box center [192, 421] width 32 height 19
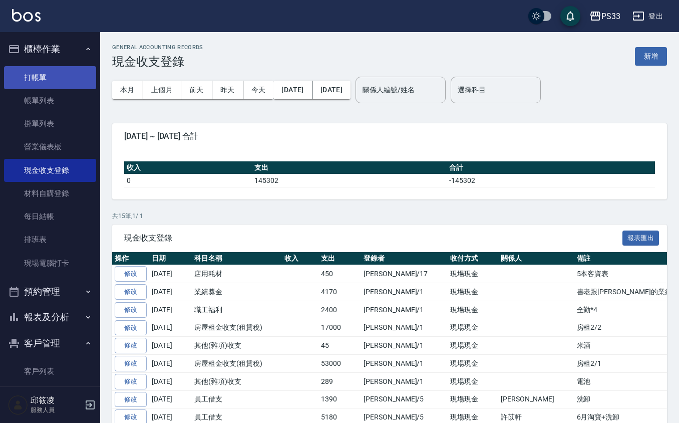
click at [43, 78] on link "打帳單" at bounding box center [50, 77] width 92 height 23
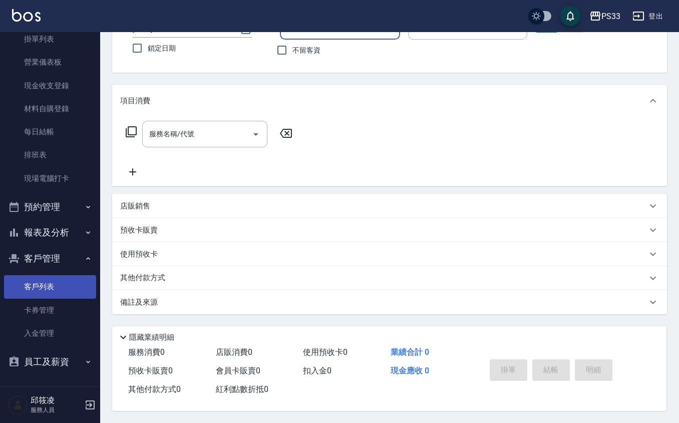
scroll to position [82, 0]
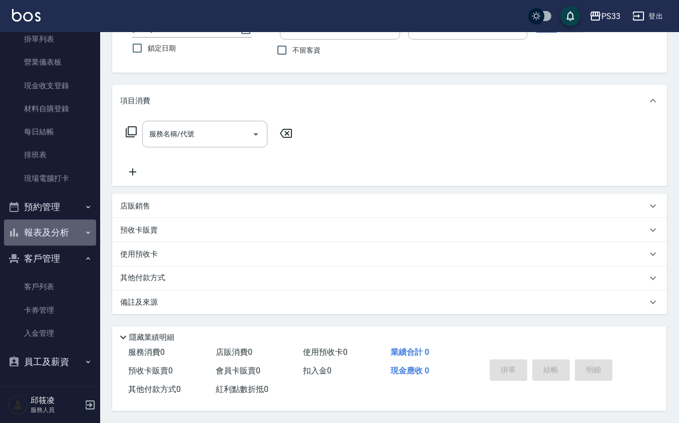
click at [68, 227] on button "報表及分析" at bounding box center [50, 232] width 92 height 26
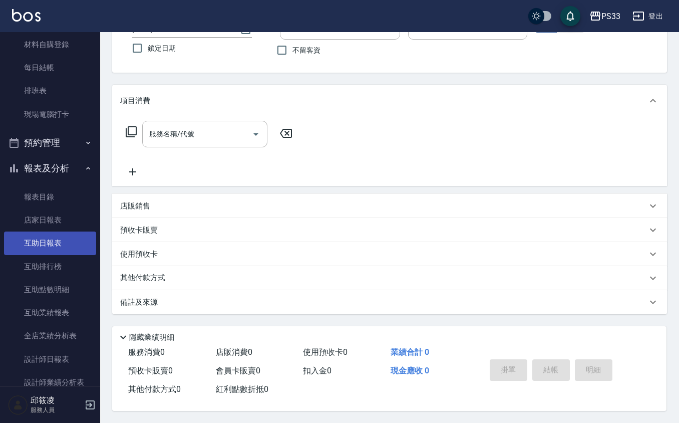
scroll to position [218, 0]
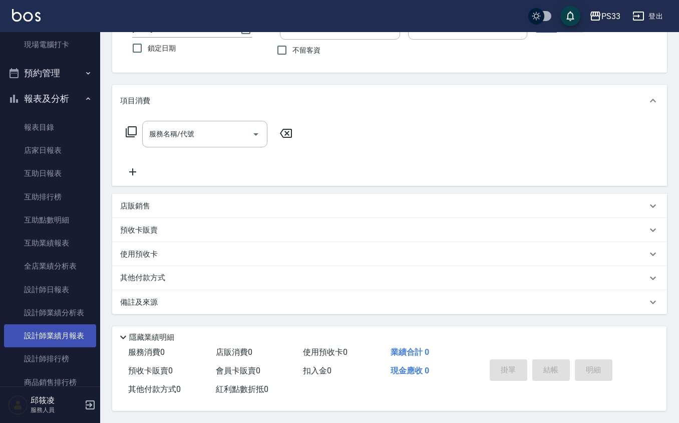
click at [71, 336] on link "設計師業績月報表" at bounding box center [50, 335] width 92 height 23
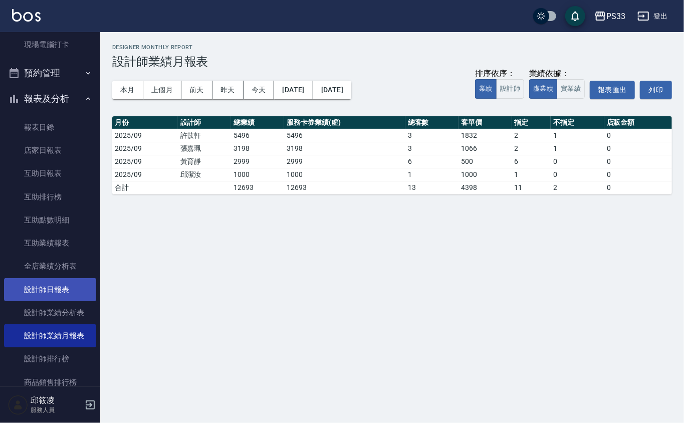
click at [61, 292] on link "設計師日報表" at bounding box center [50, 289] width 92 height 23
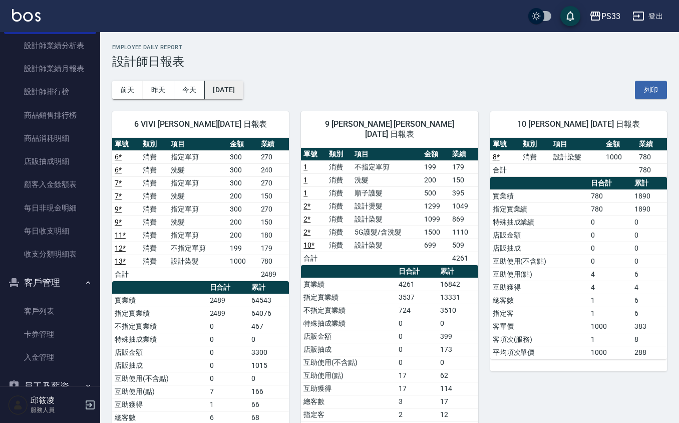
click at [235, 83] on button "[DATE]" at bounding box center [224, 90] width 38 height 19
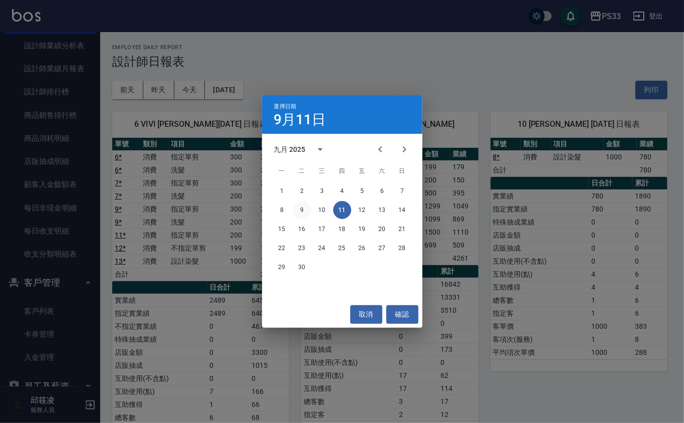
click at [297, 206] on button "9" at bounding box center [302, 210] width 18 height 18
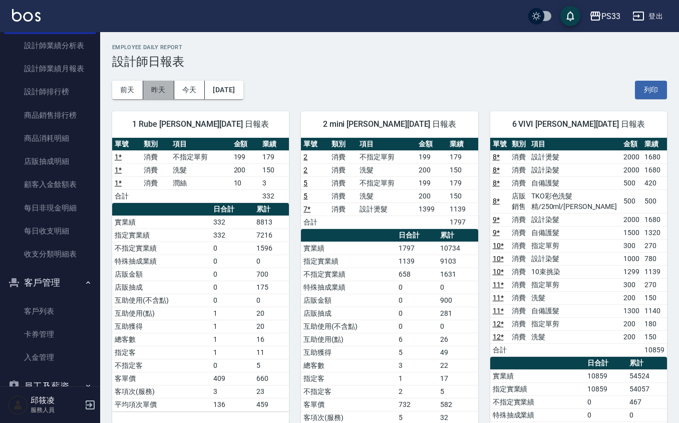
click at [161, 85] on button "昨天" at bounding box center [158, 90] width 31 height 19
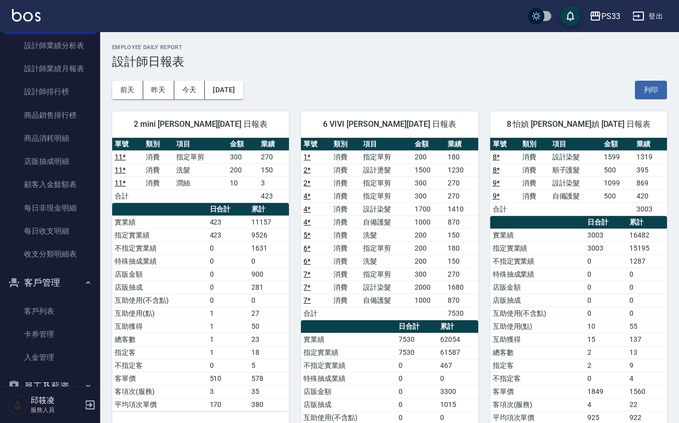
click at [173, 77] on div "[DATE] [DATE] [DATE] [DATE] 列印" at bounding box center [389, 90] width 555 height 43
click at [185, 88] on button "今天" at bounding box center [189, 90] width 31 height 19
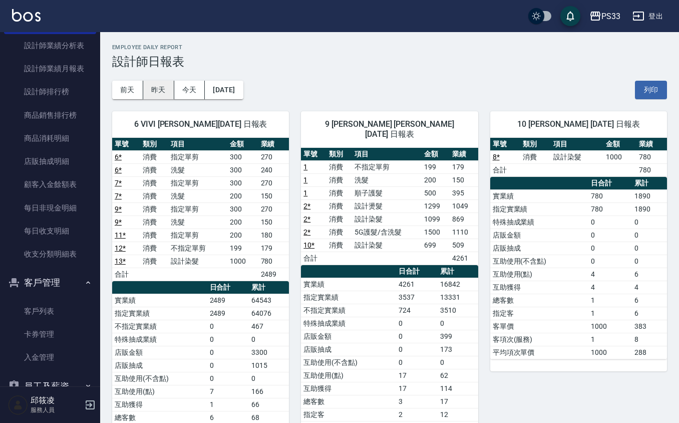
click at [164, 94] on button "昨天" at bounding box center [158, 90] width 31 height 19
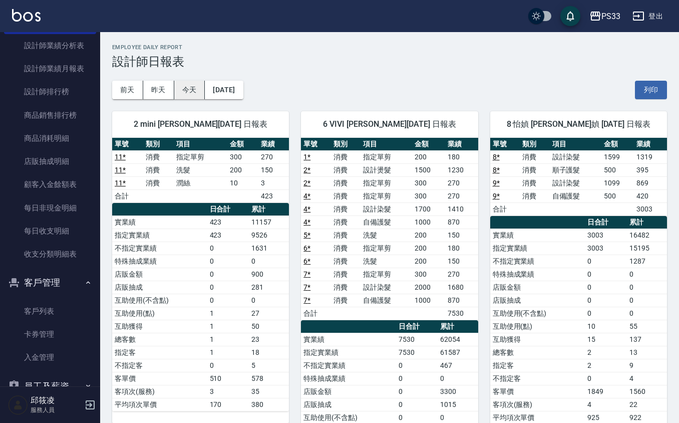
click at [183, 85] on button "今天" at bounding box center [189, 90] width 31 height 19
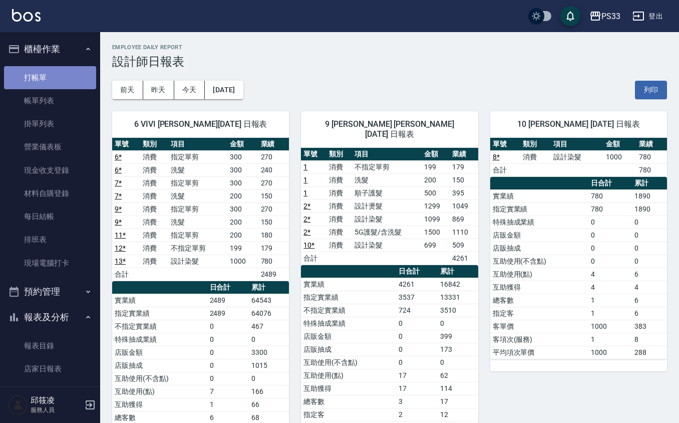
click at [61, 73] on link "打帳單" at bounding box center [50, 77] width 92 height 23
